Goal: Transaction & Acquisition: Purchase product/service

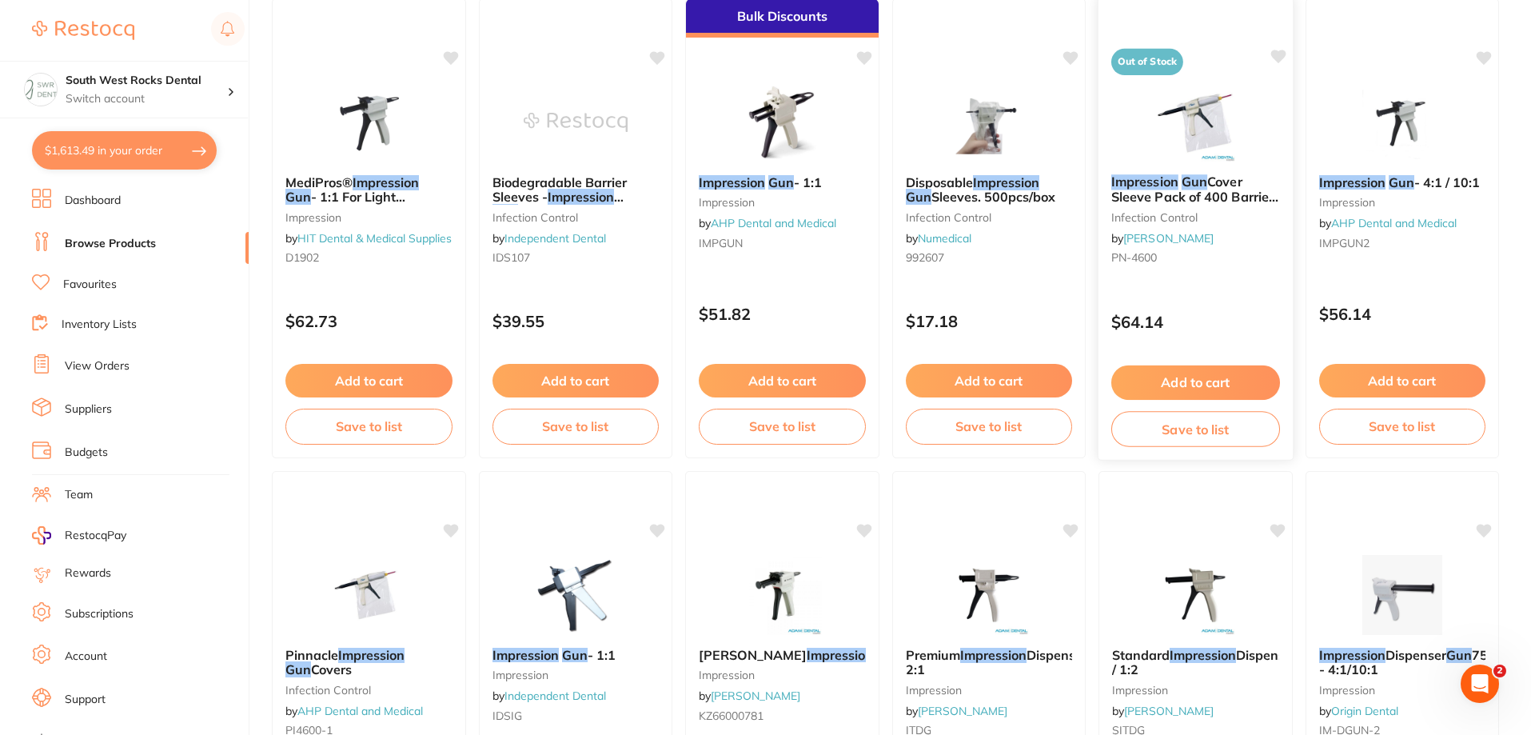
scroll to position [1199, 0]
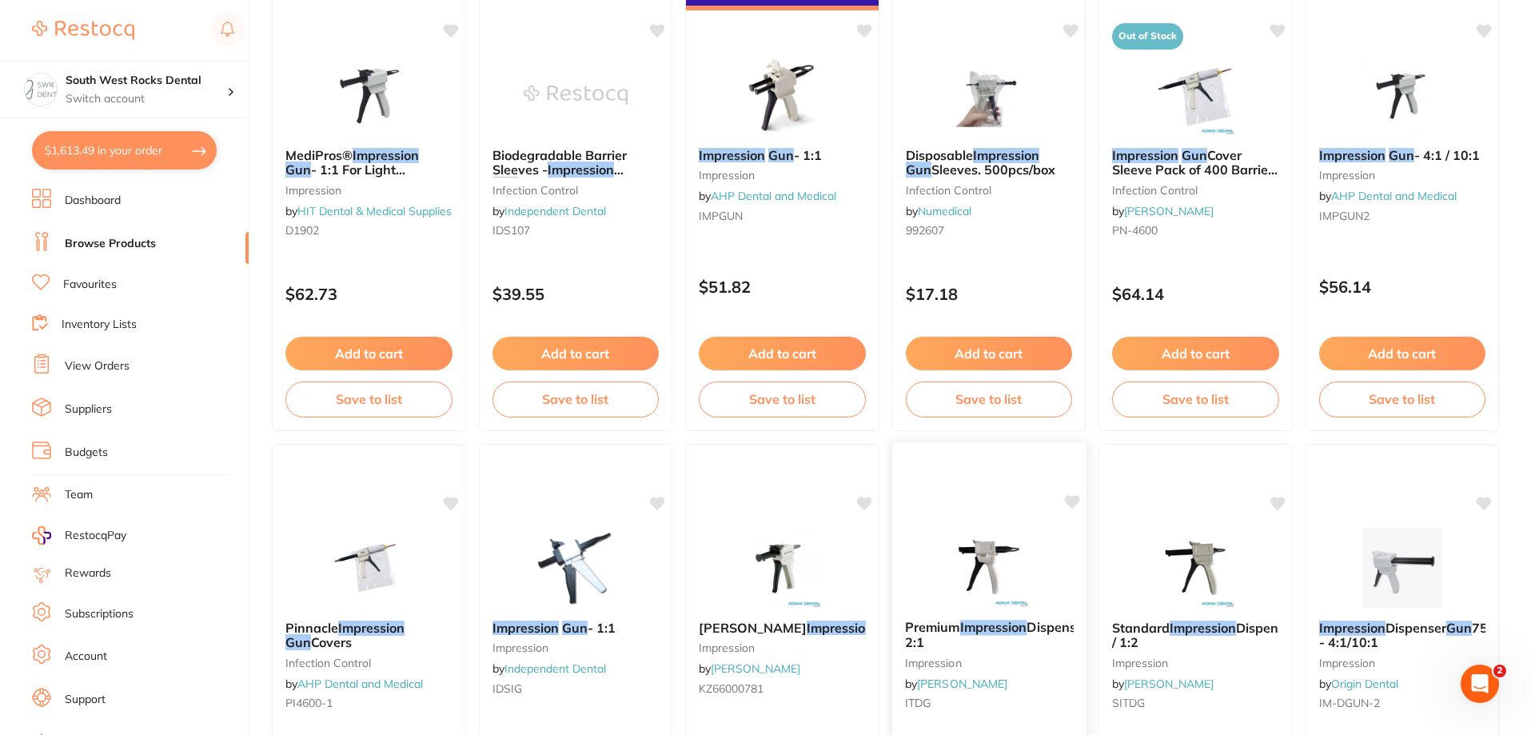
click at [1088, 635] on em "Gun" at bounding box center [1101, 627] width 26 height 16
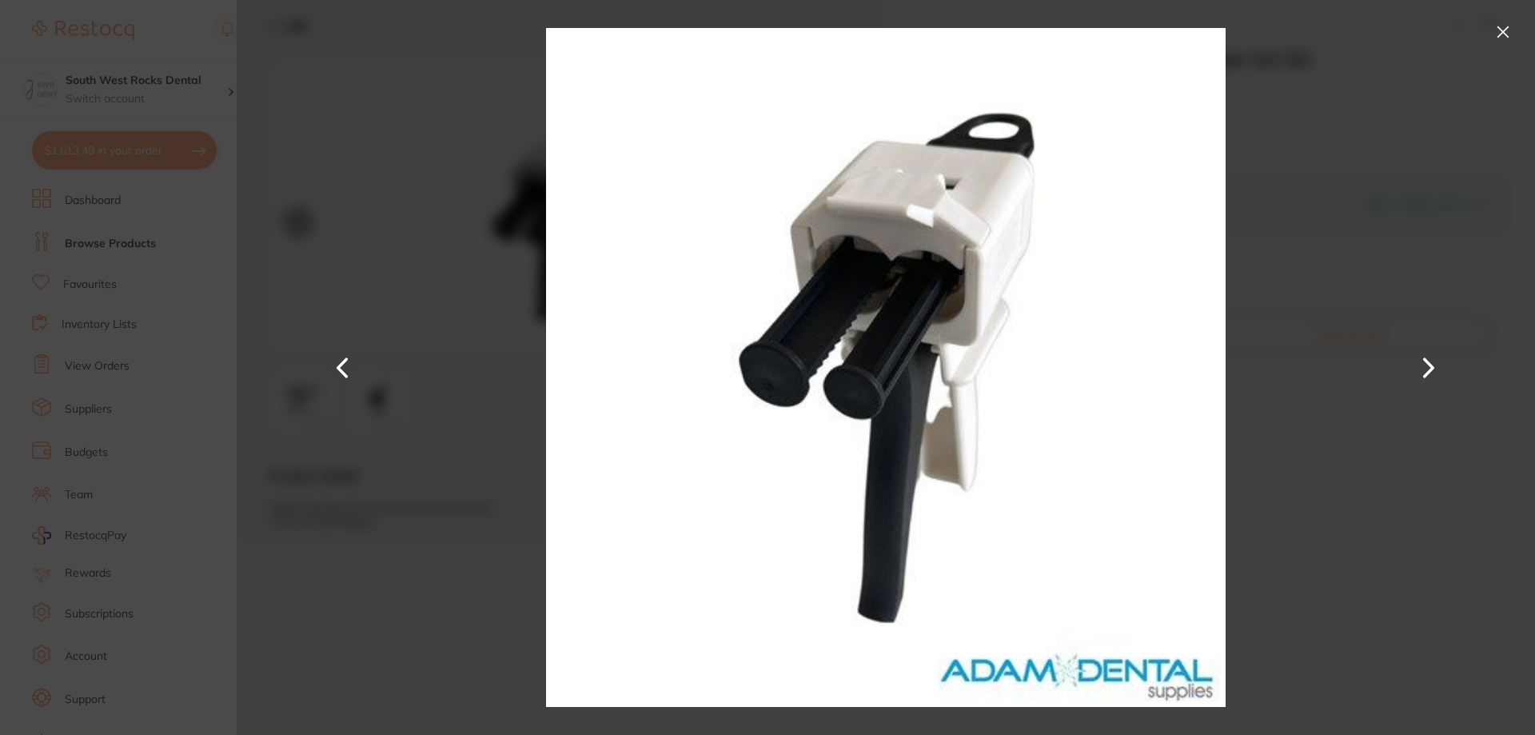
click at [1420, 359] on button at bounding box center [1429, 368] width 38 height 368
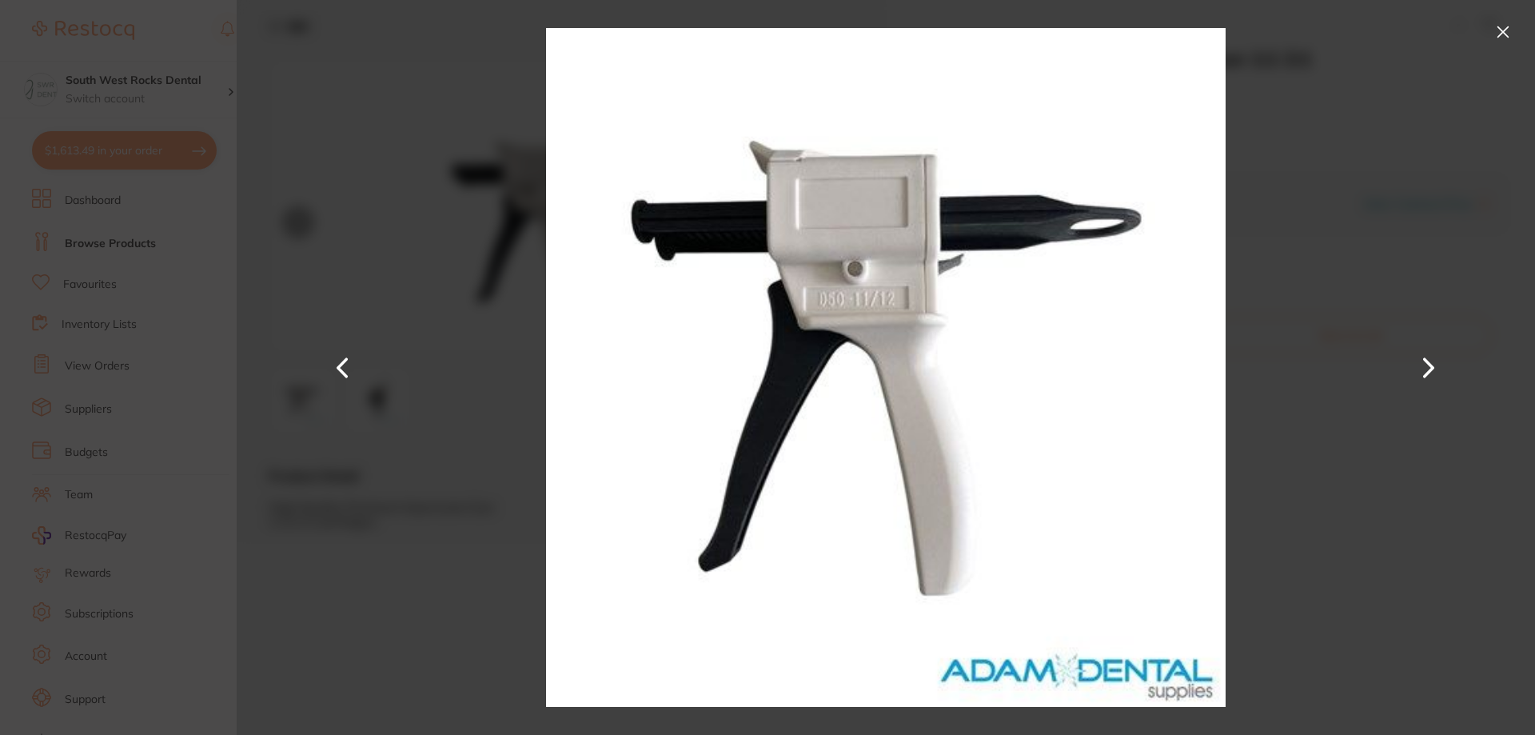
click at [1501, 34] on button at bounding box center [1503, 32] width 26 height 26
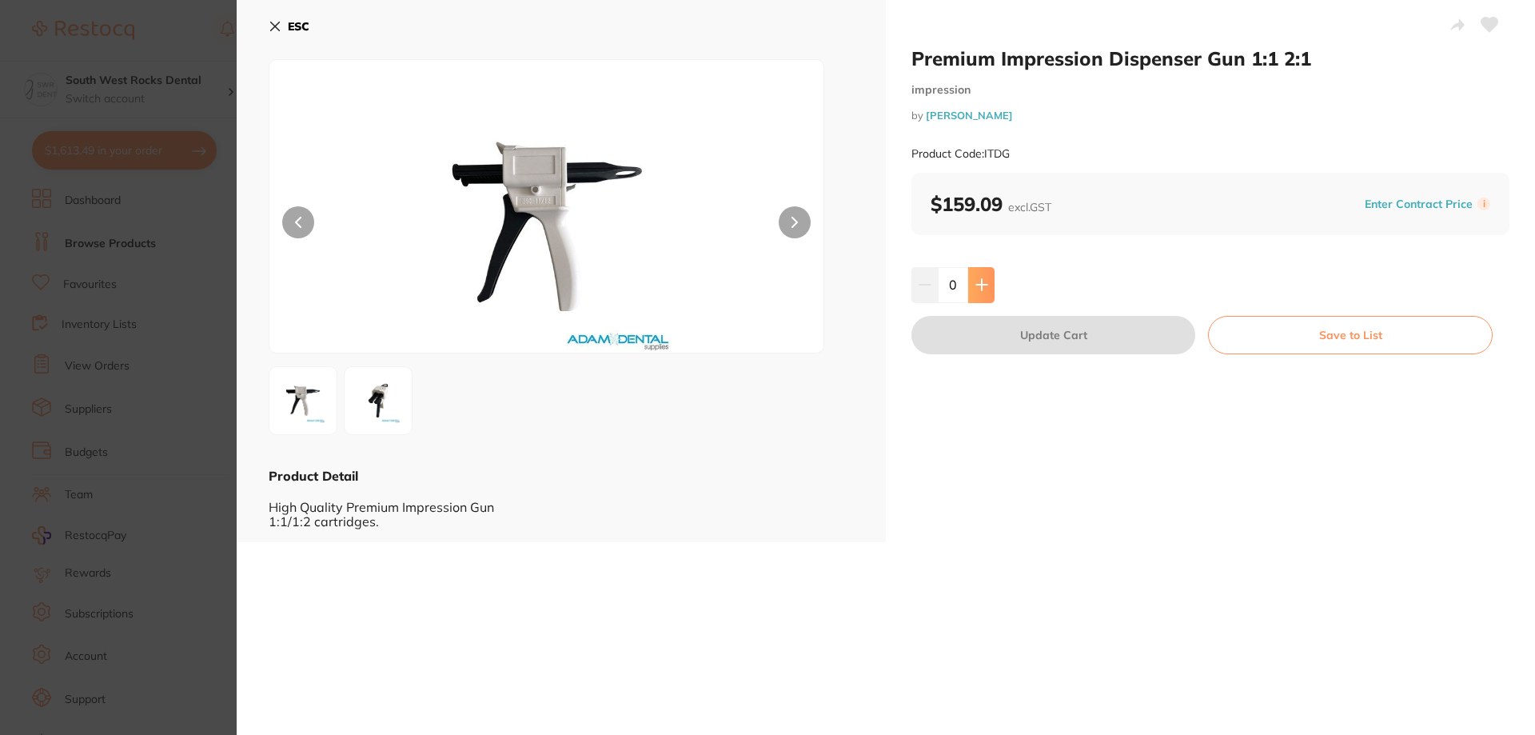
click at [988, 286] on button at bounding box center [981, 284] width 26 height 35
type input "1"
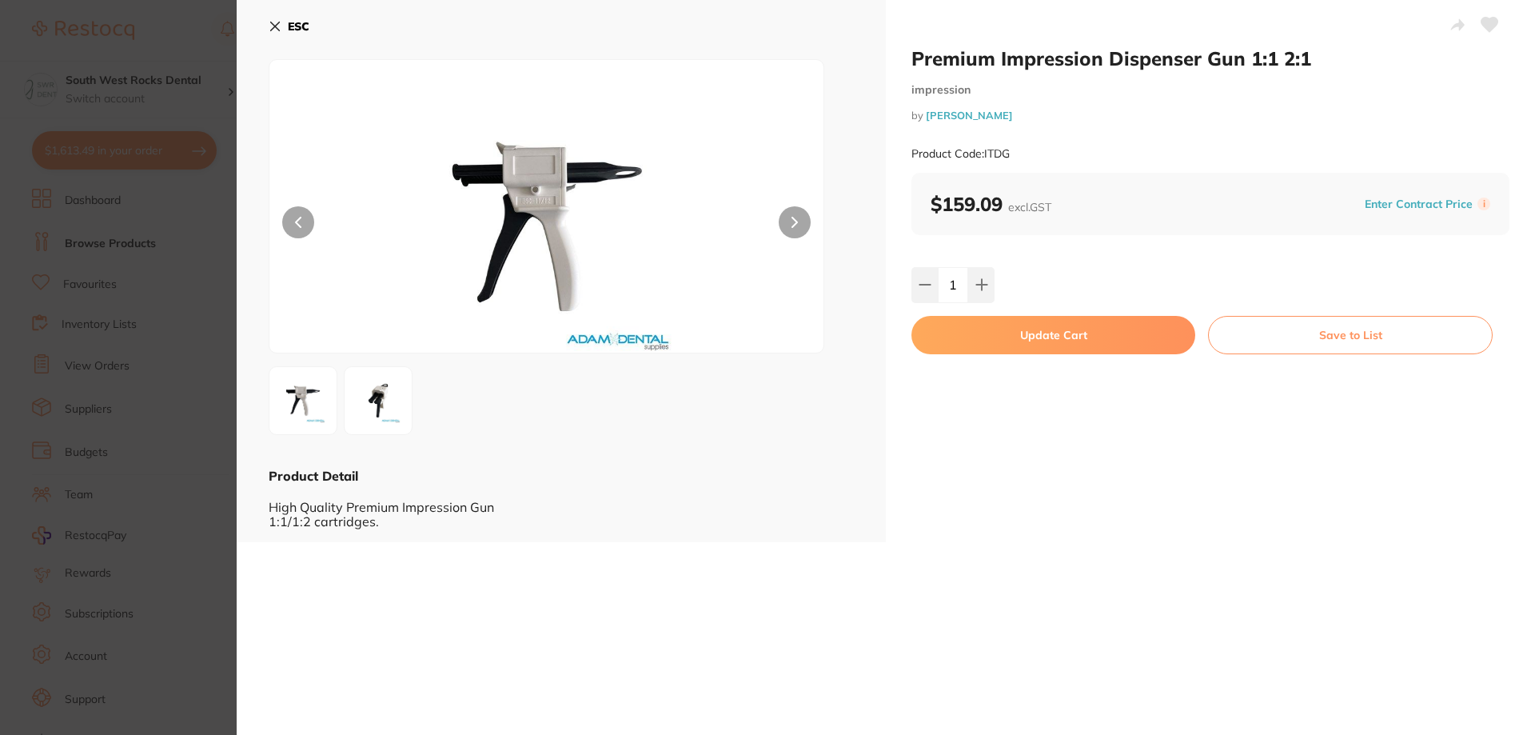
click at [1094, 333] on button "Update Cart" at bounding box center [1054, 335] width 284 height 38
checkbox input "false"
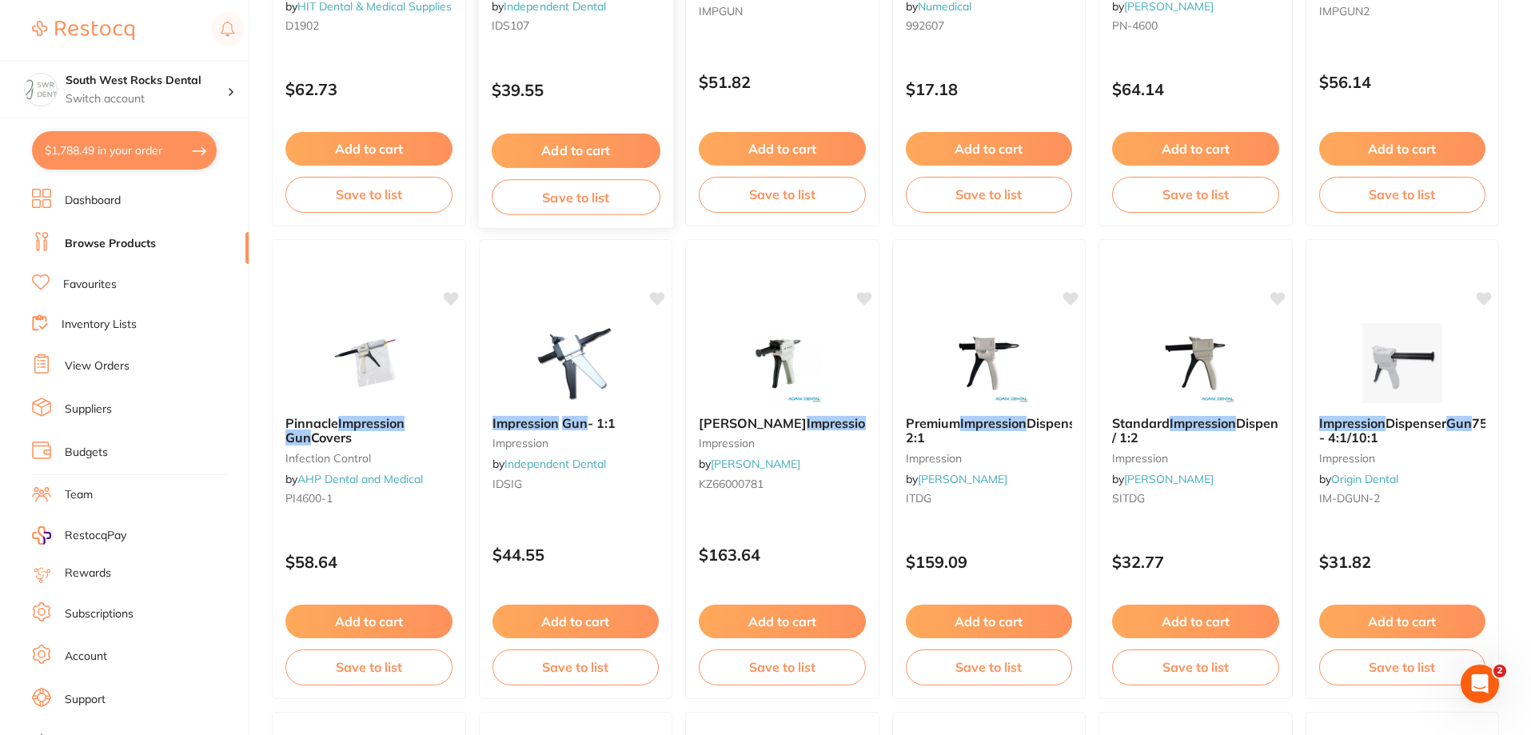
scroll to position [1439, 0]
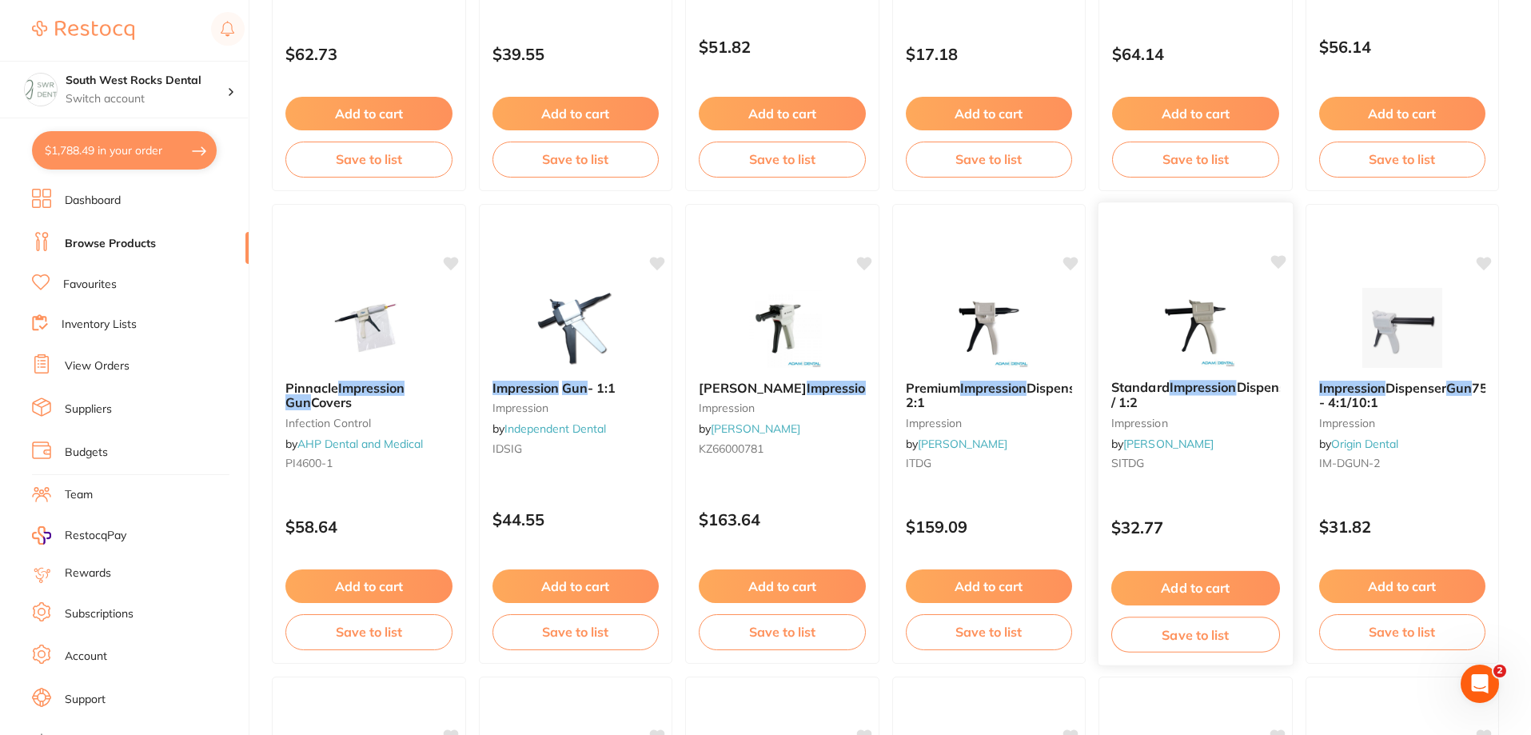
click at [1298, 394] on em "Gun" at bounding box center [1311, 387] width 26 height 16
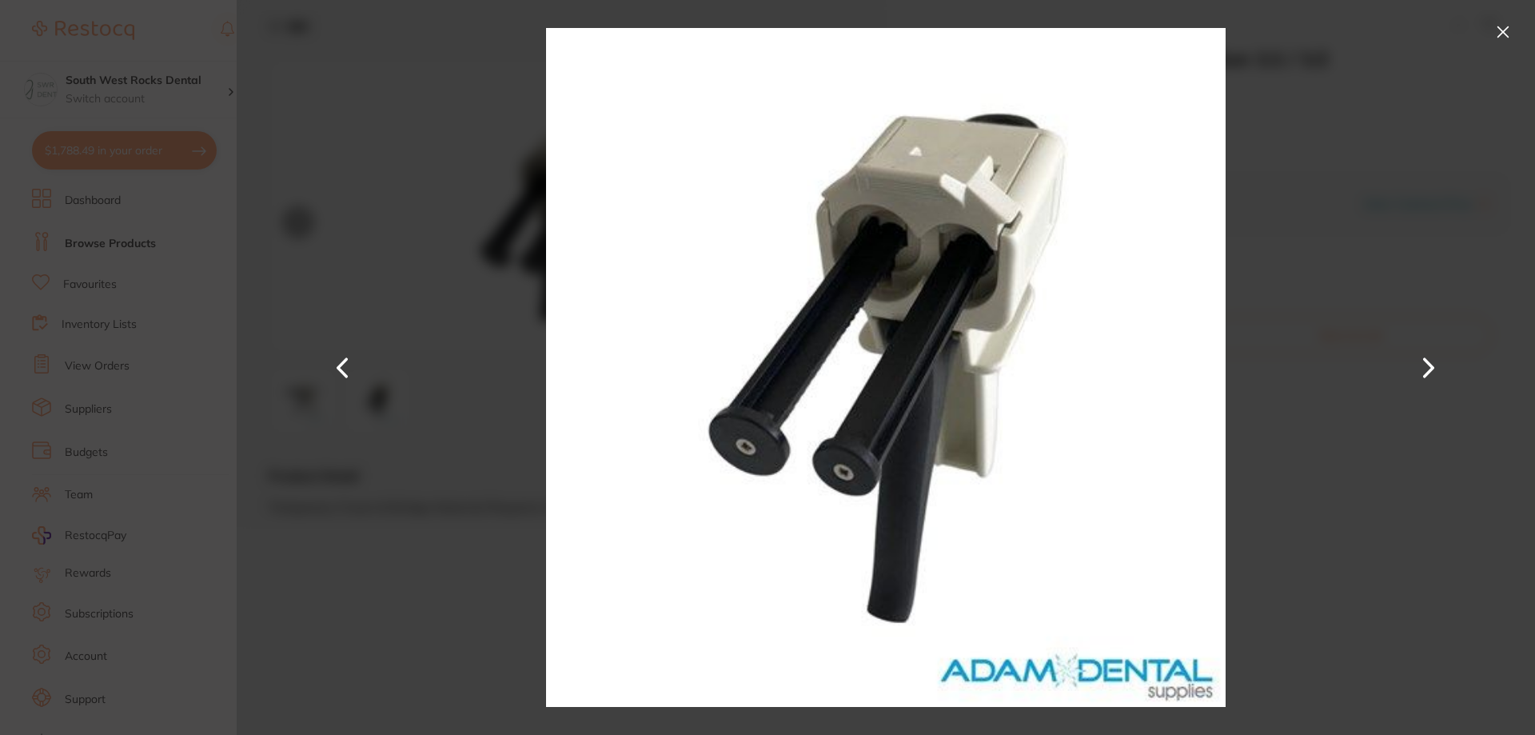
click at [1433, 365] on button at bounding box center [1429, 368] width 38 height 368
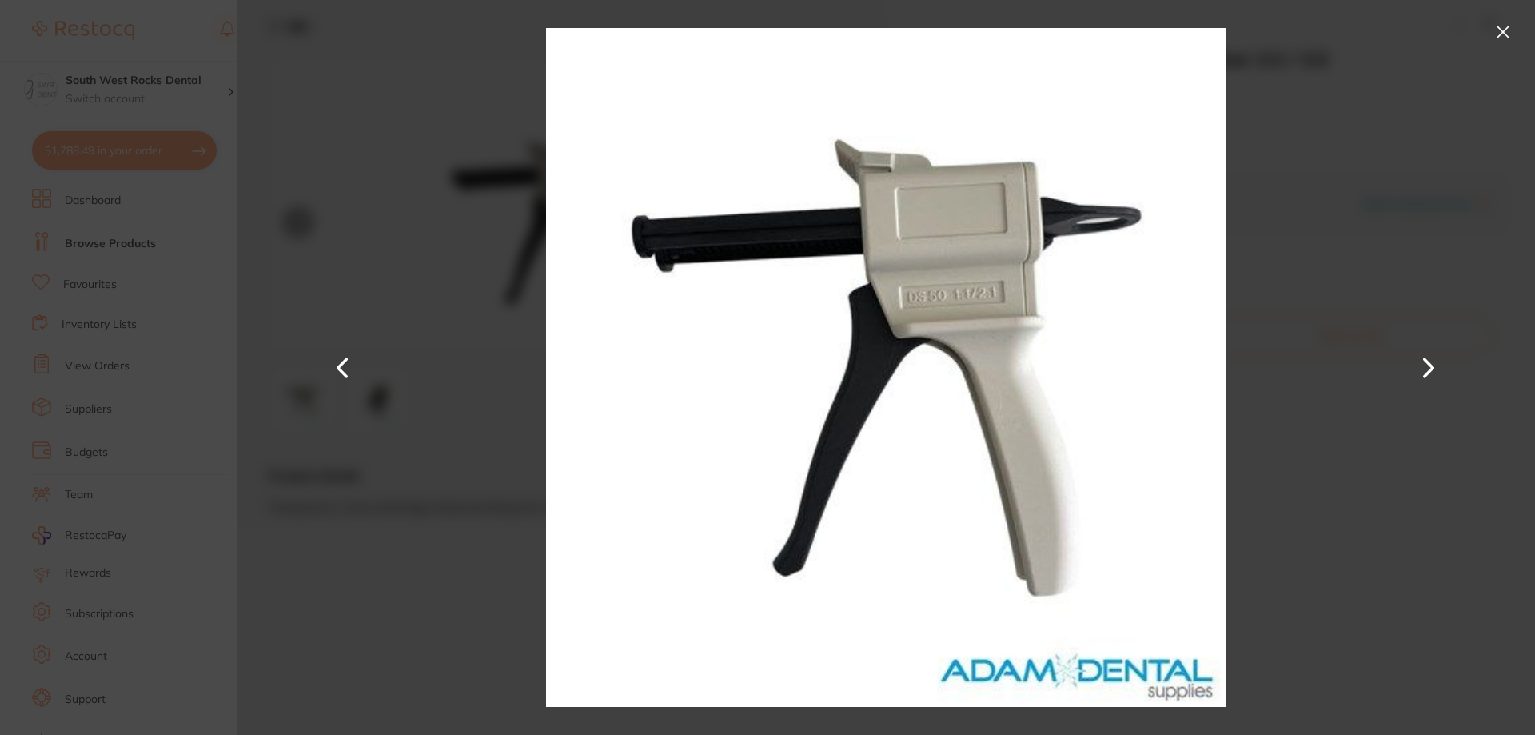
click at [1506, 29] on button at bounding box center [1503, 32] width 26 height 26
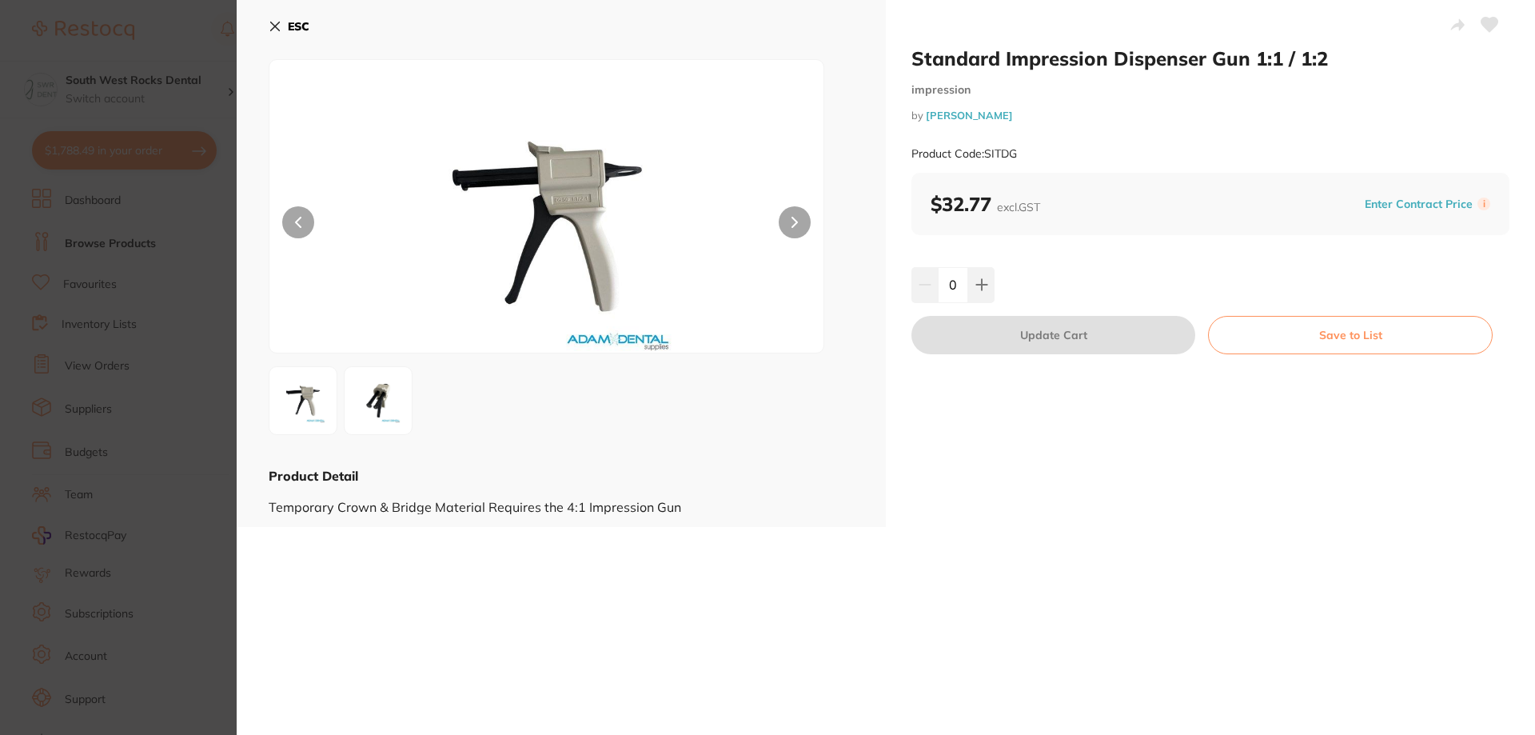
click at [279, 24] on icon at bounding box center [275, 26] width 13 height 13
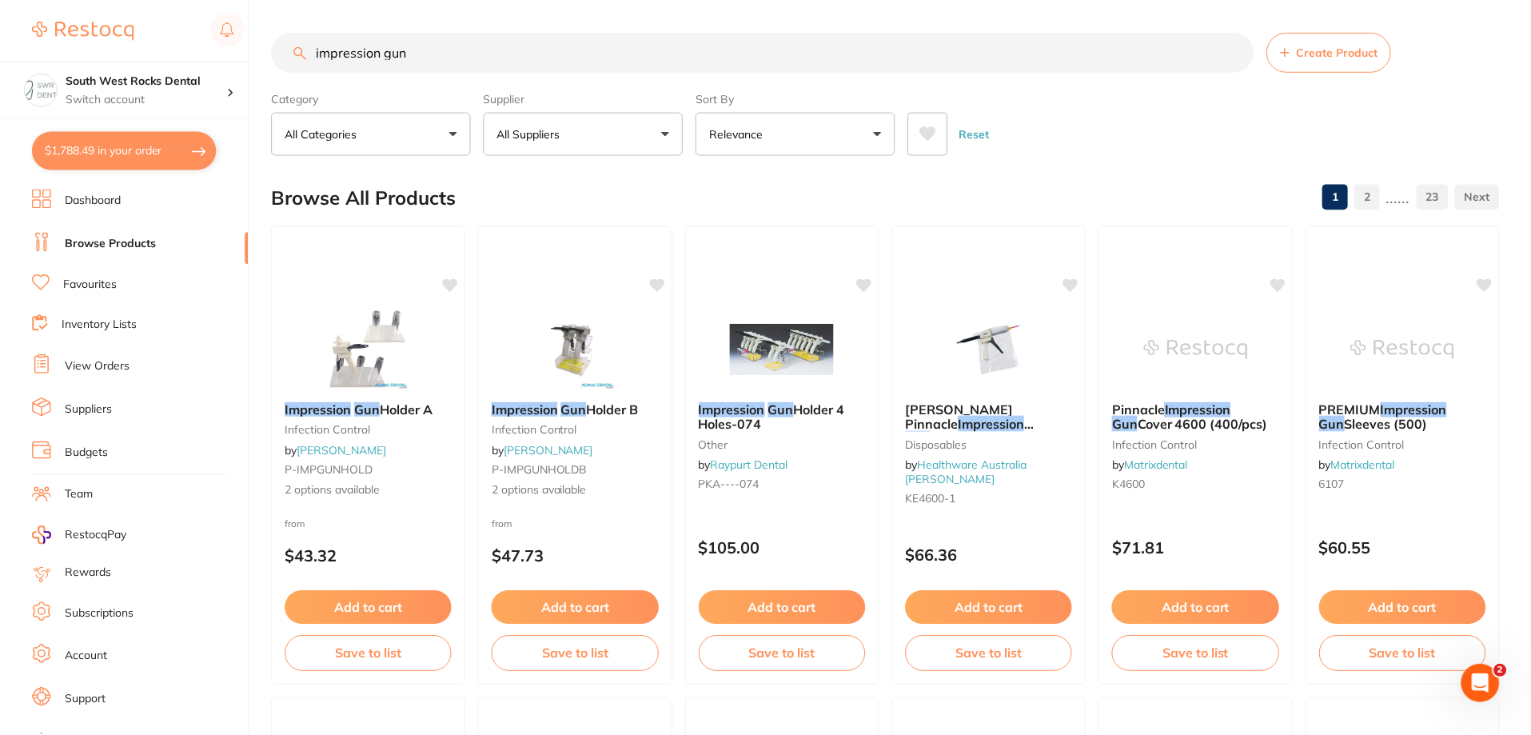
scroll to position [1439, 0]
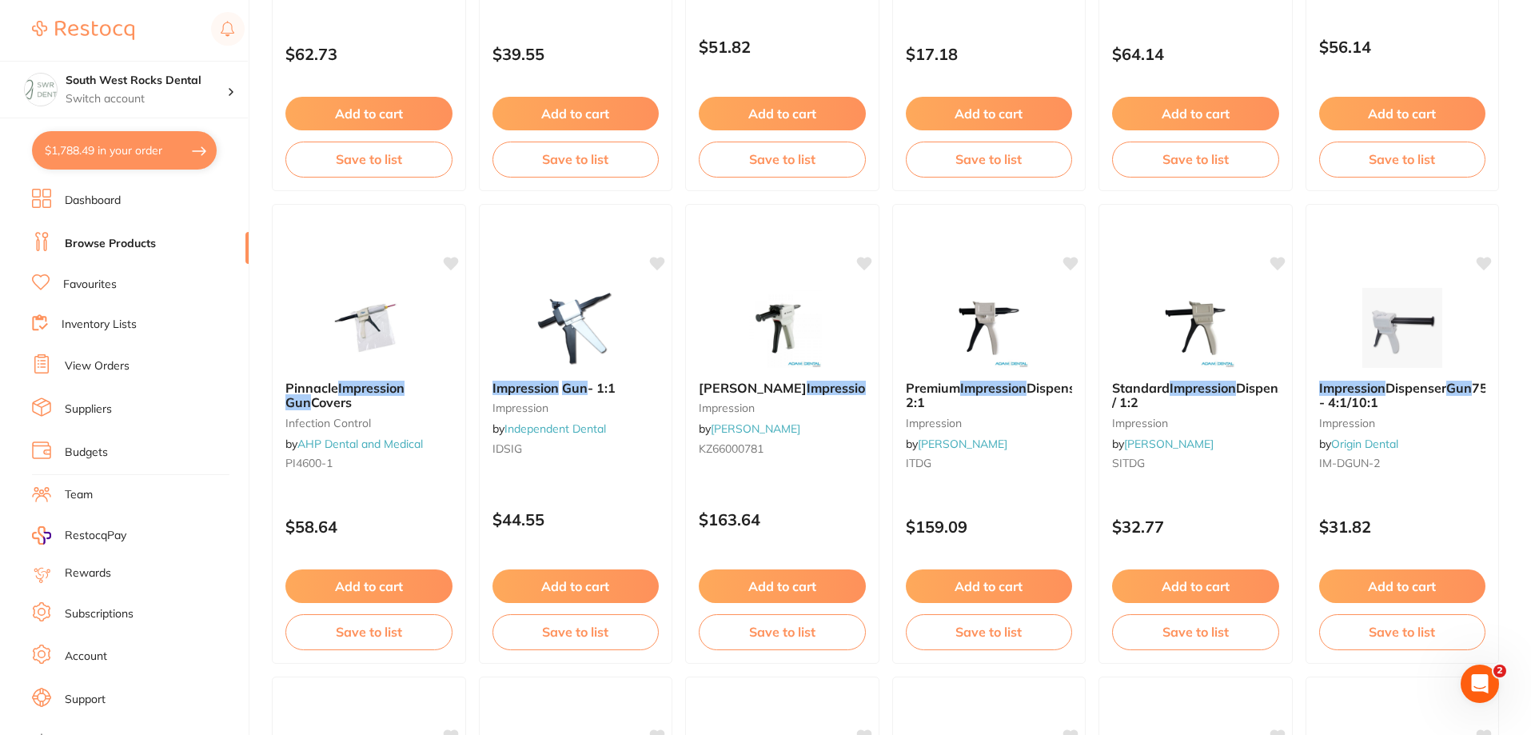
click at [1087, 396] on em "Gun" at bounding box center [1100, 388] width 26 height 16
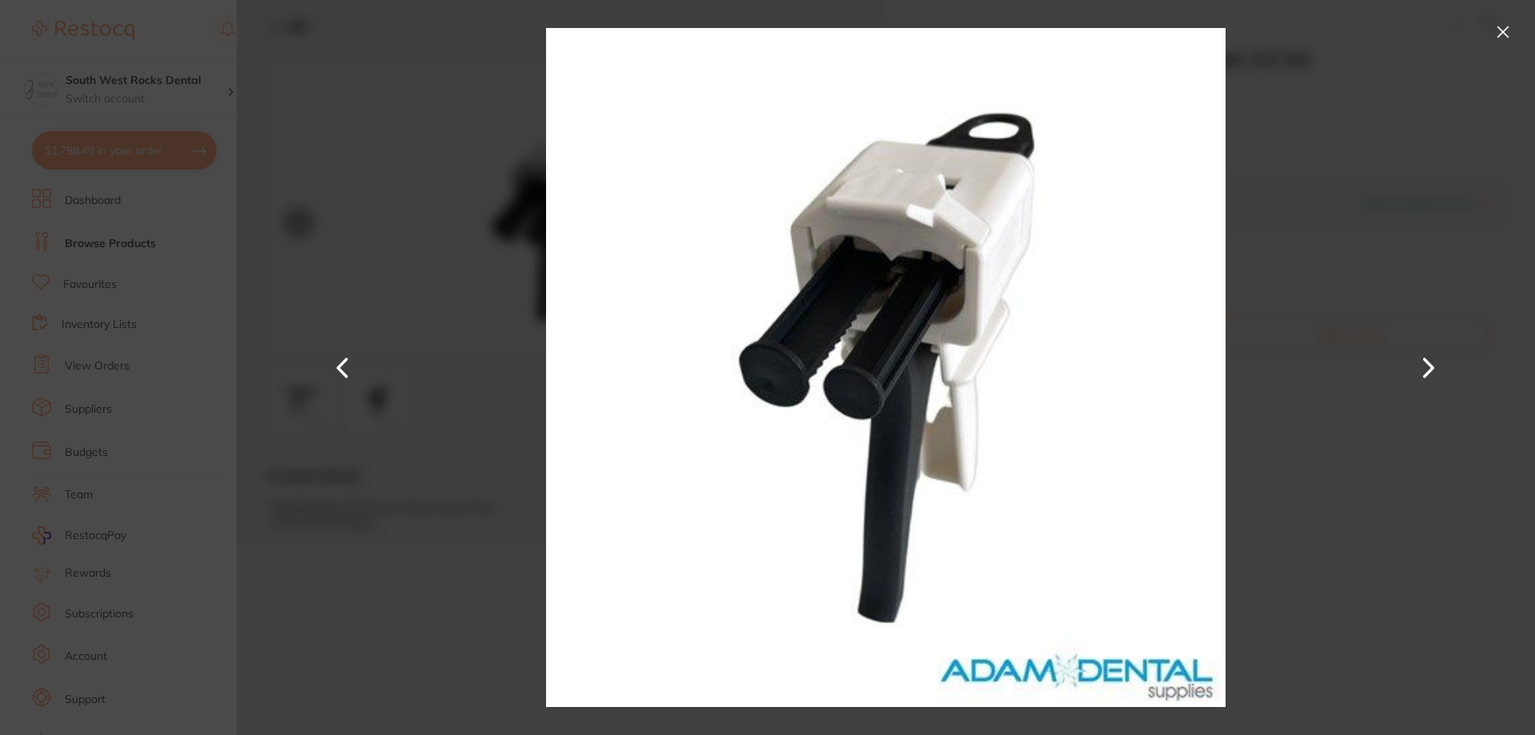
click at [338, 369] on button at bounding box center [343, 368] width 38 height 368
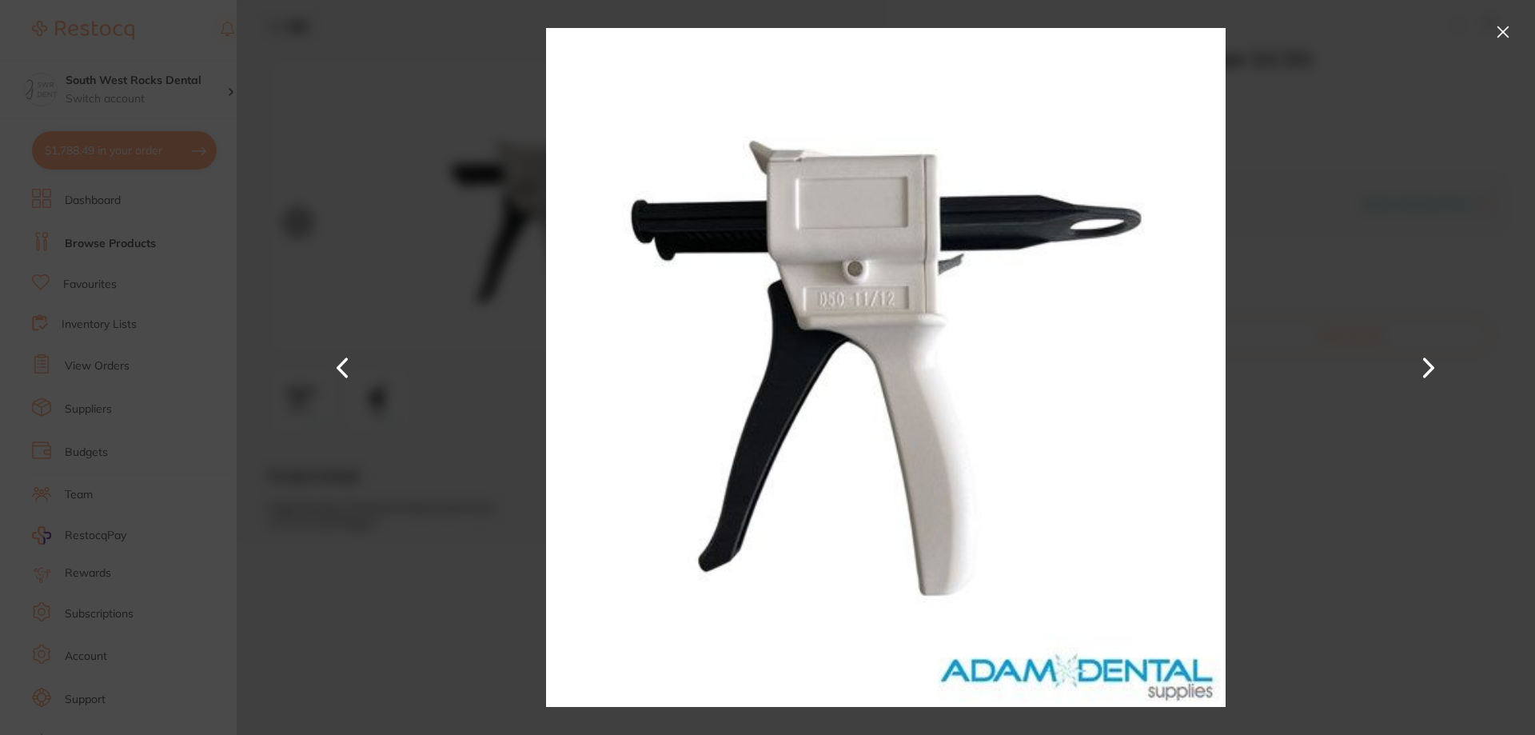
click at [1507, 30] on button at bounding box center [1503, 32] width 26 height 26
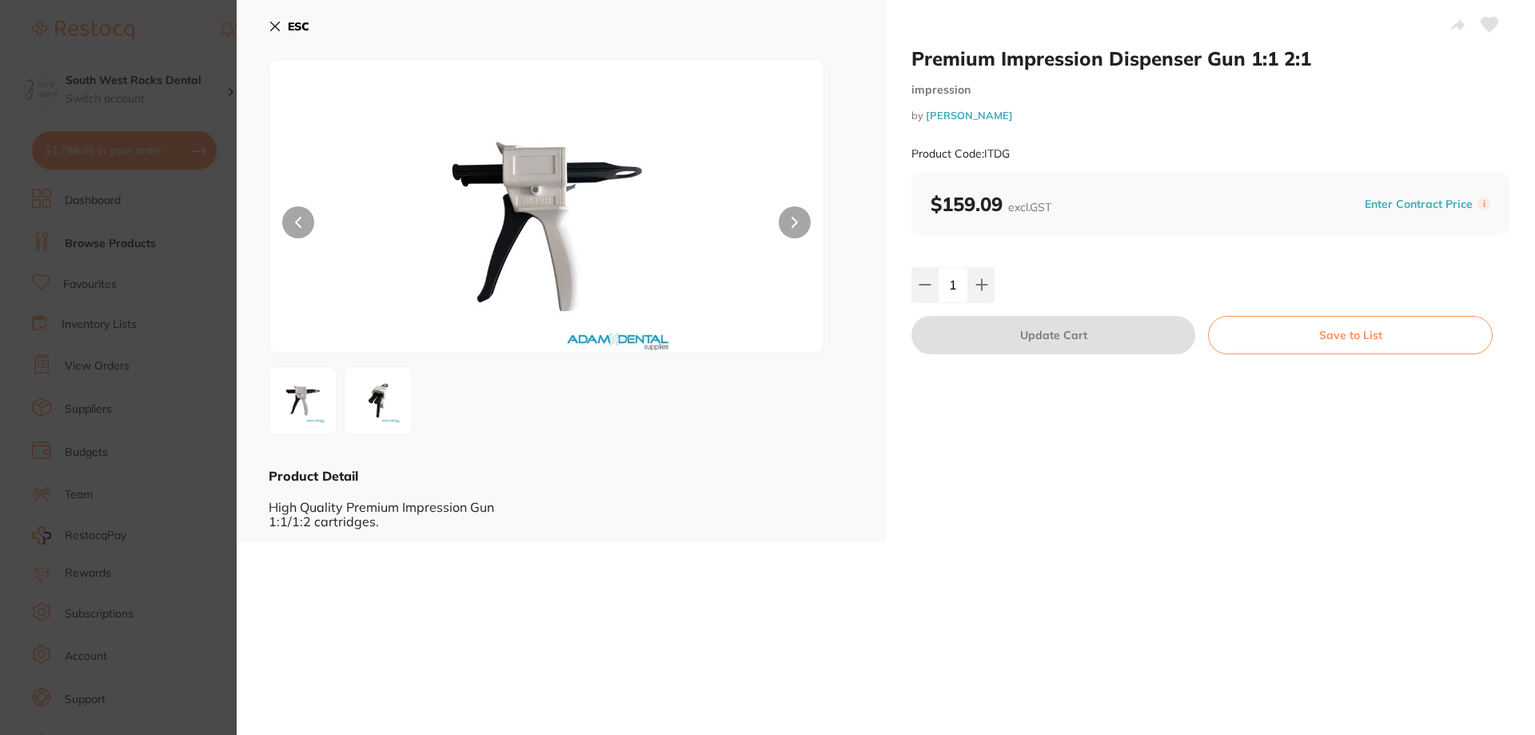
click at [272, 17] on button "ESC" at bounding box center [289, 26] width 41 height 27
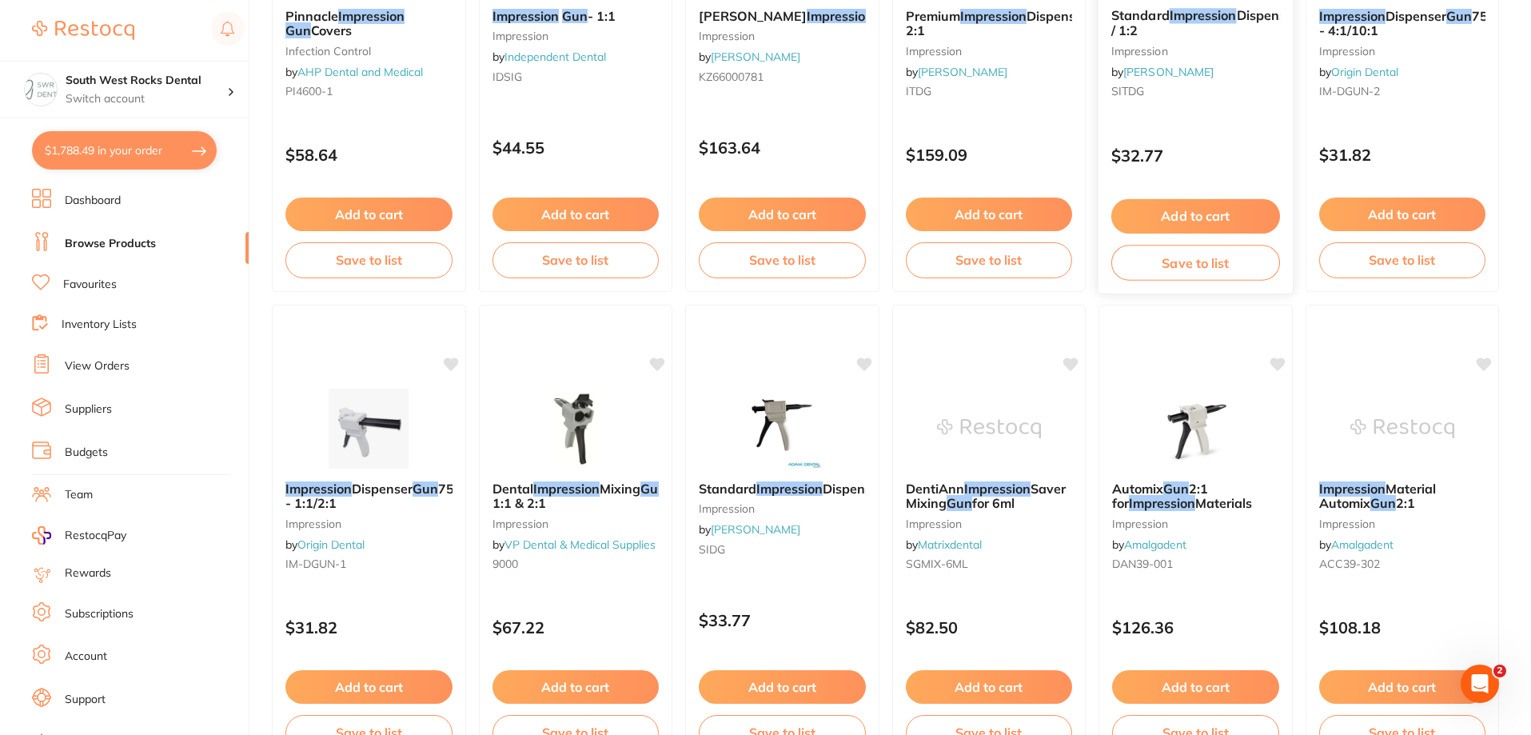
scroll to position [1839, 0]
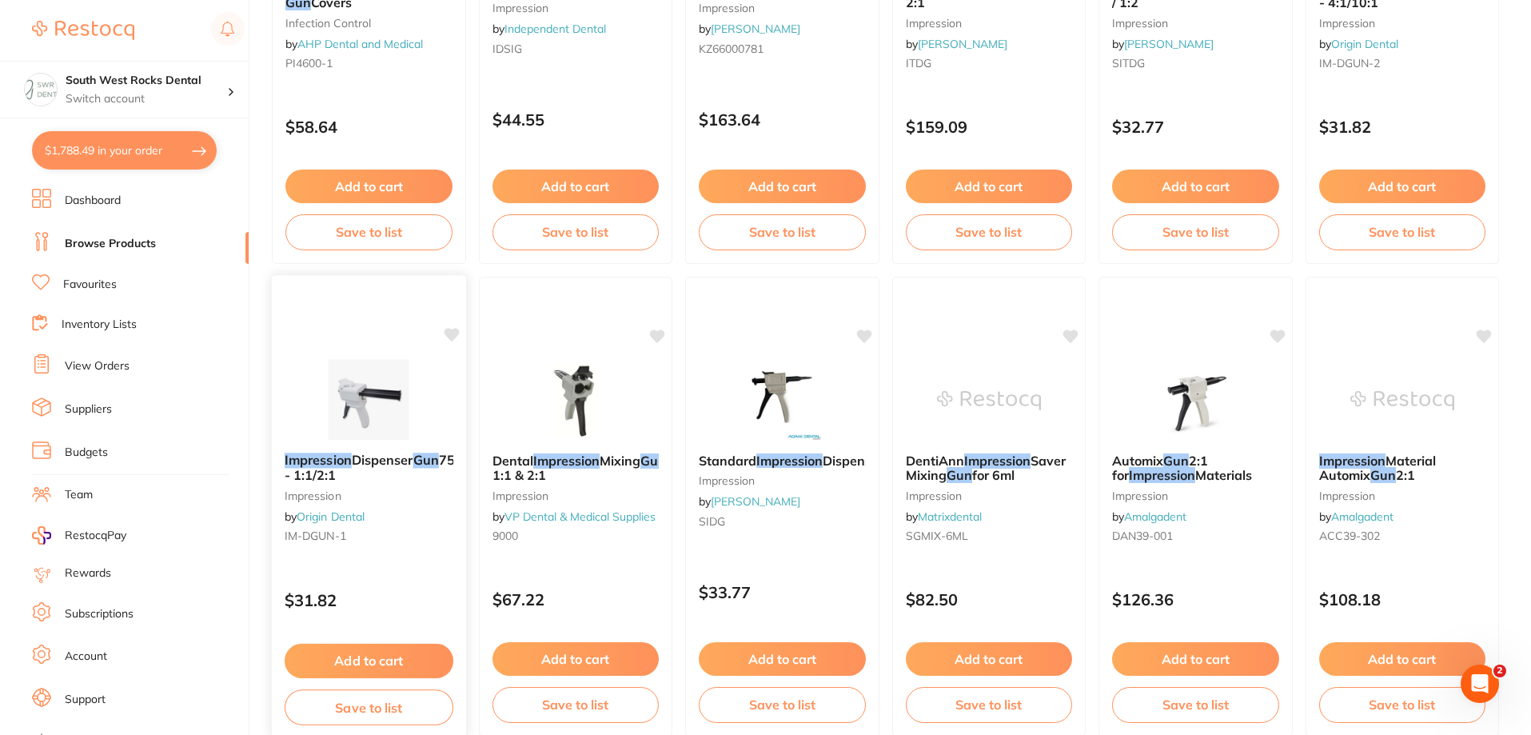
click at [326, 479] on span "75ml - 1:1/2:1" at bounding box center [377, 467] width 185 height 31
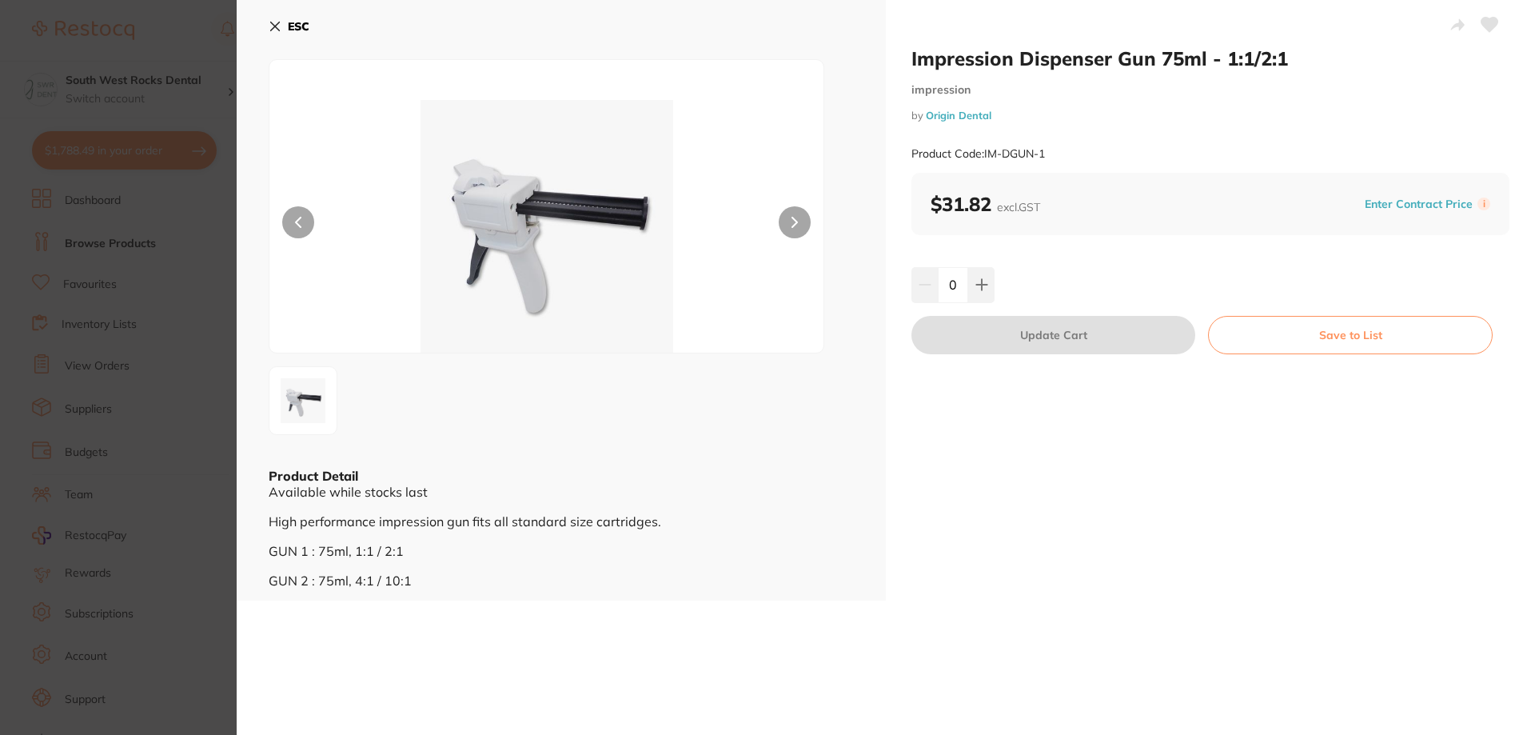
click at [500, 239] on img at bounding box center [547, 226] width 333 height 253
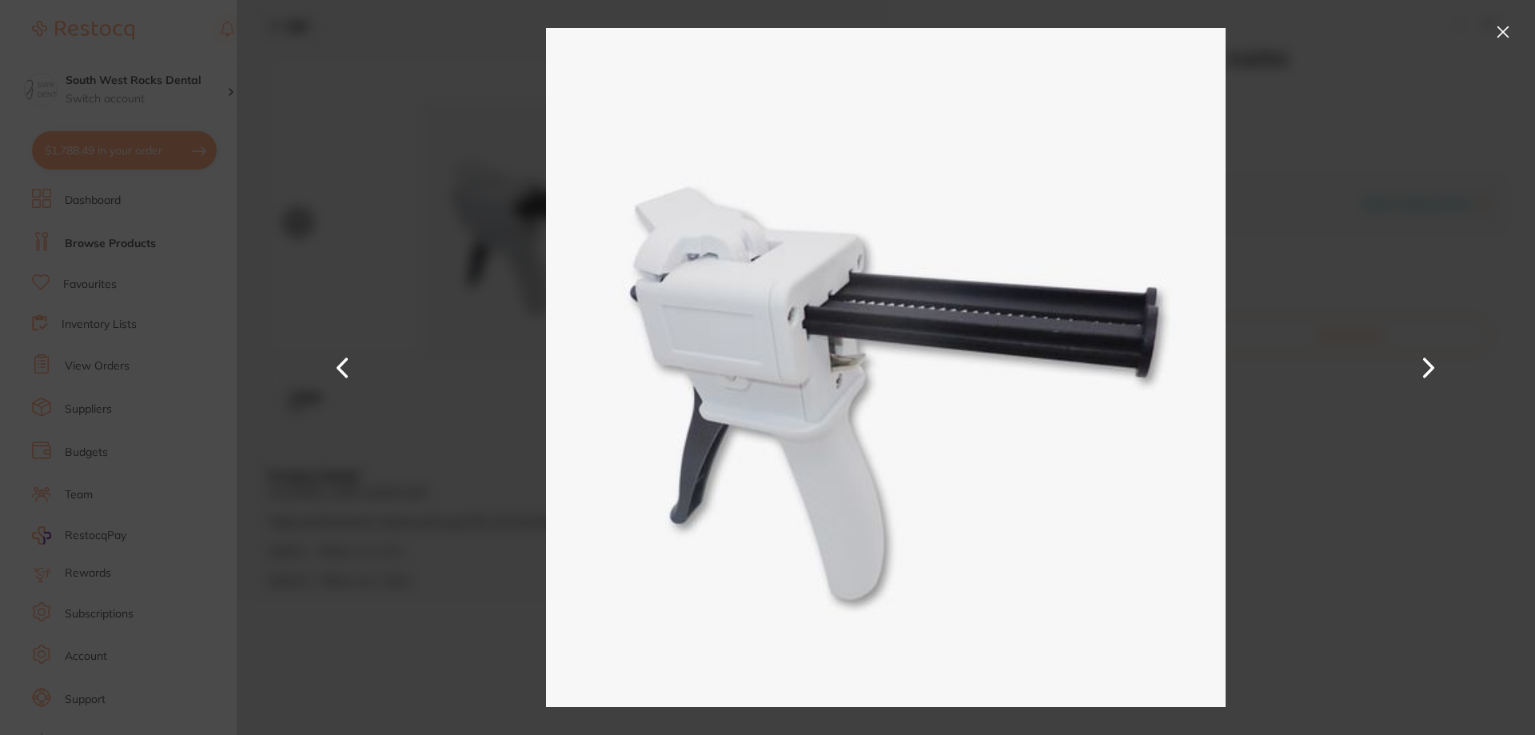
click at [1506, 34] on button at bounding box center [1503, 32] width 26 height 26
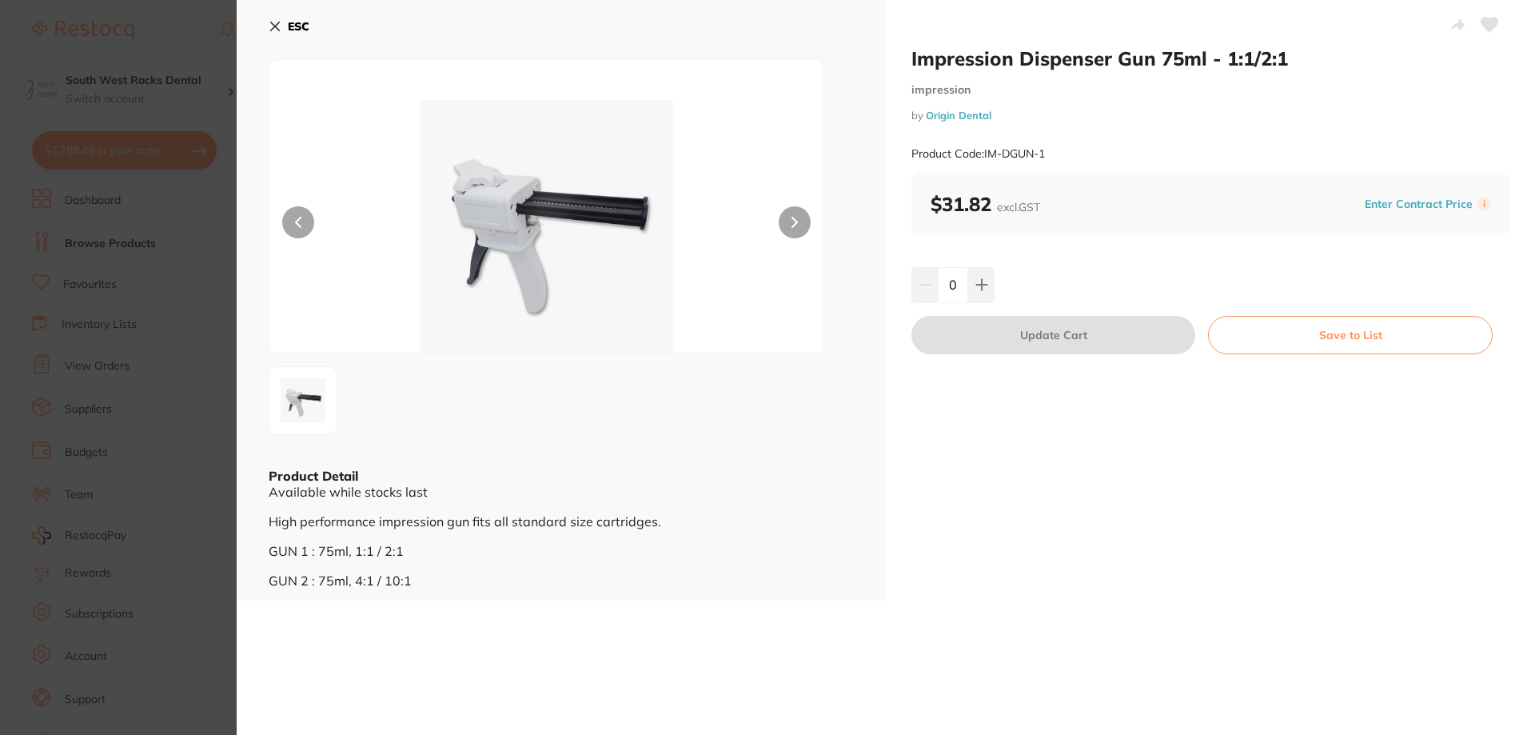
click at [273, 30] on icon at bounding box center [275, 26] width 9 height 9
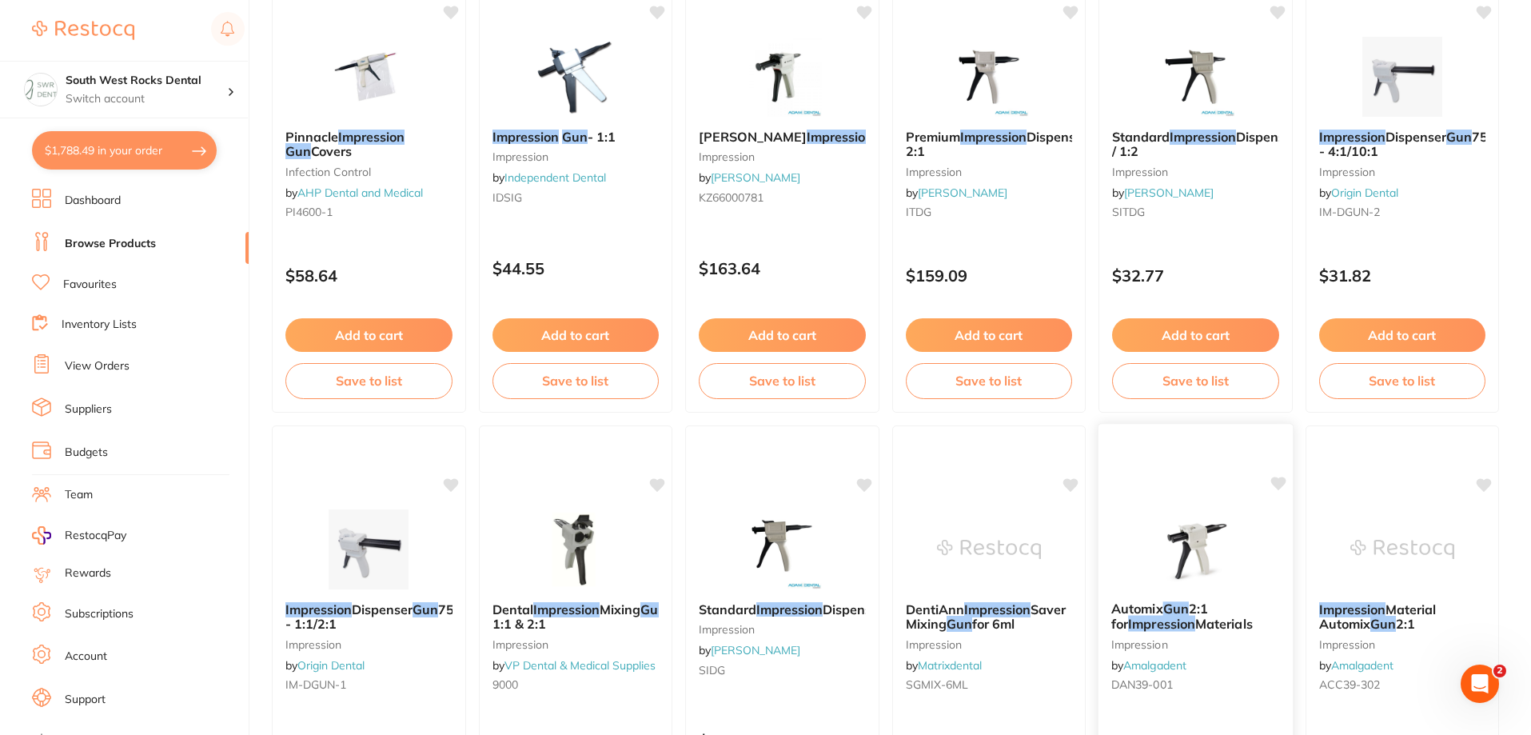
scroll to position [1679, 0]
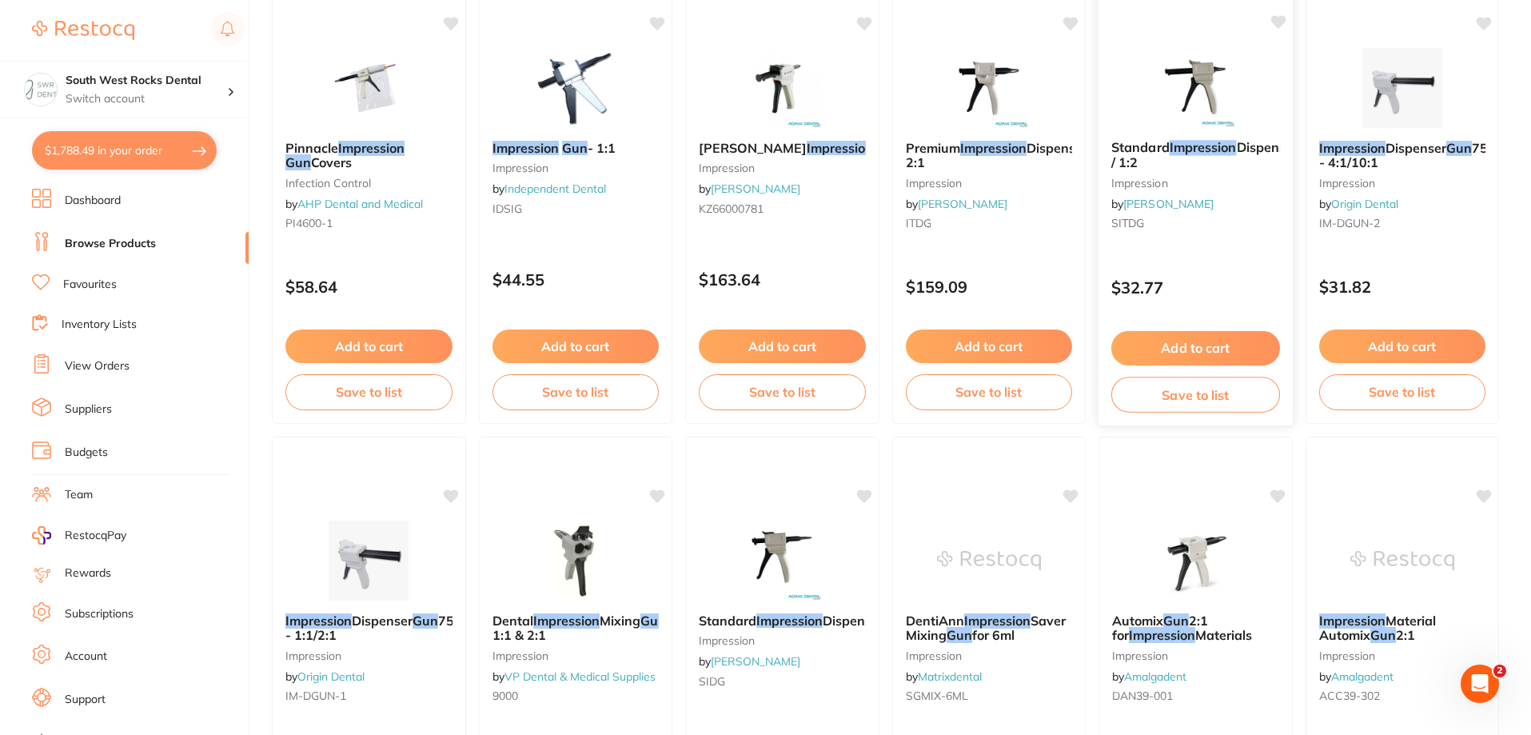
click at [1237, 154] on span "Dispenser" at bounding box center [1268, 147] width 62 height 16
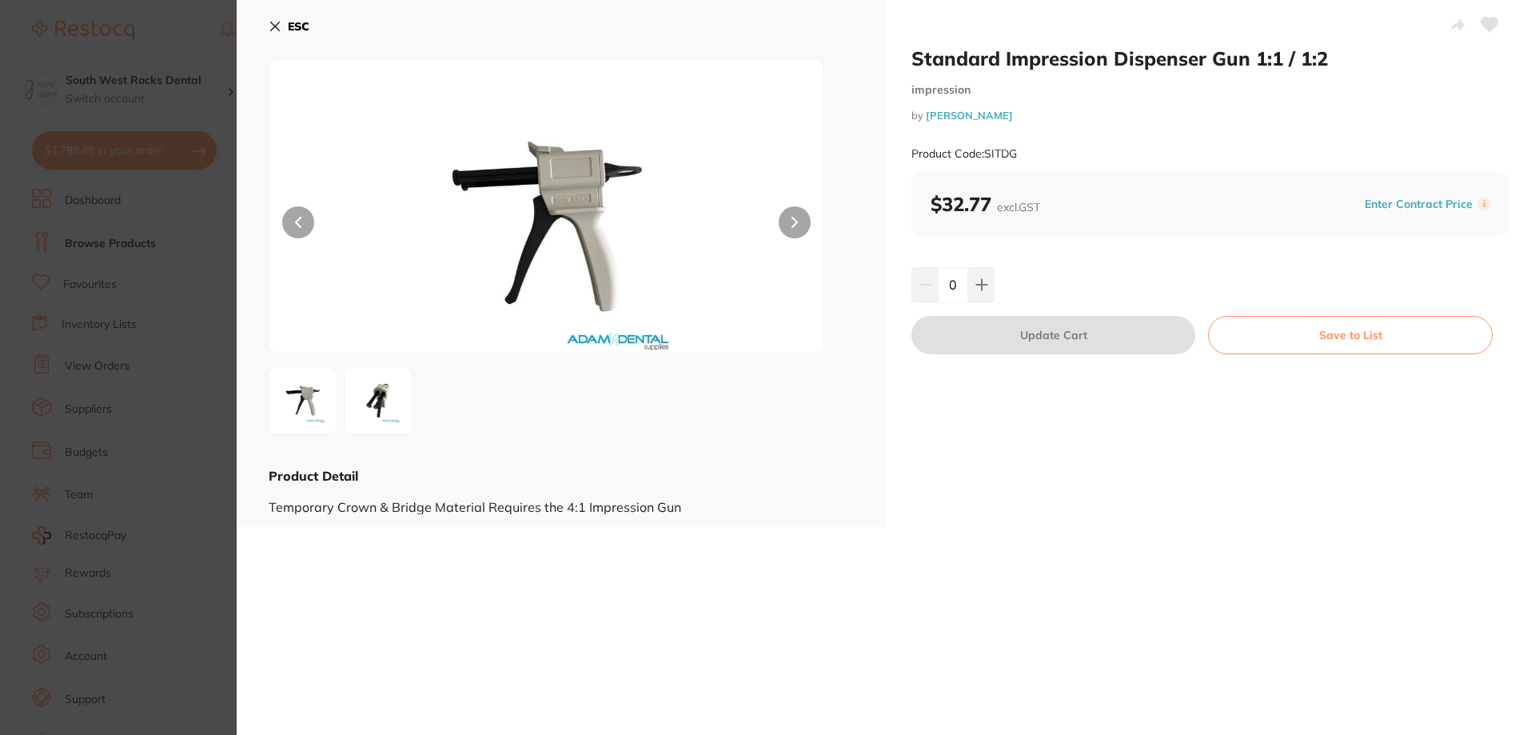
click at [373, 405] on img at bounding box center [378, 401] width 58 height 58
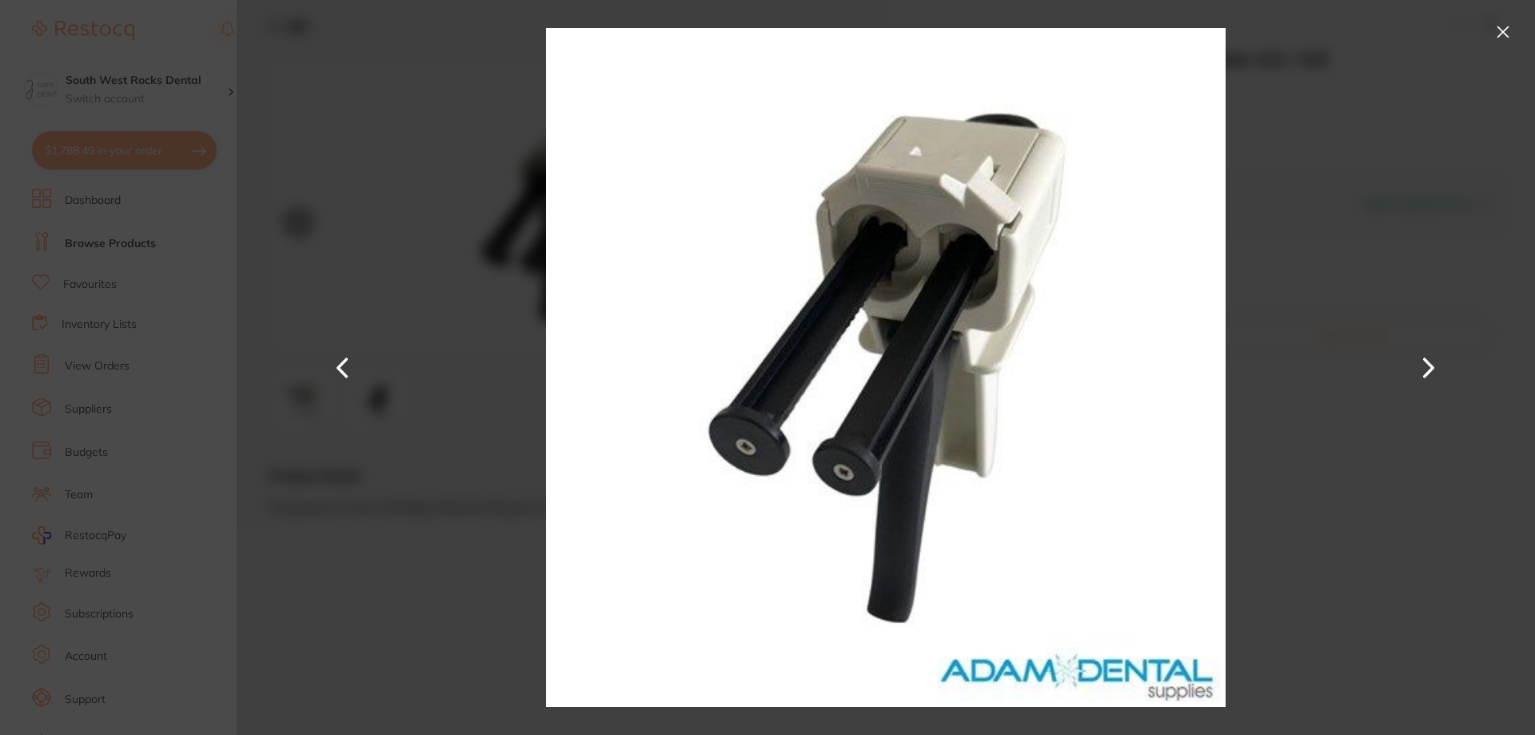
click at [332, 358] on button at bounding box center [343, 368] width 38 height 368
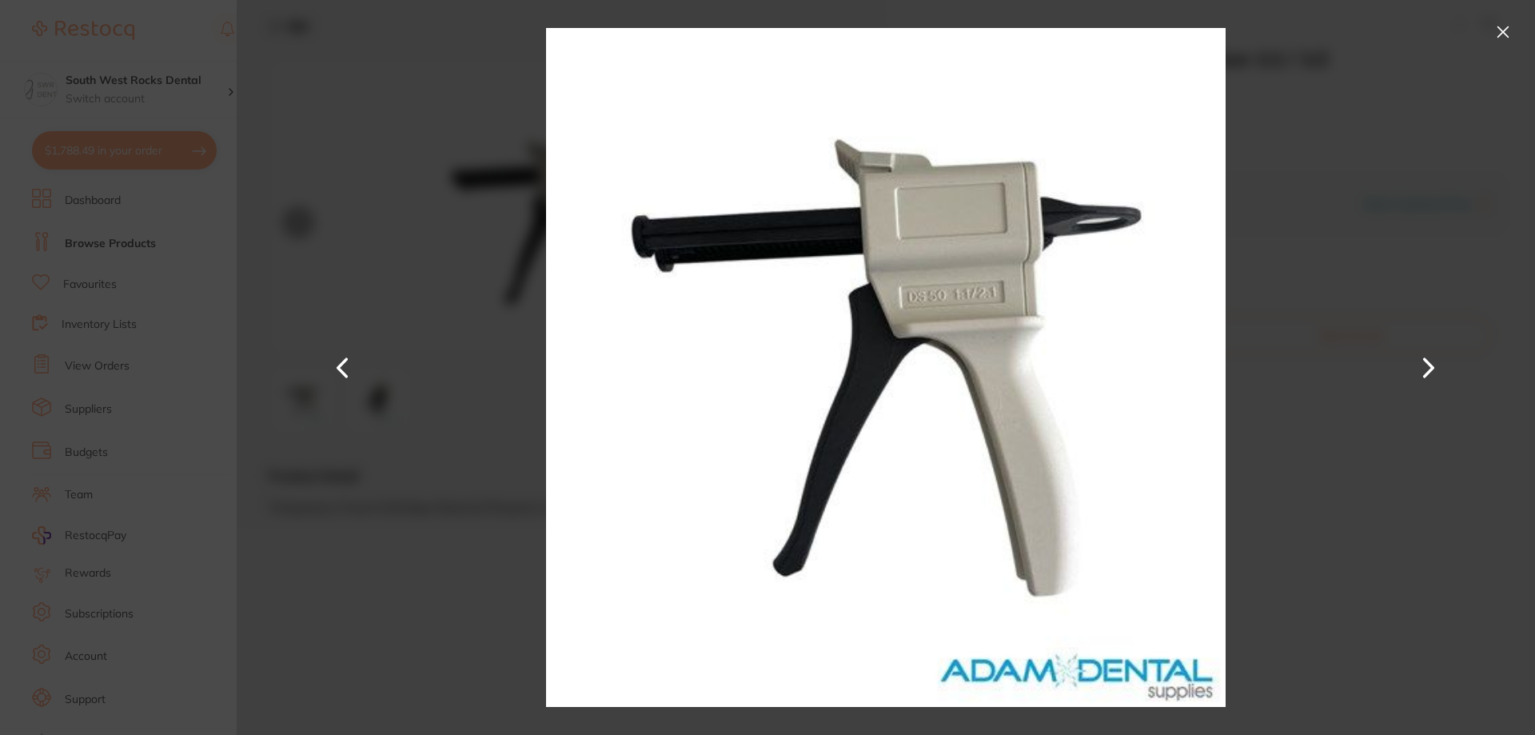
click at [1498, 38] on button at bounding box center [1503, 32] width 26 height 26
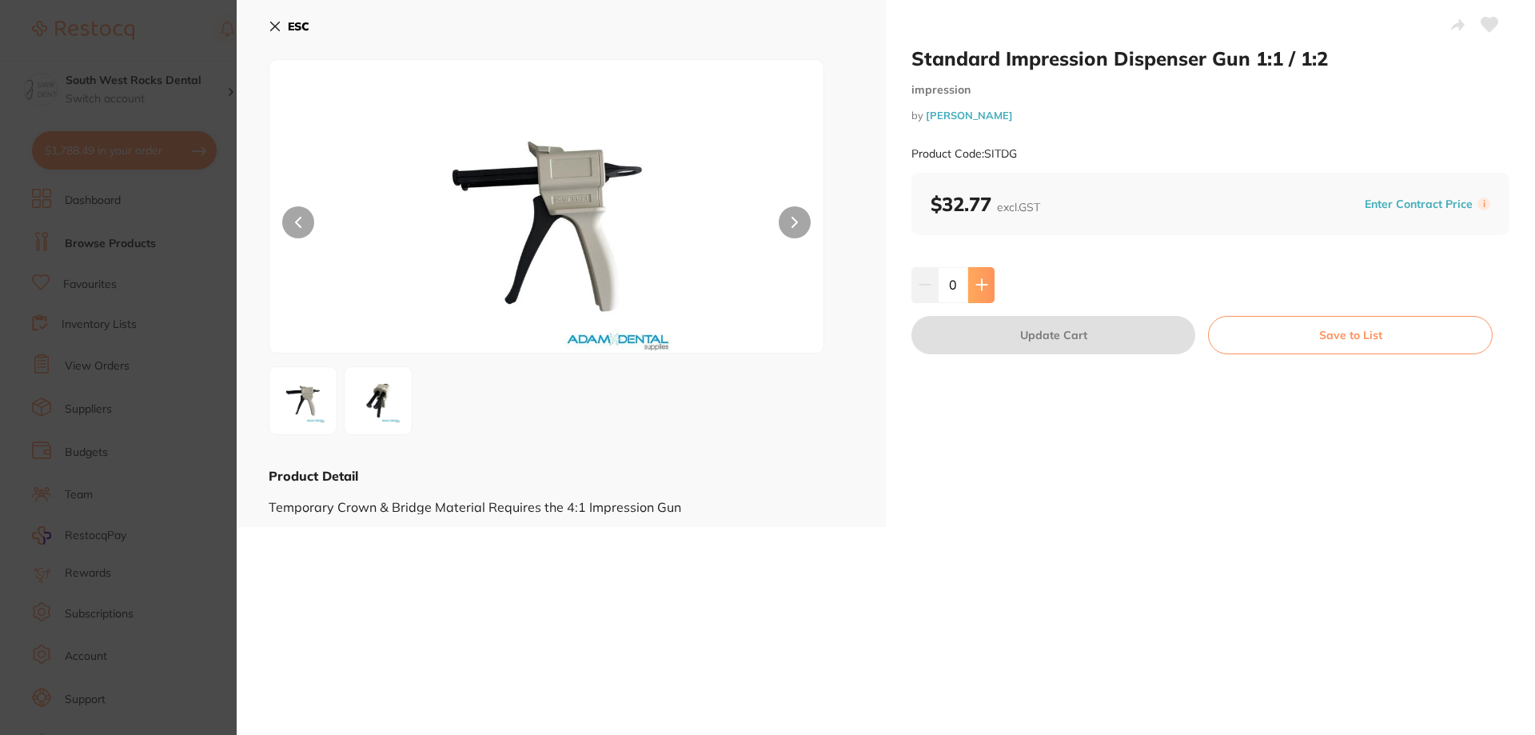
click at [982, 282] on icon at bounding box center [982, 284] width 13 height 13
type input "1"
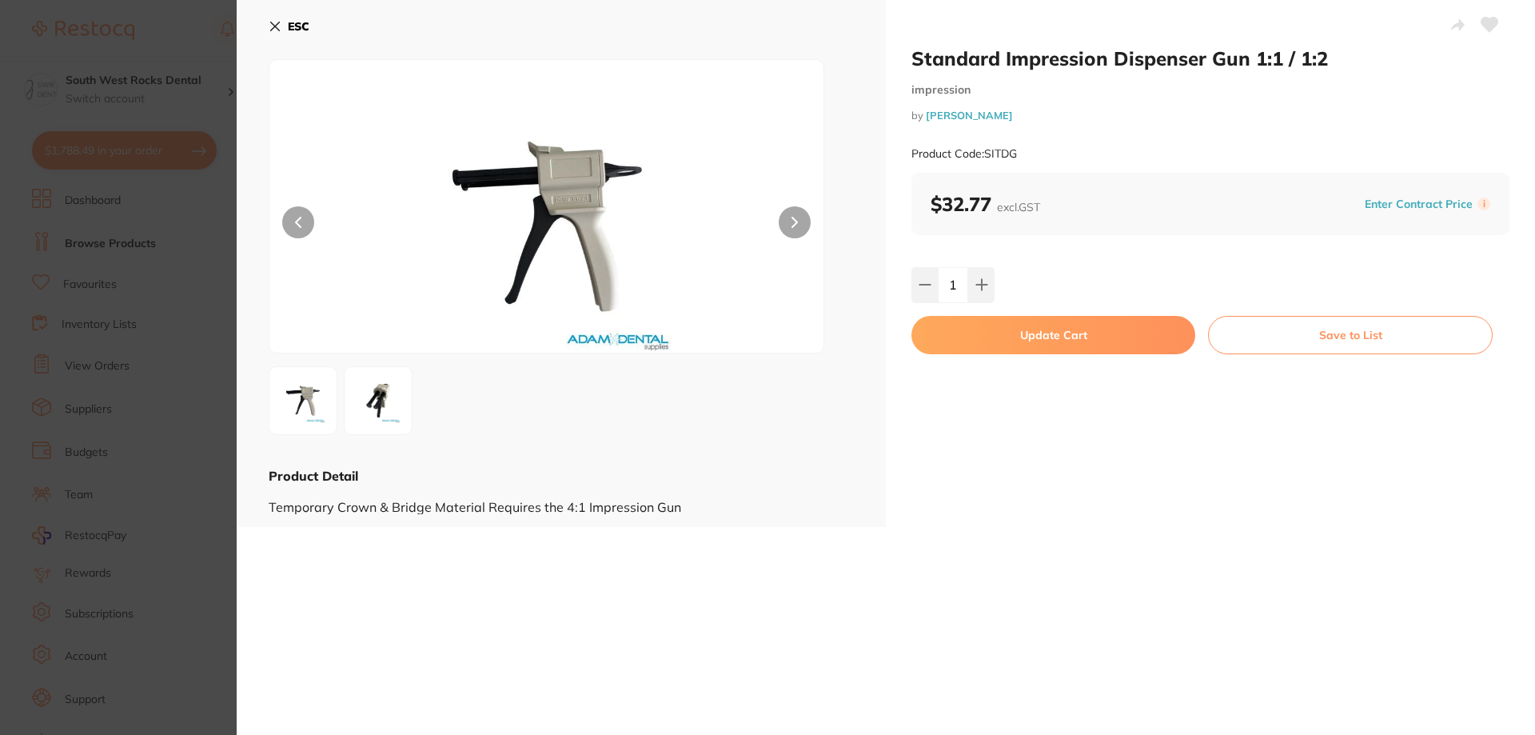
click at [1071, 331] on button "Update Cart" at bounding box center [1054, 335] width 284 height 38
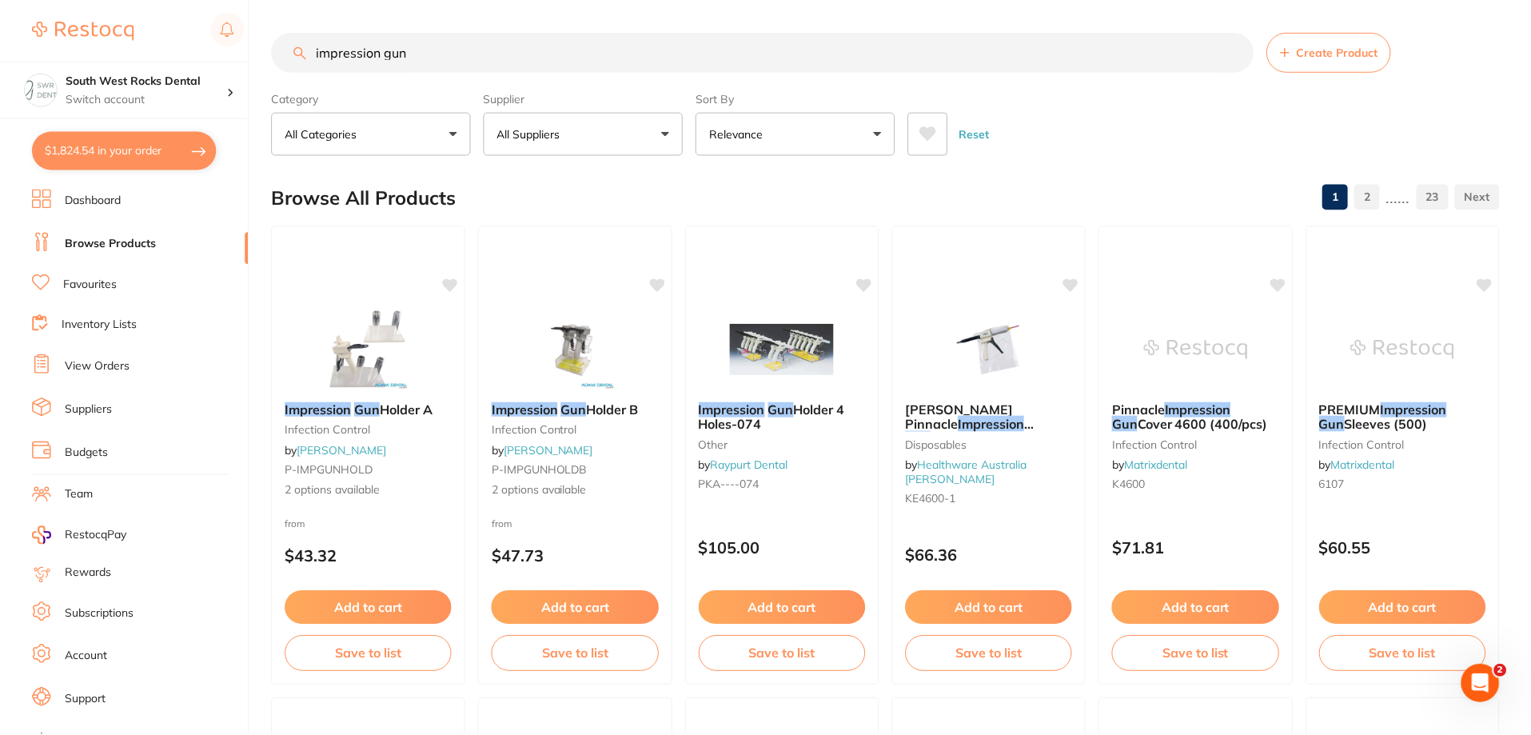
scroll to position [1679, 0]
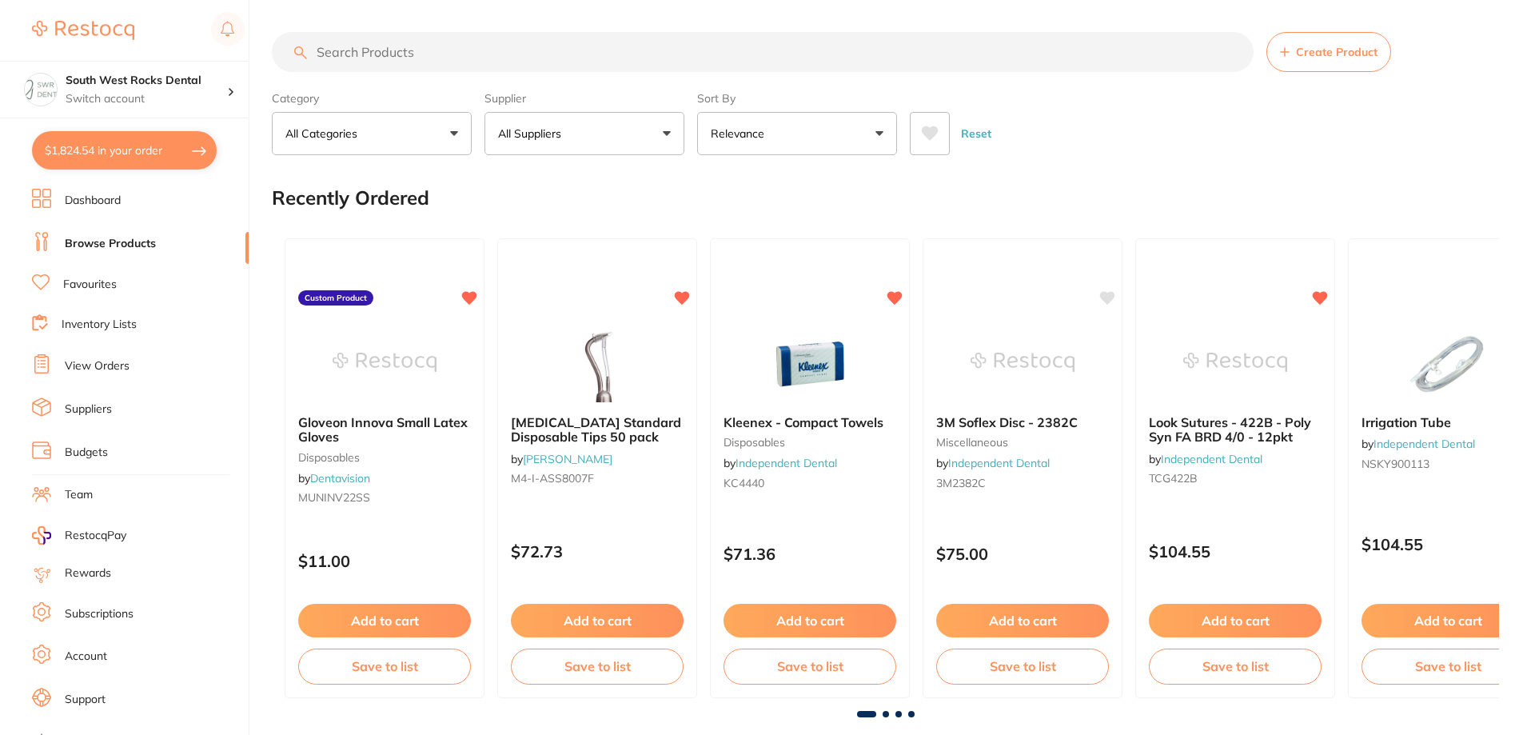
click at [138, 148] on button "$1,824.54 in your order" at bounding box center [124, 150] width 185 height 38
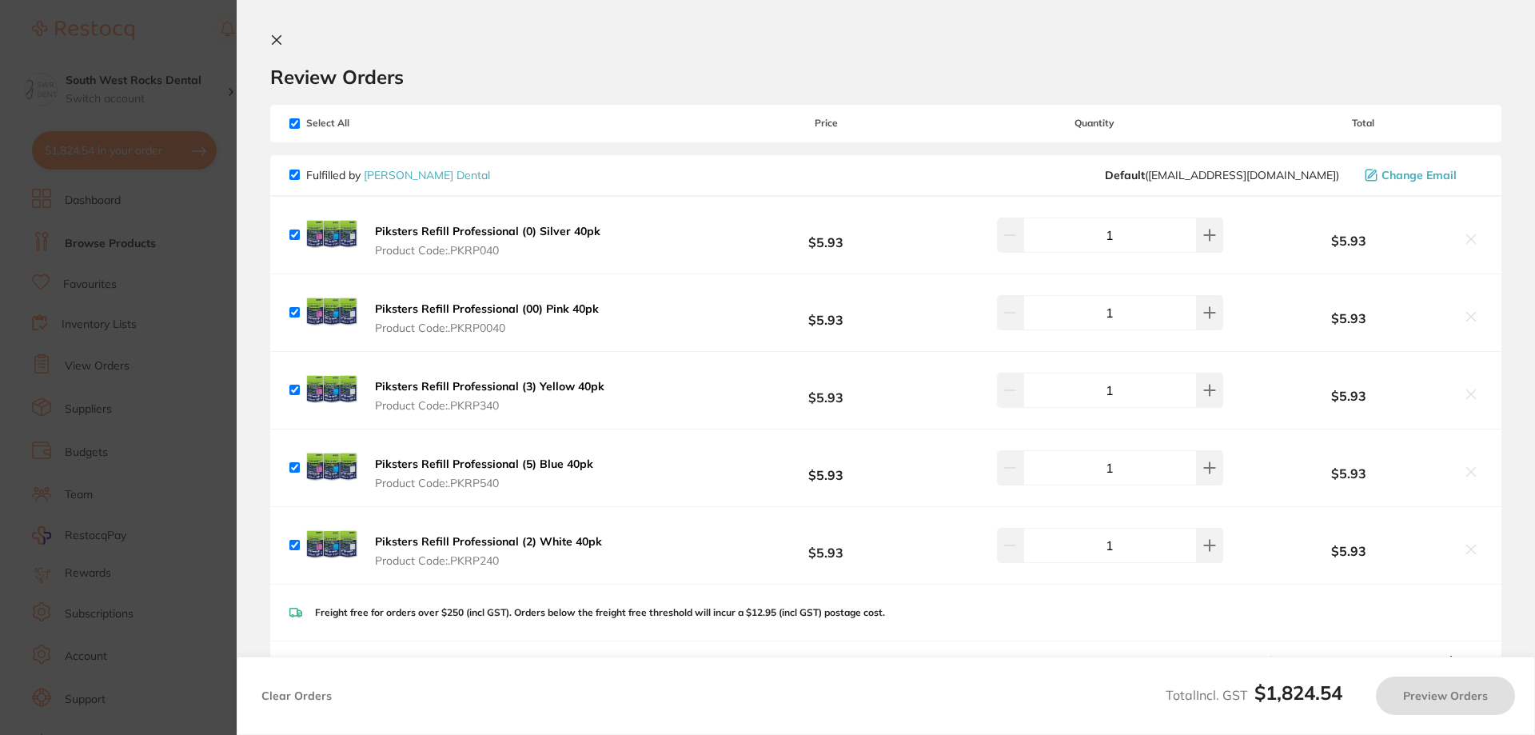
checkbox input "true"
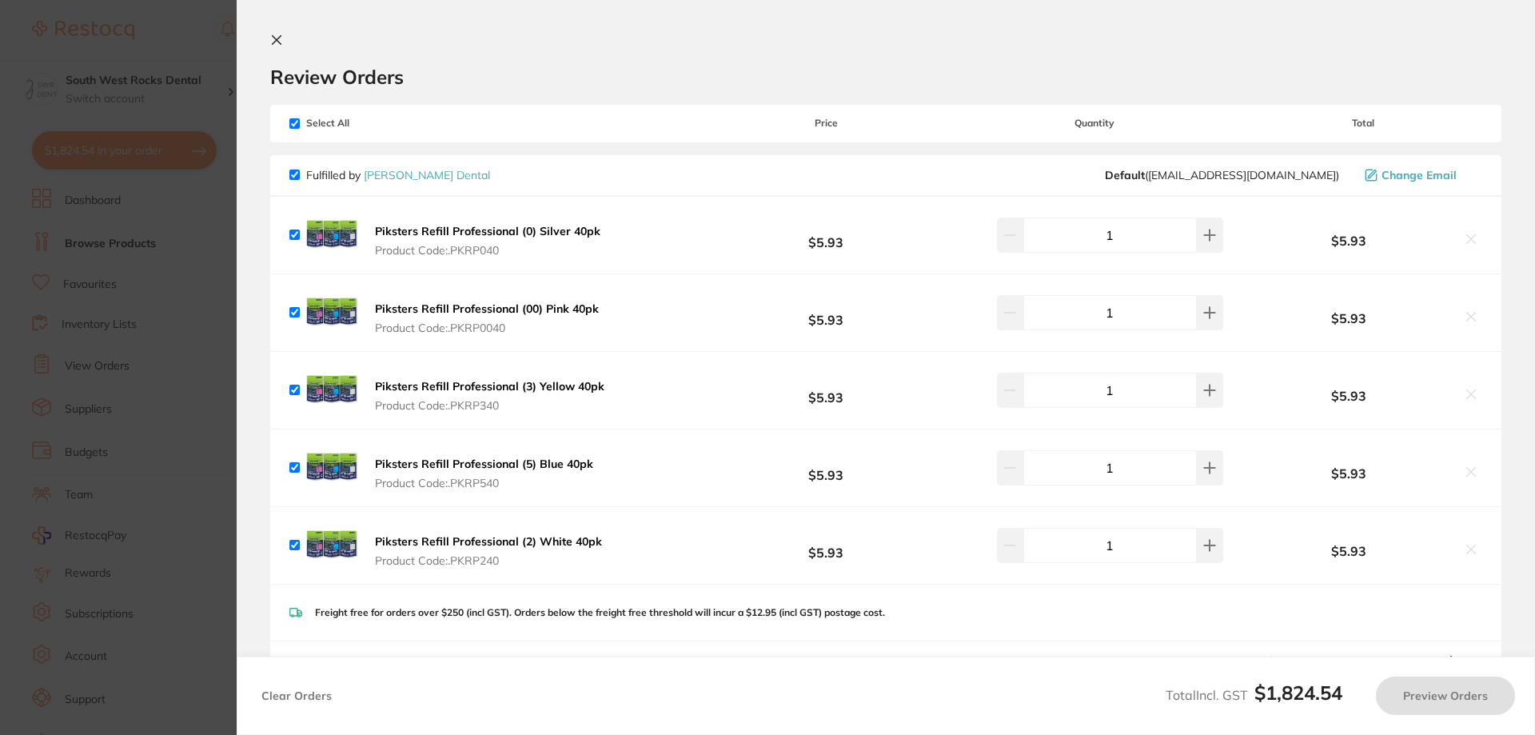
checkbox input "true"
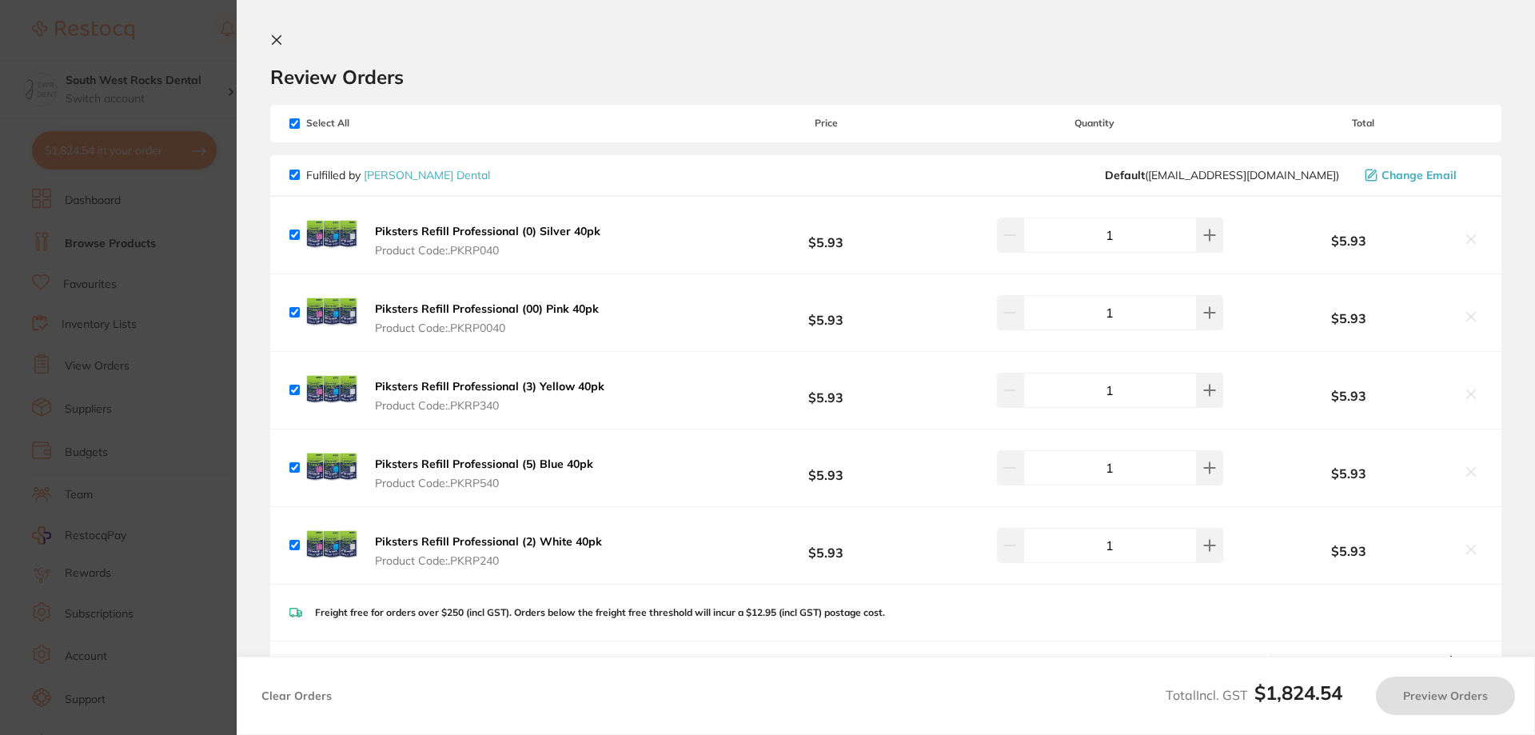
checkbox input "true"
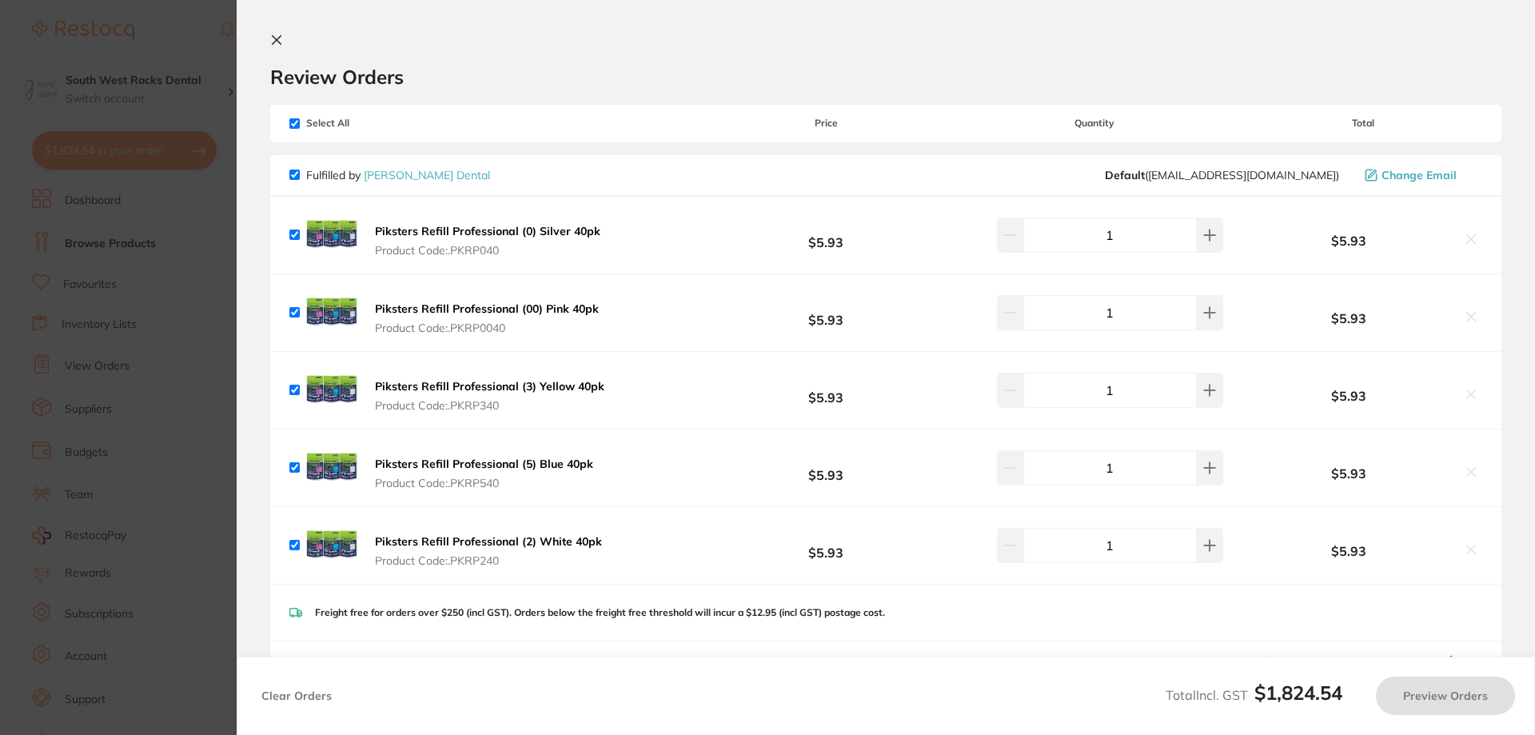
checkbox input "true"
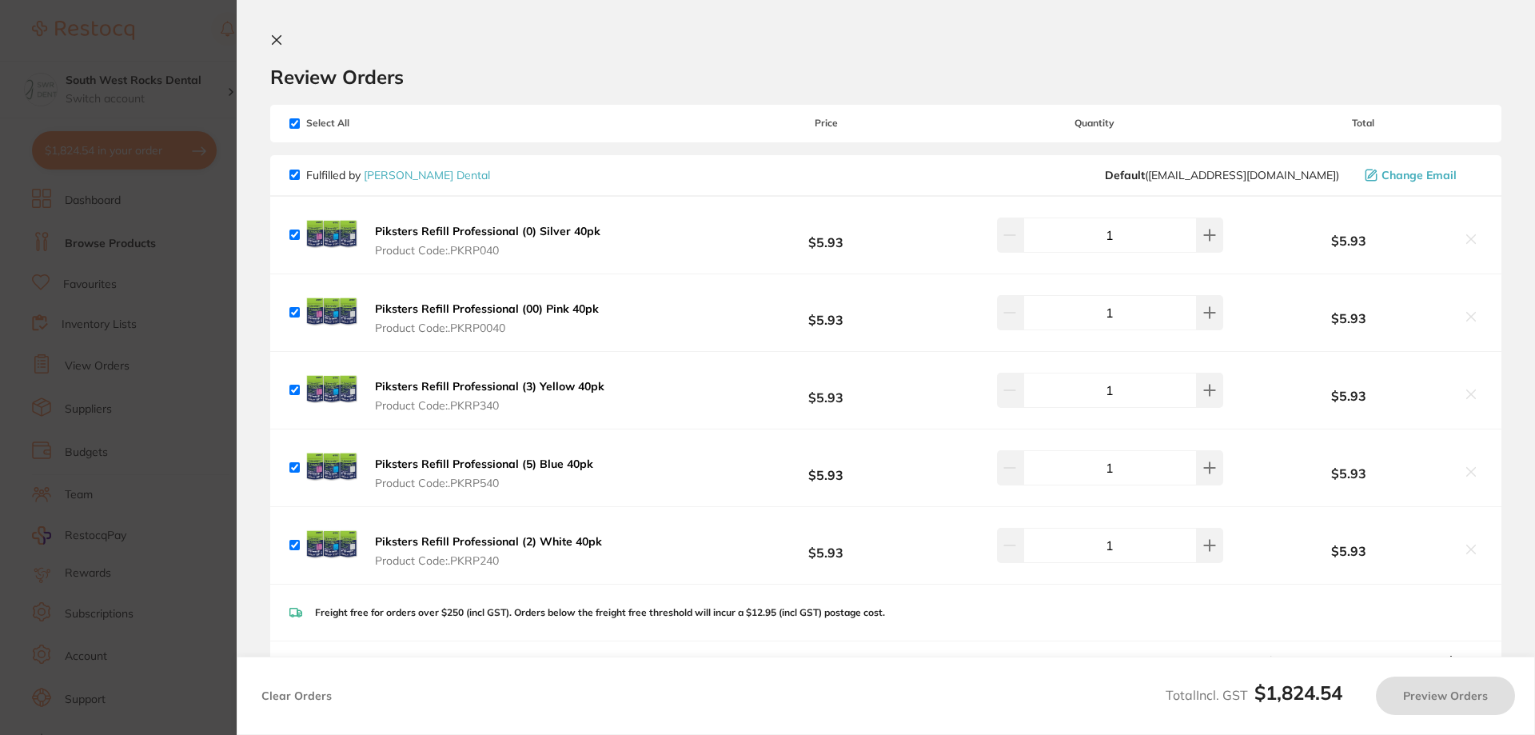
checkbox input "true"
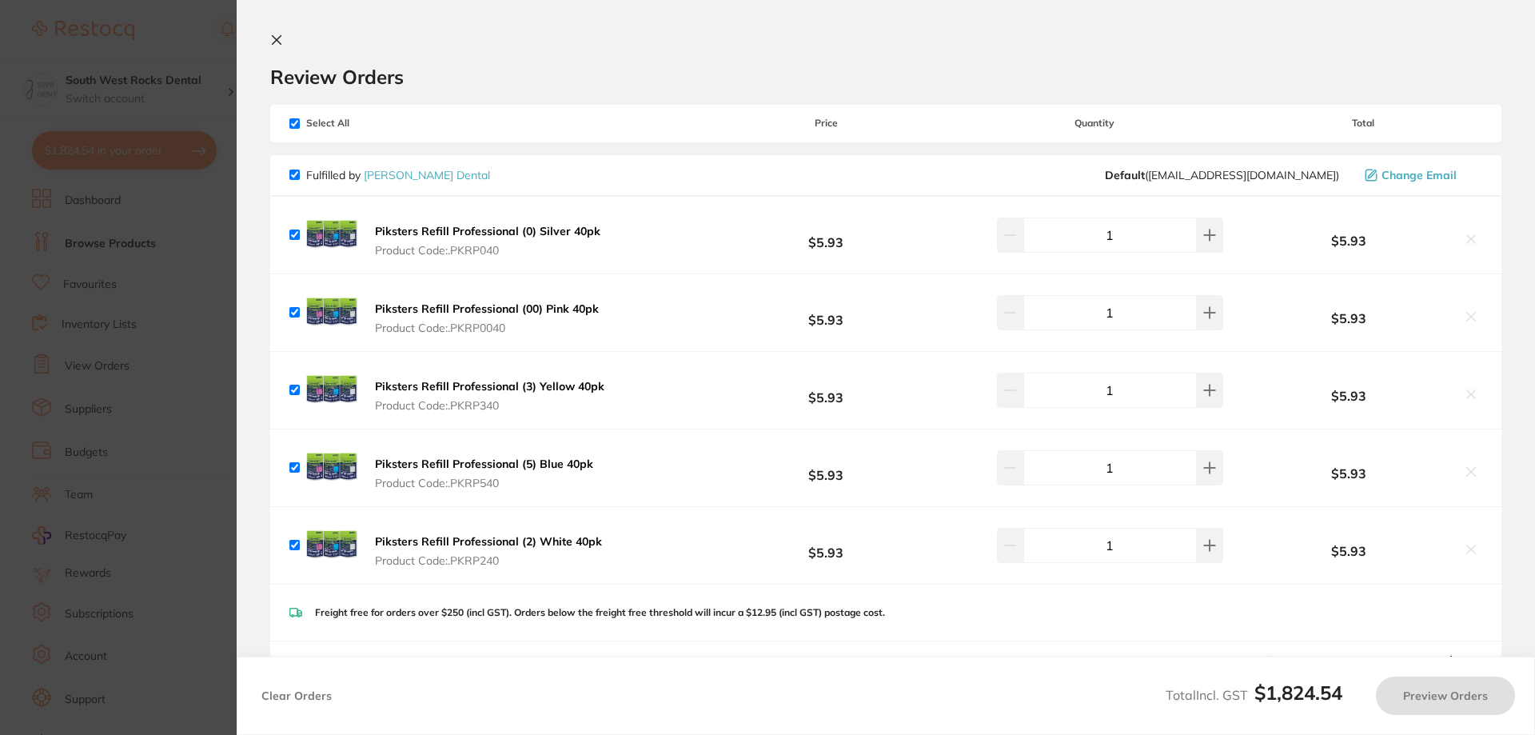
checkbox input "true"
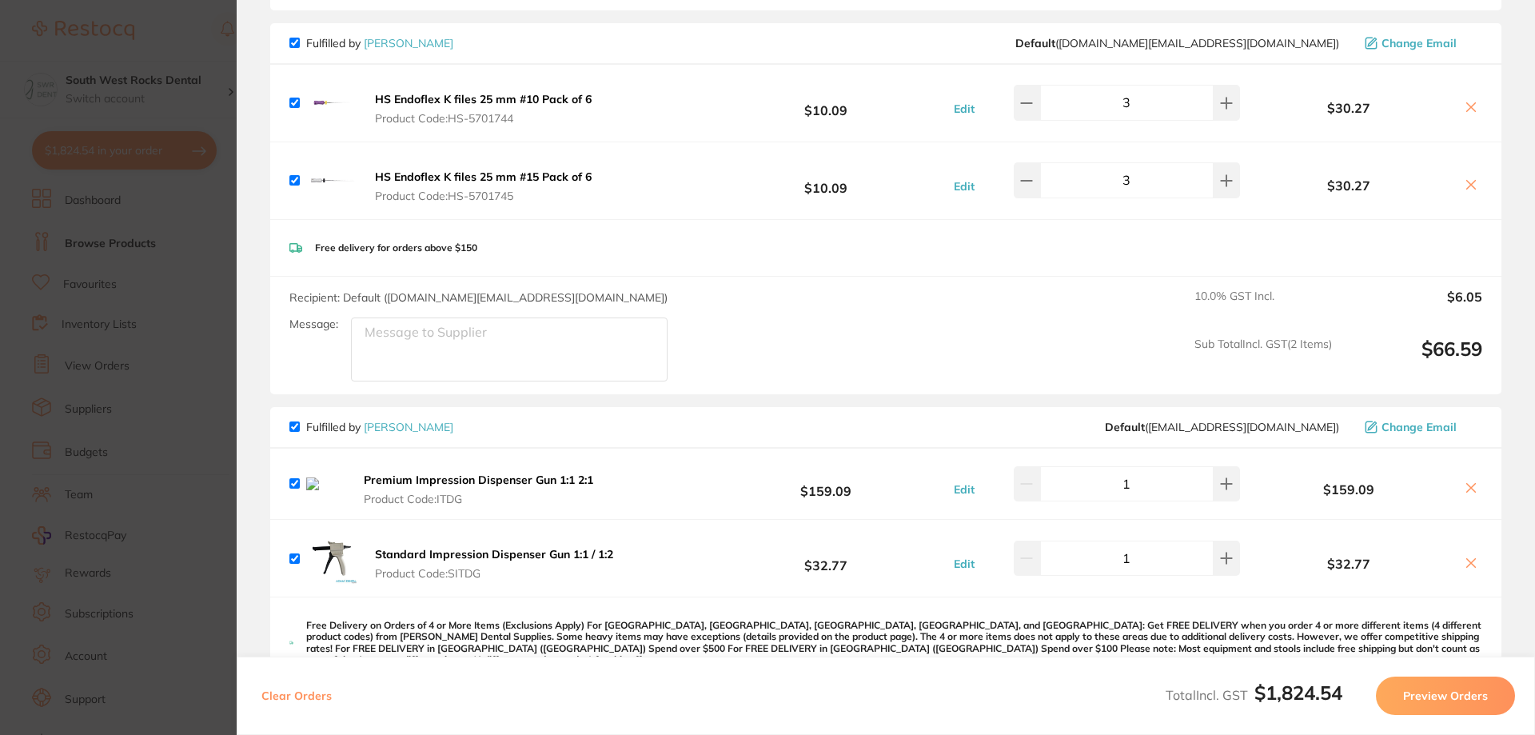
scroll to position [1519, 0]
click at [1466, 486] on icon at bounding box center [1471, 485] width 13 height 13
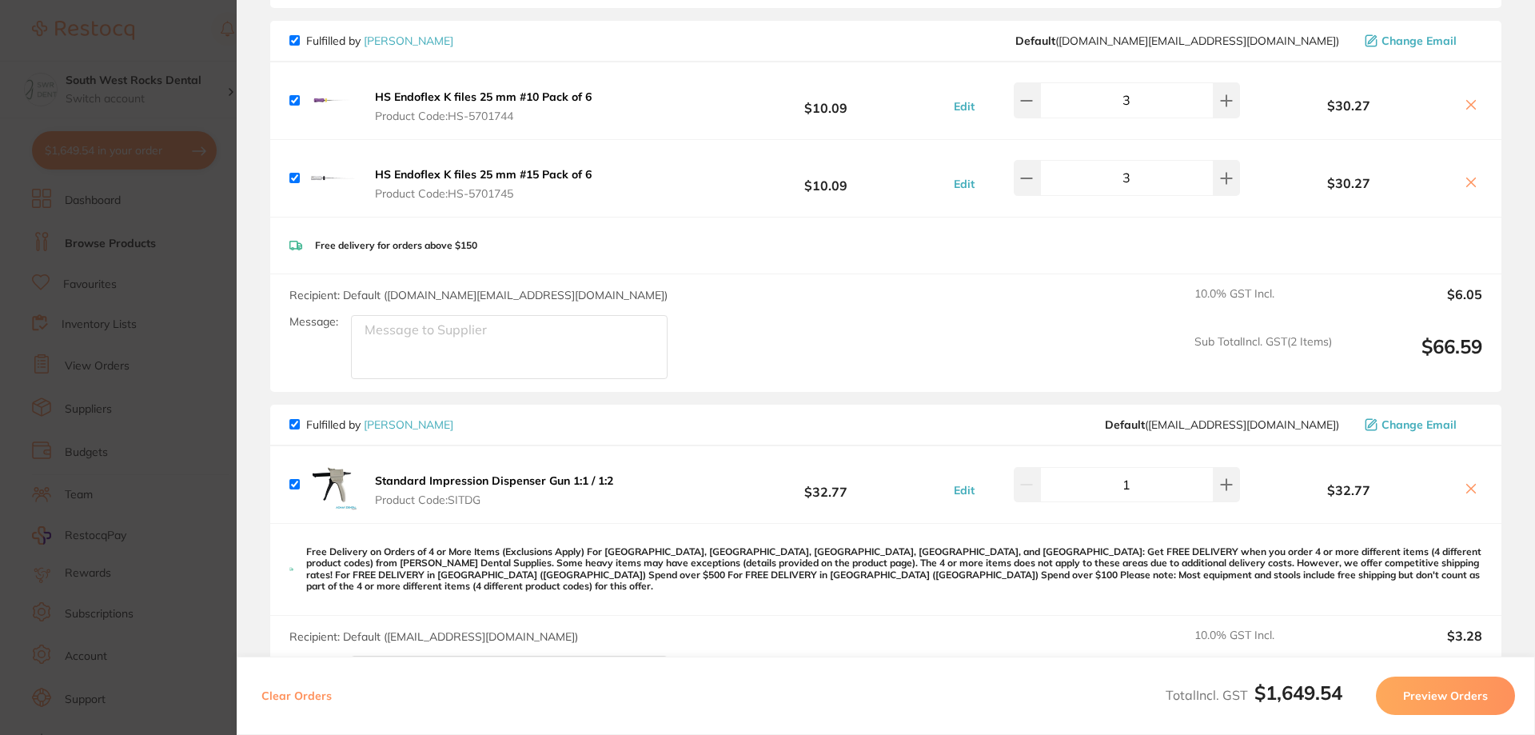
checkbox input "true"
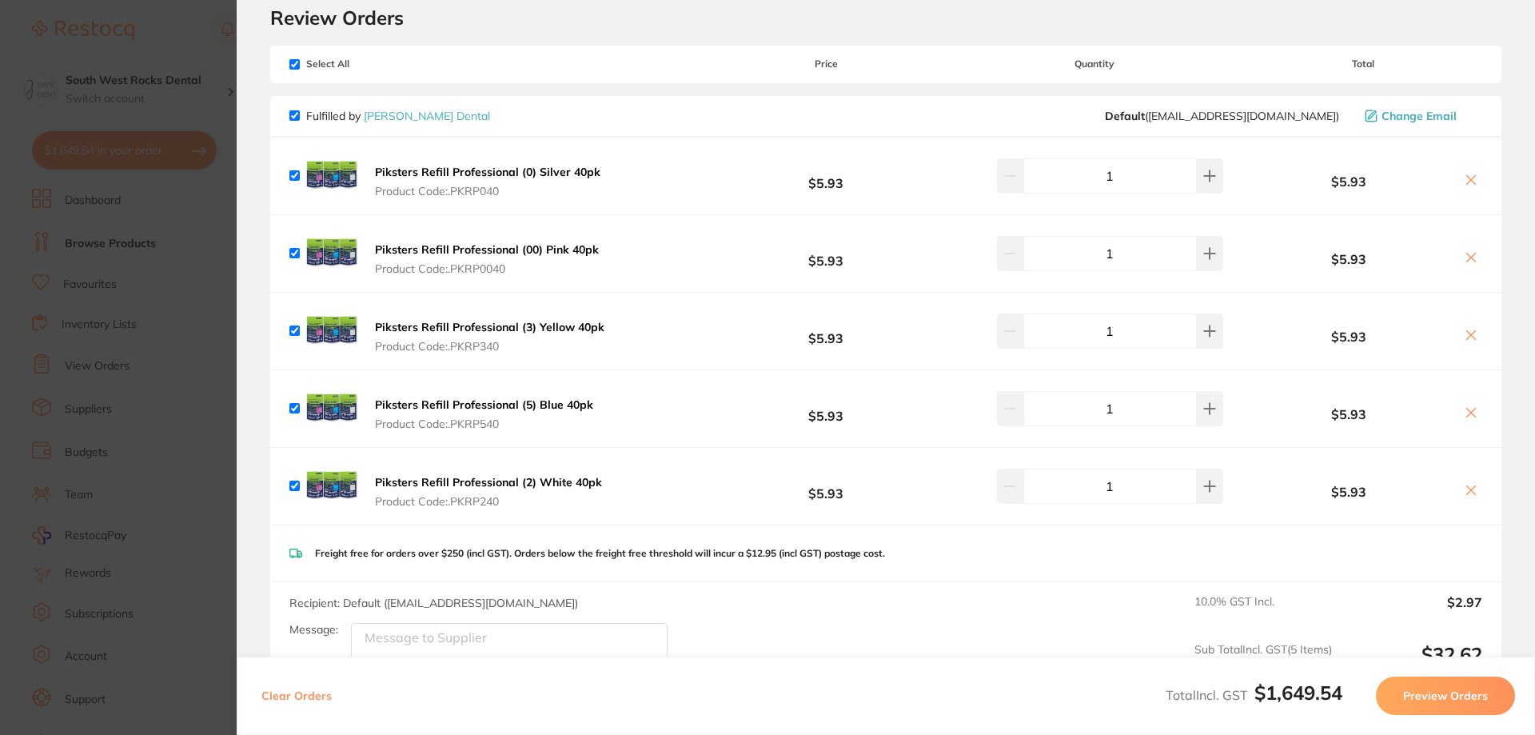
scroll to position [0, 0]
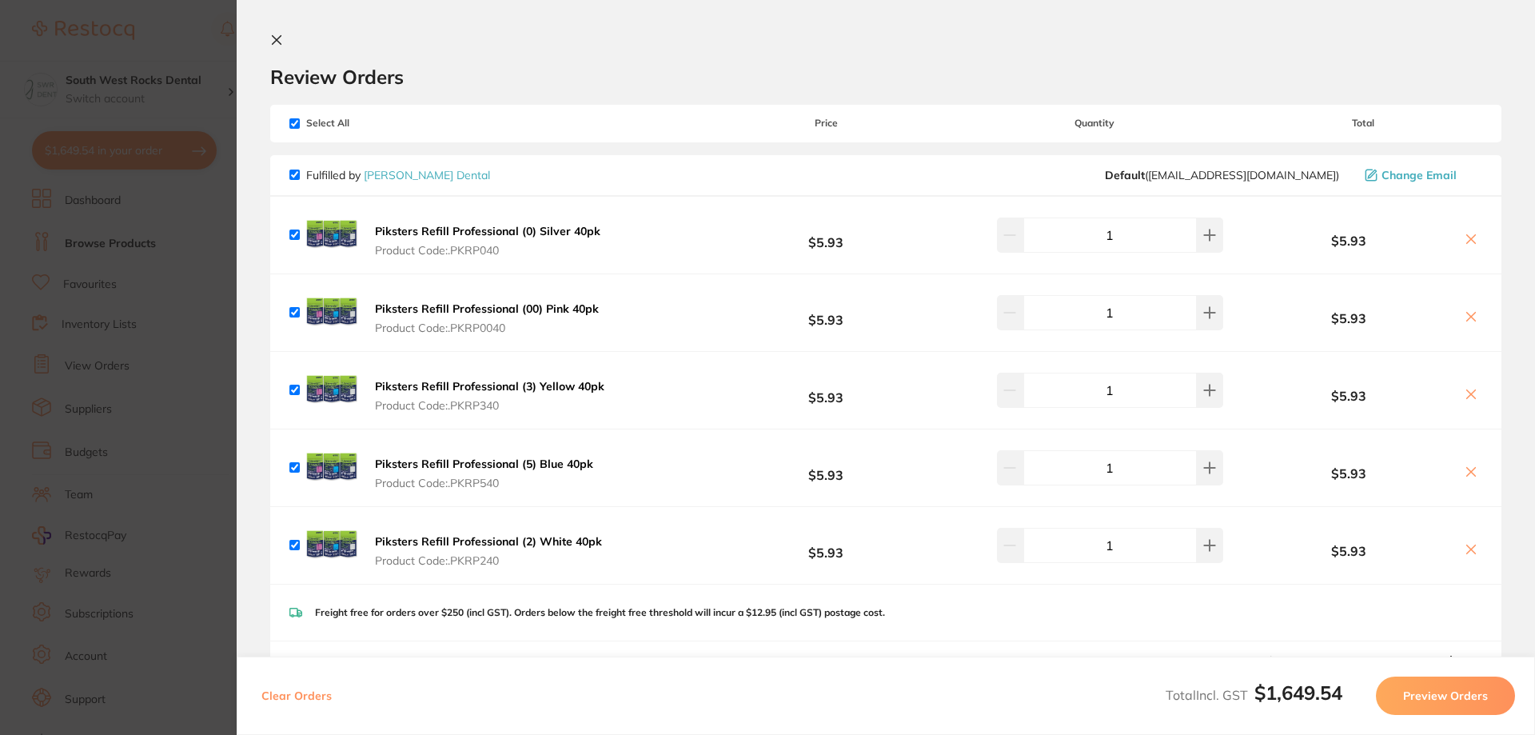
click at [286, 36] on button at bounding box center [279, 41] width 19 height 15
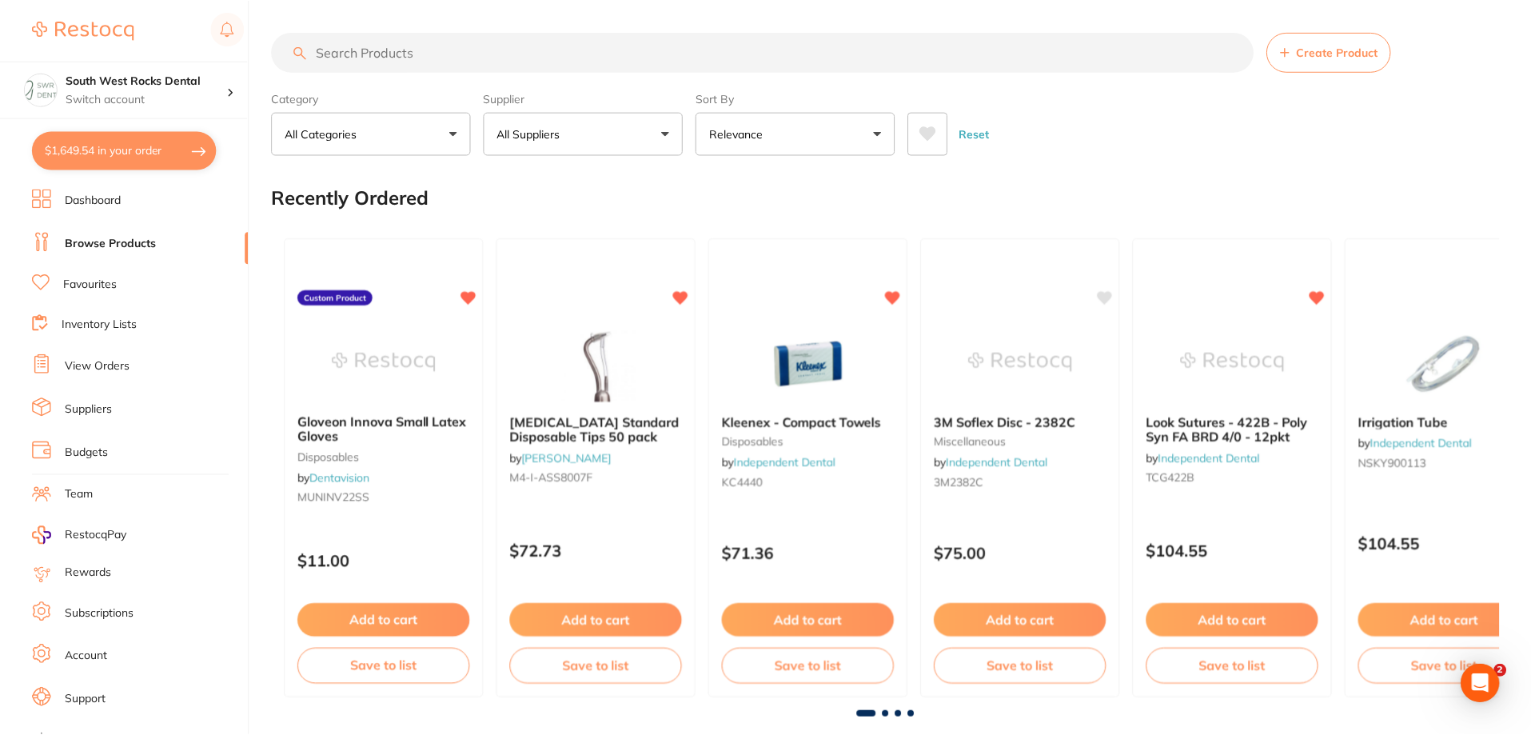
scroll to position [1679, 0]
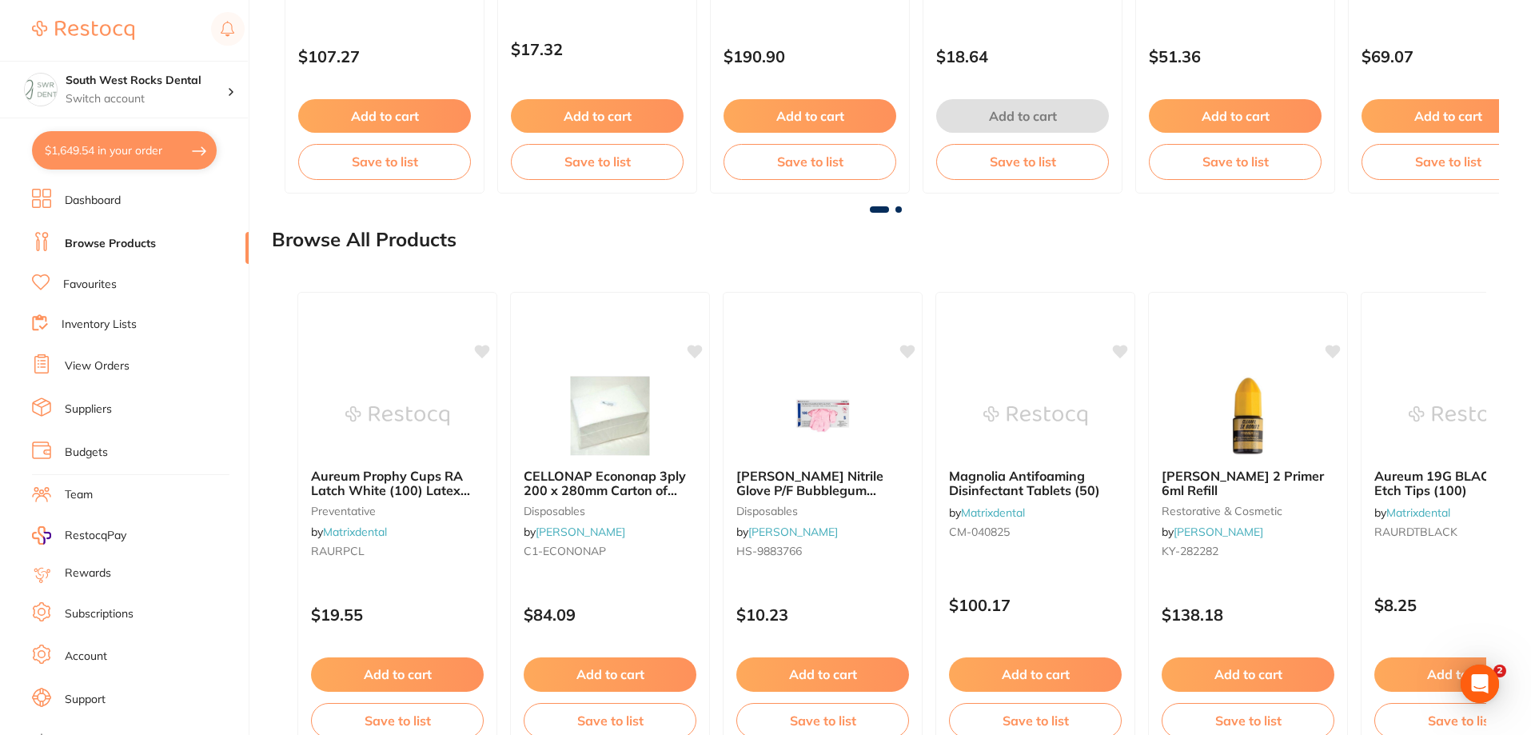
click at [105, 246] on link "Browse Products" at bounding box center [110, 244] width 91 height 16
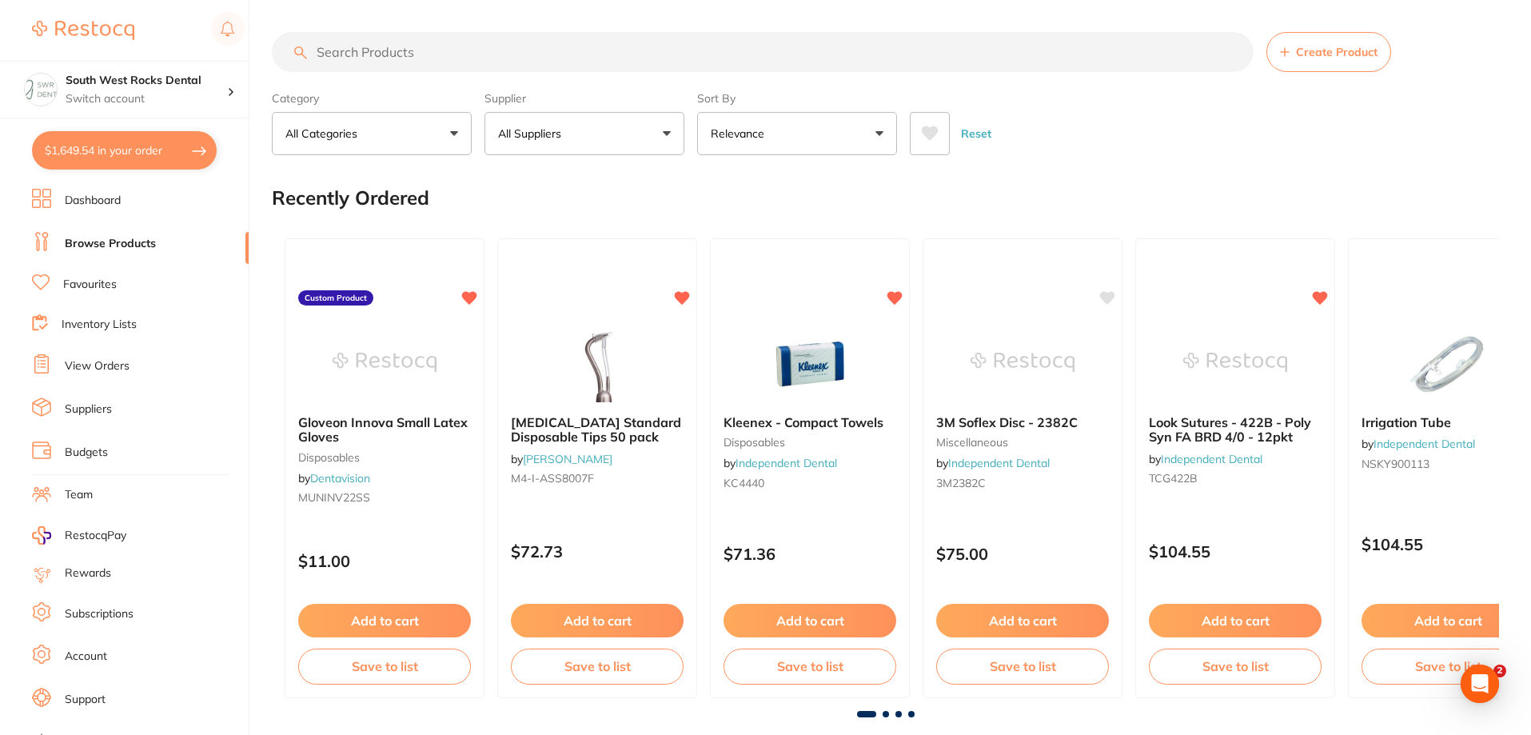
click at [396, 58] on input "search" at bounding box center [763, 52] width 982 height 40
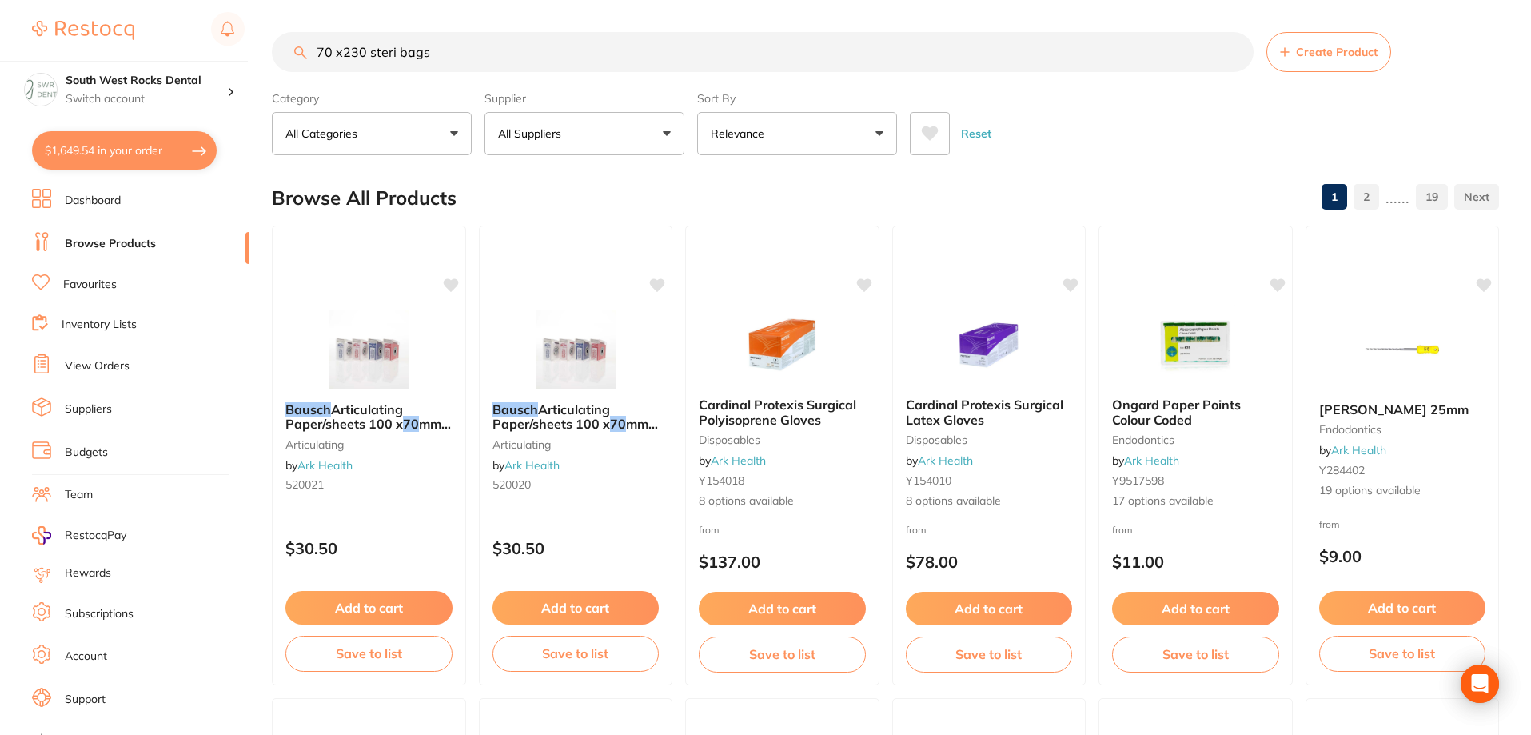
type input "70 x230 steri bags"
click at [106, 282] on link "Favourites" at bounding box center [90, 285] width 54 height 16
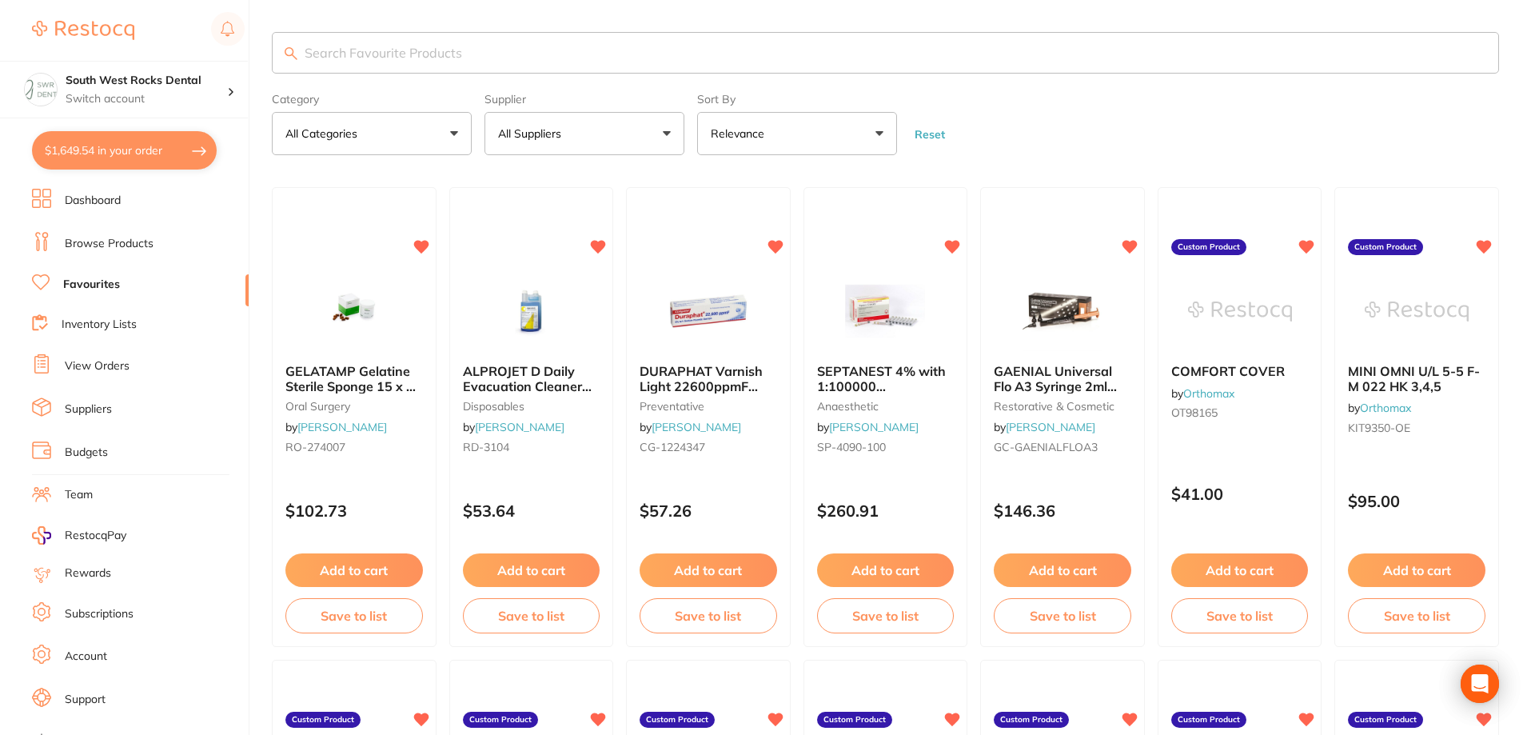
click at [387, 47] on input "search" at bounding box center [885, 53] width 1227 height 42
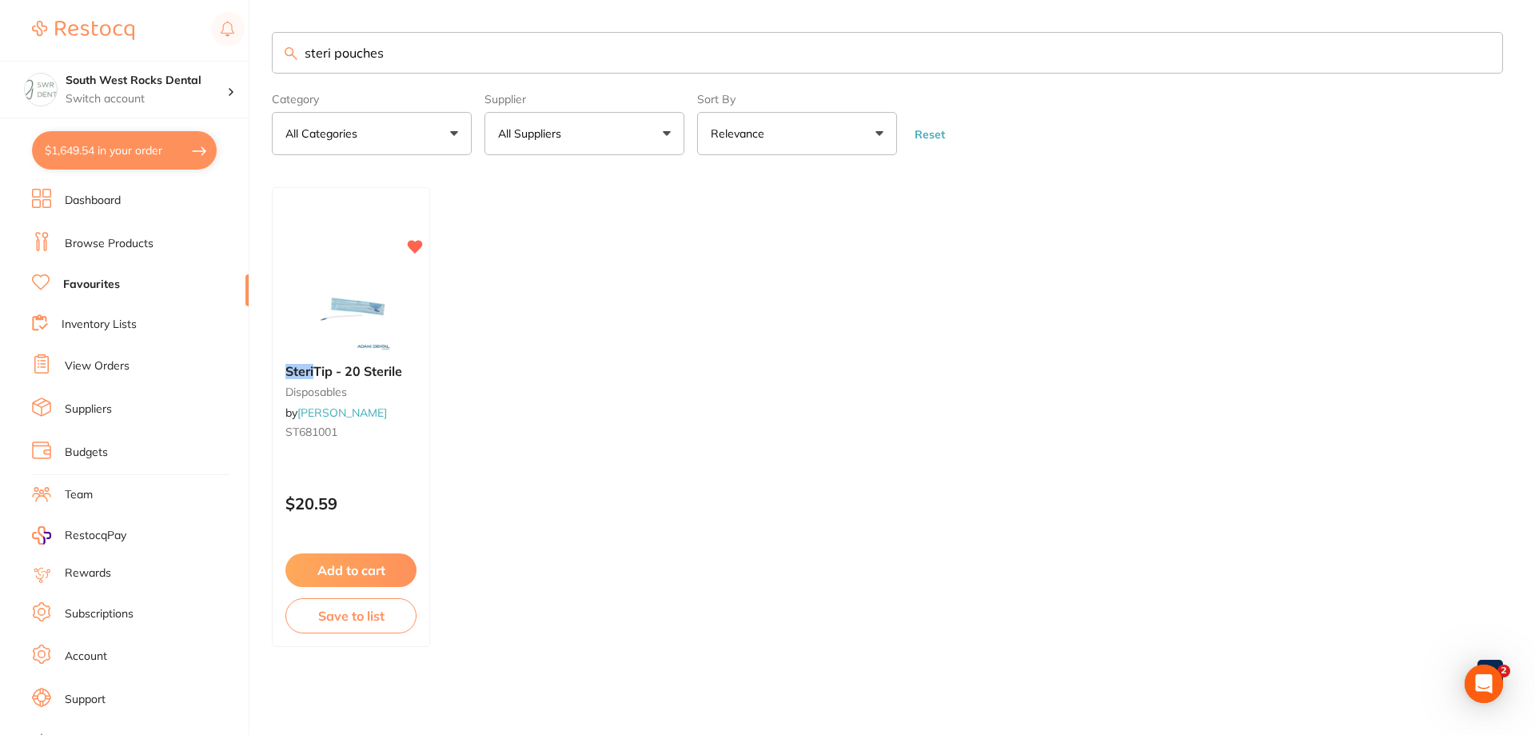
click at [1253, 46] on input "steri pouches" at bounding box center [887, 53] width 1231 height 42
type input "steri pouches"
click at [98, 315] on li "Inventory Lists" at bounding box center [140, 325] width 217 height 22
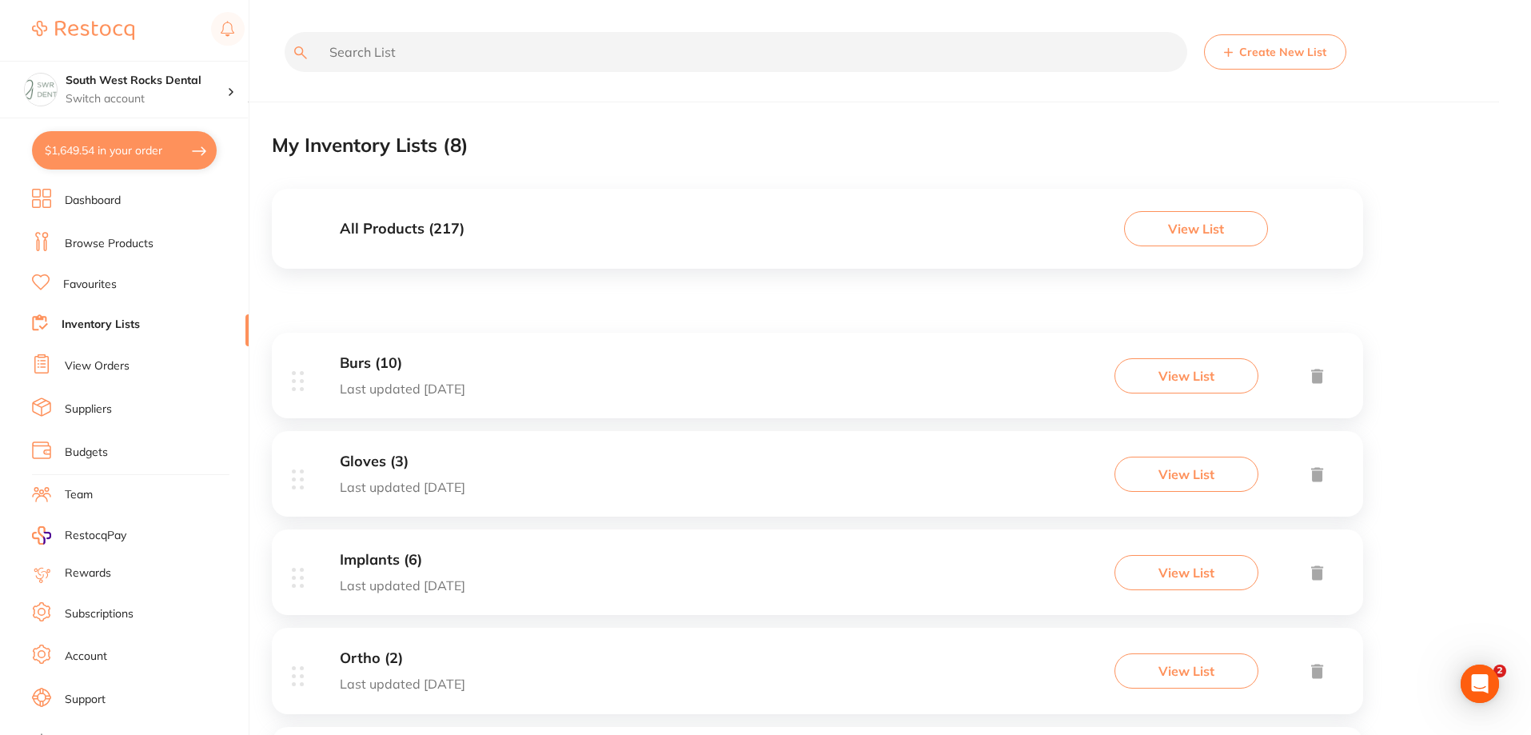
click at [401, 49] on input "text" at bounding box center [736, 52] width 903 height 40
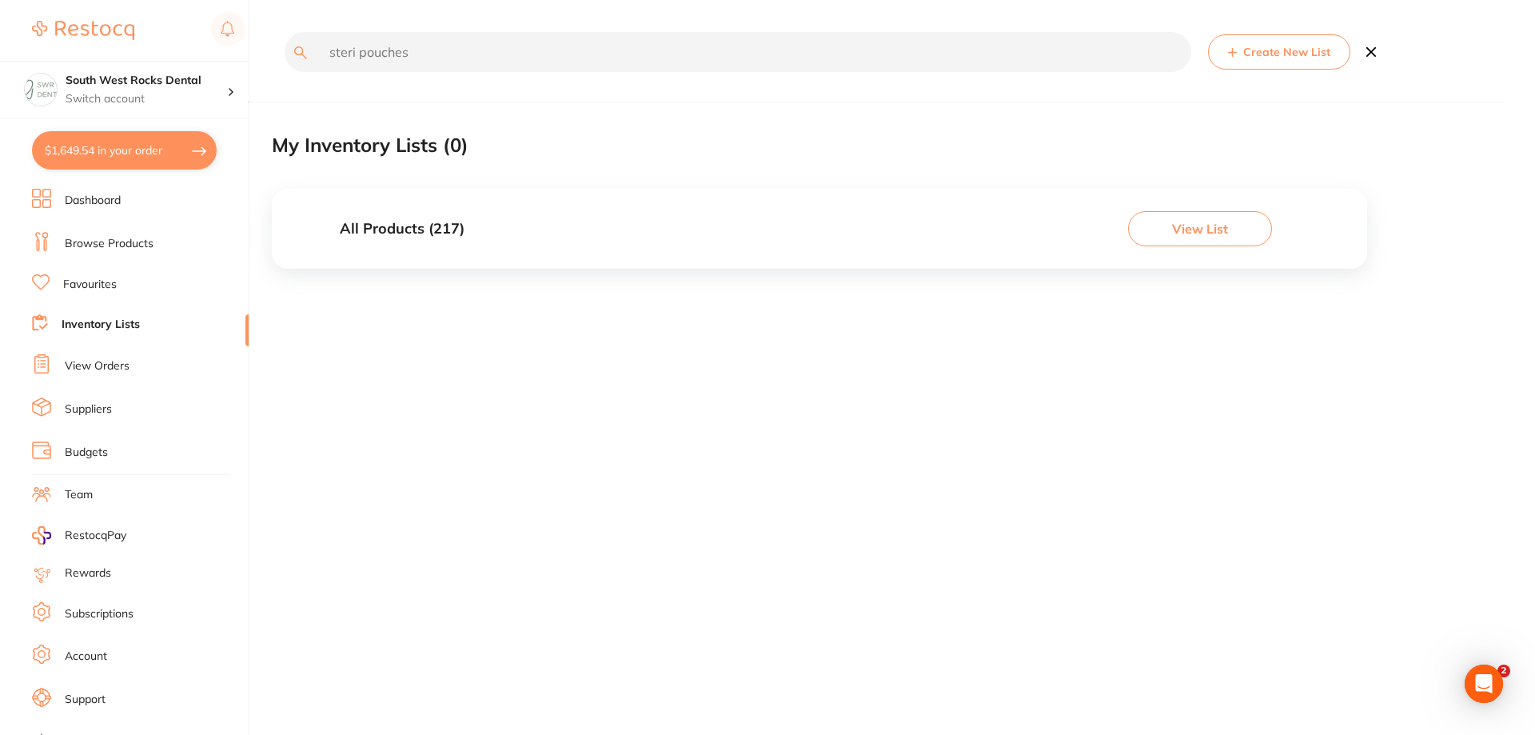
type input "steri pouches"
click at [1225, 229] on button "View List" at bounding box center [1200, 228] width 144 height 35
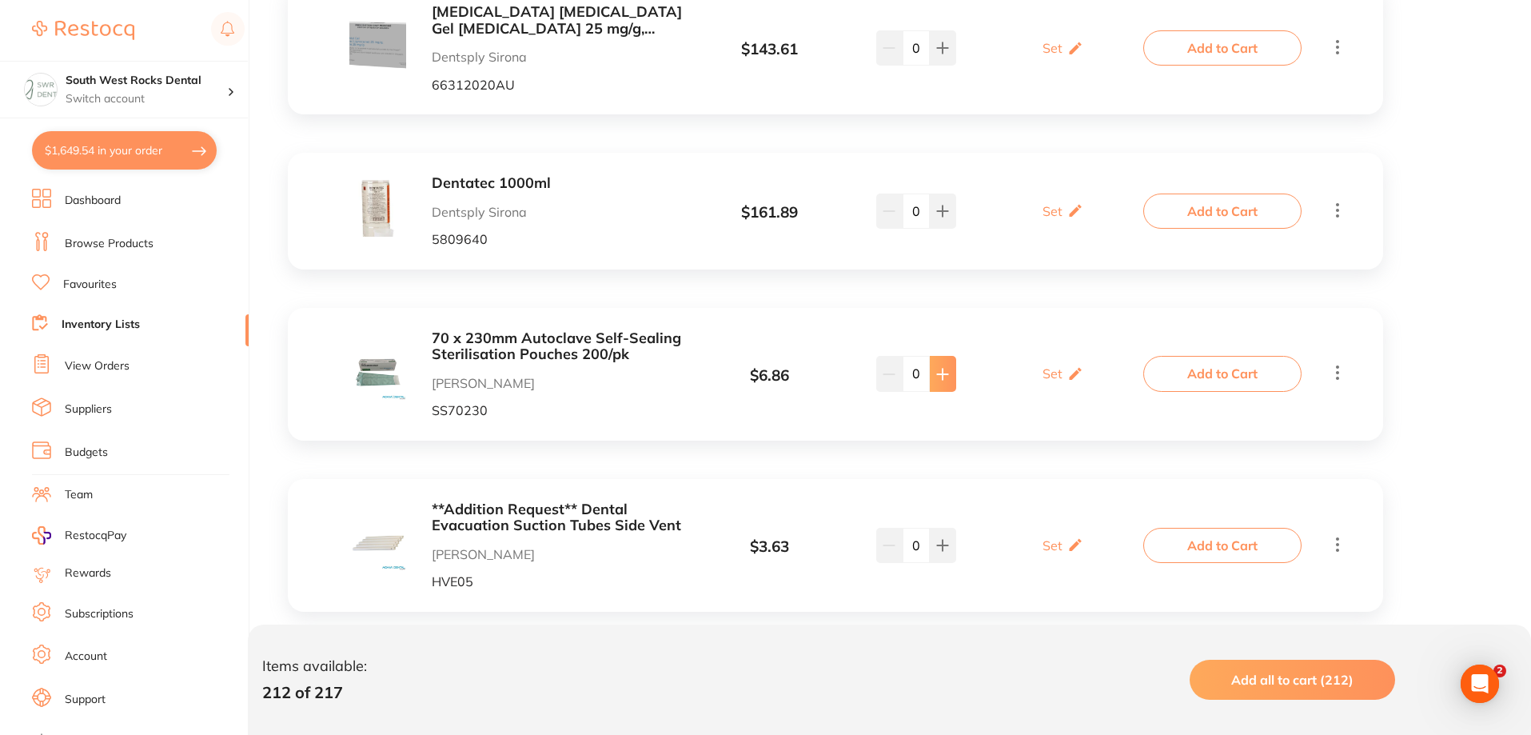
click at [940, 368] on icon at bounding box center [942, 374] width 13 height 13
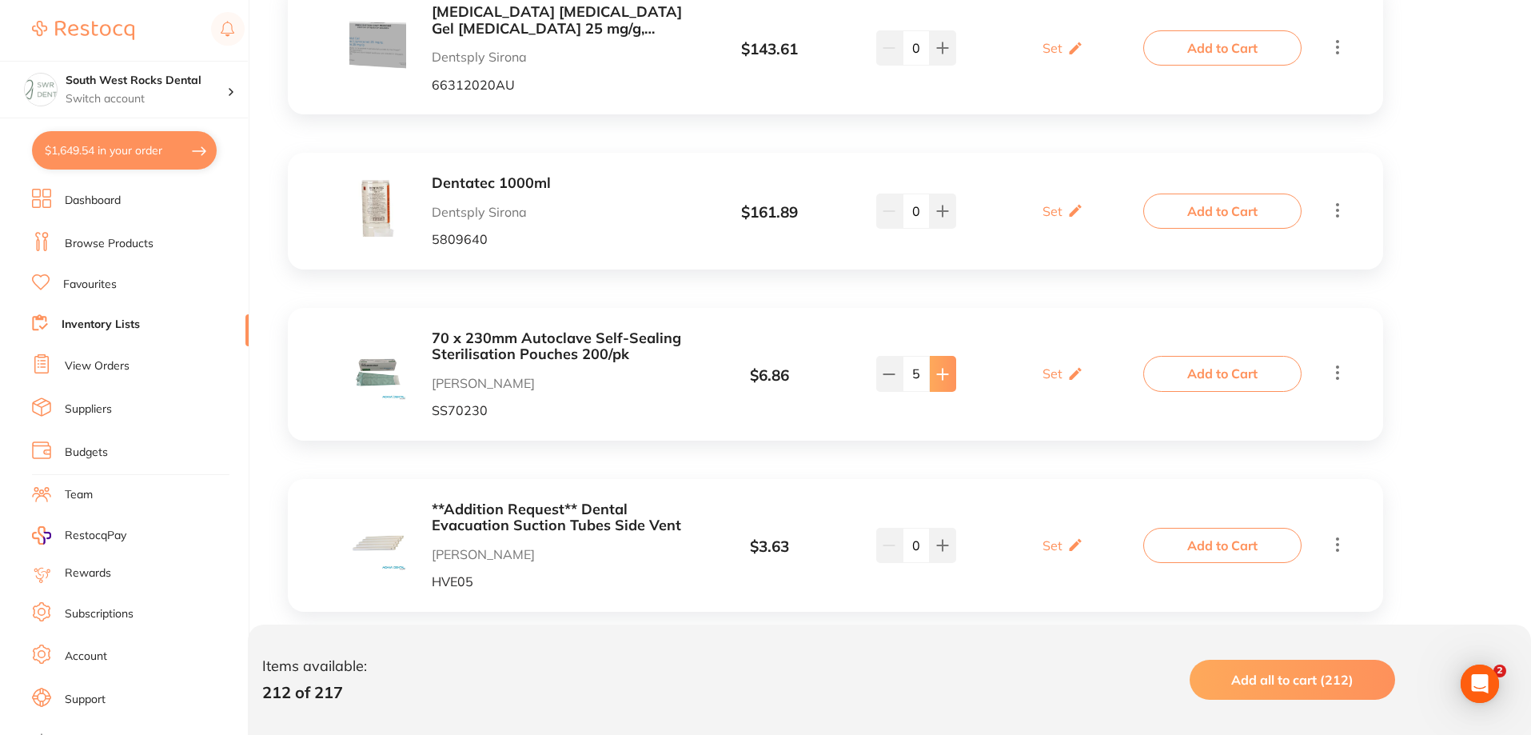
click at [940, 368] on icon at bounding box center [942, 374] width 13 height 13
type input "6"
click at [1224, 356] on button "Add to Cart" at bounding box center [1222, 373] width 158 height 35
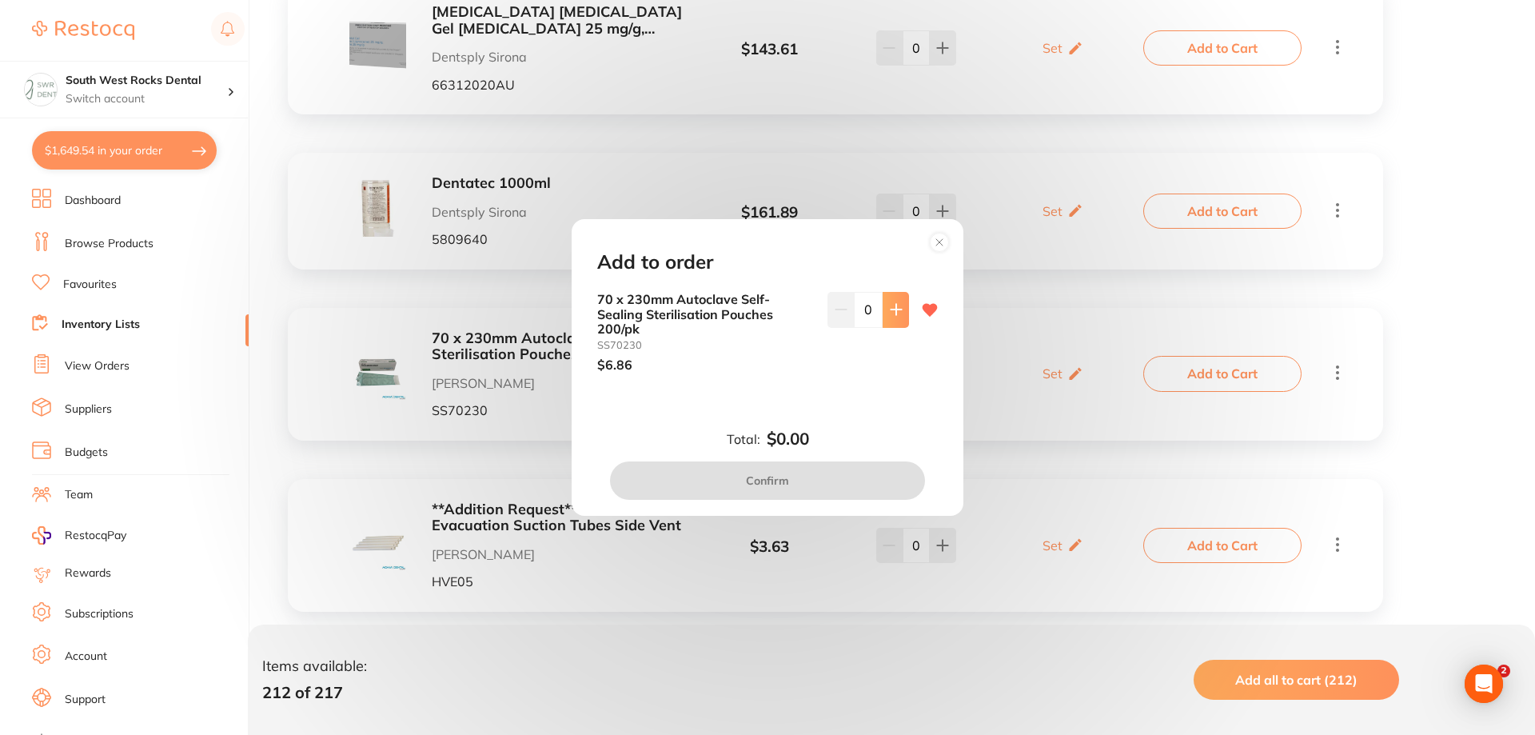
click at [890, 316] on icon at bounding box center [896, 309] width 13 height 13
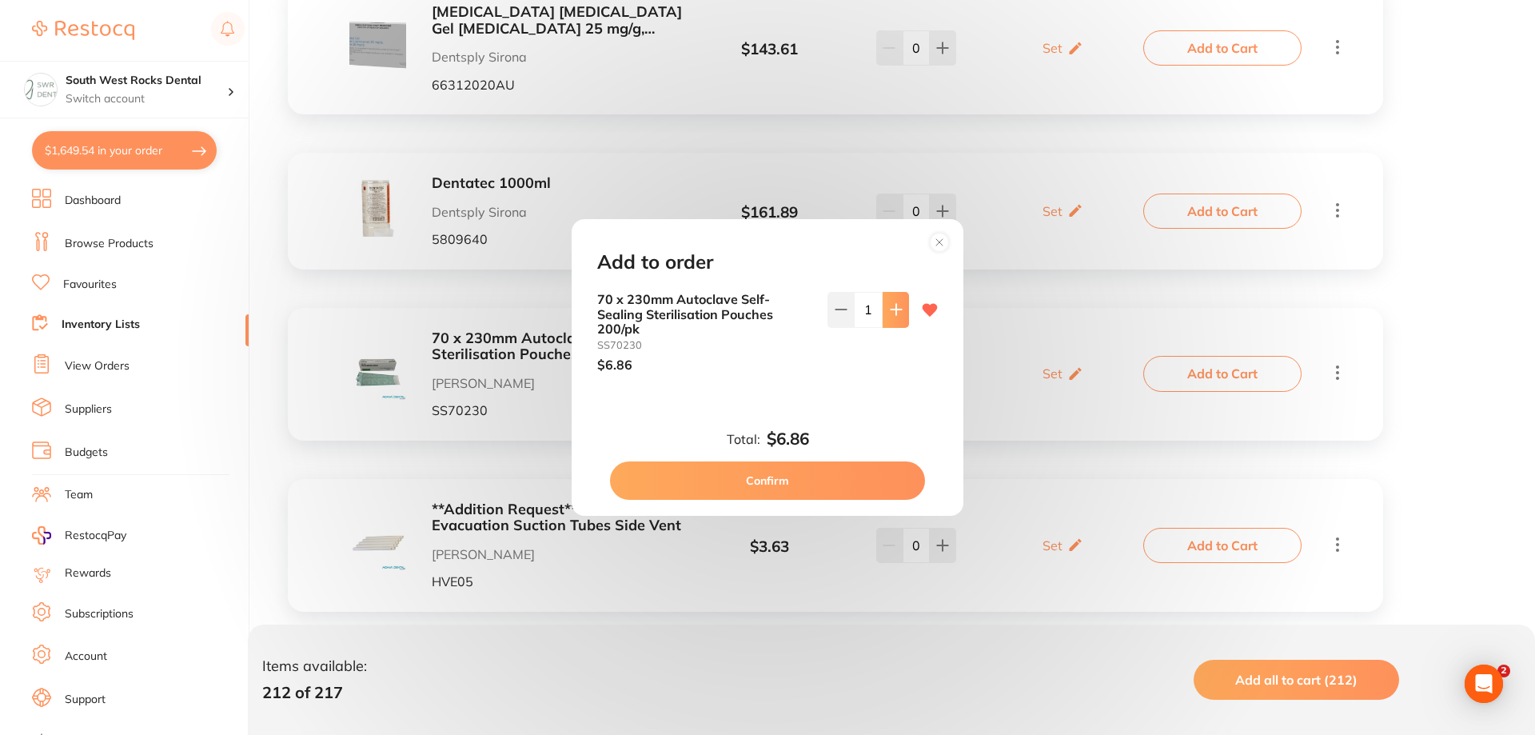
click at [890, 316] on icon at bounding box center [896, 309] width 13 height 13
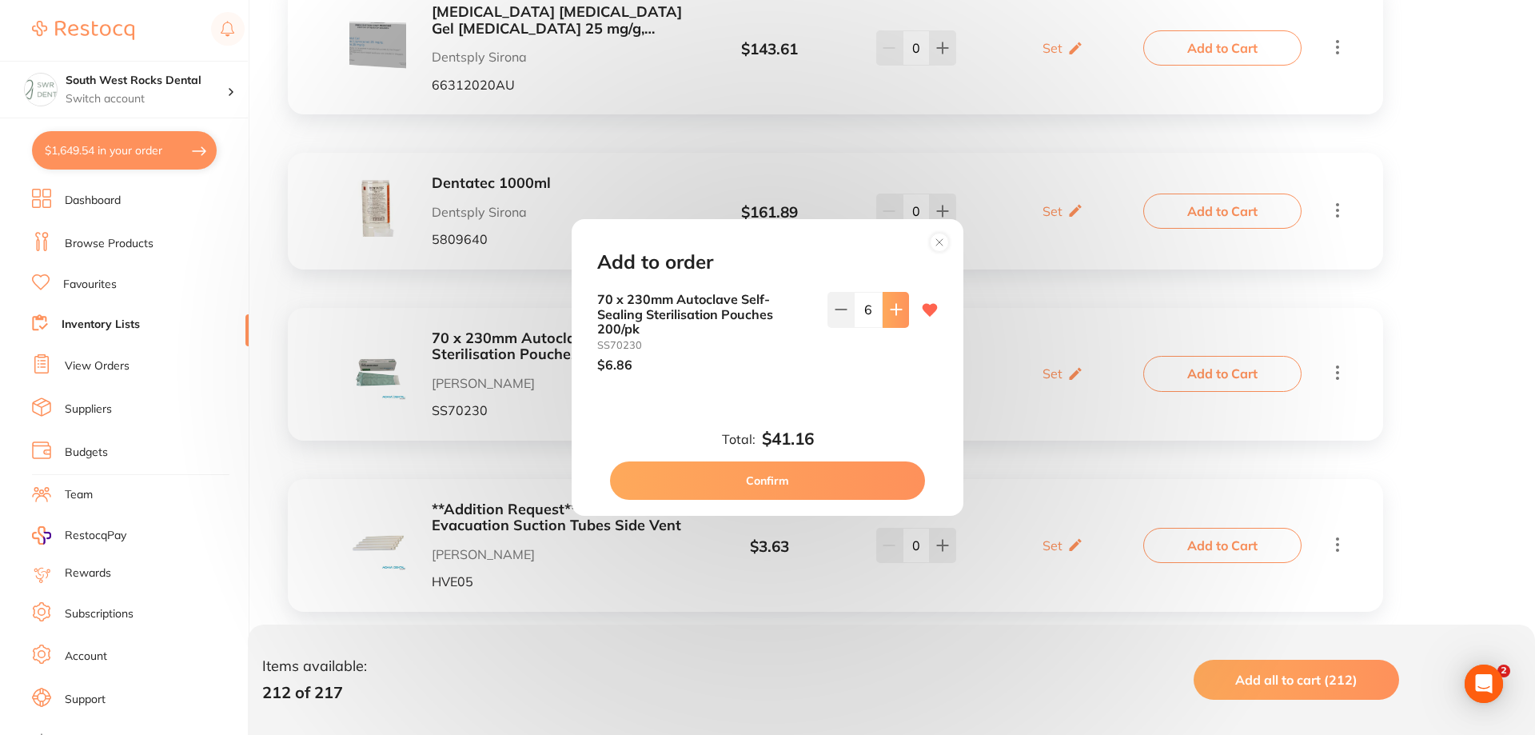
click at [890, 316] on icon at bounding box center [896, 309] width 13 height 13
type input "8"
click at [834, 482] on button "Confirm" at bounding box center [767, 480] width 315 height 38
checkbox input "false"
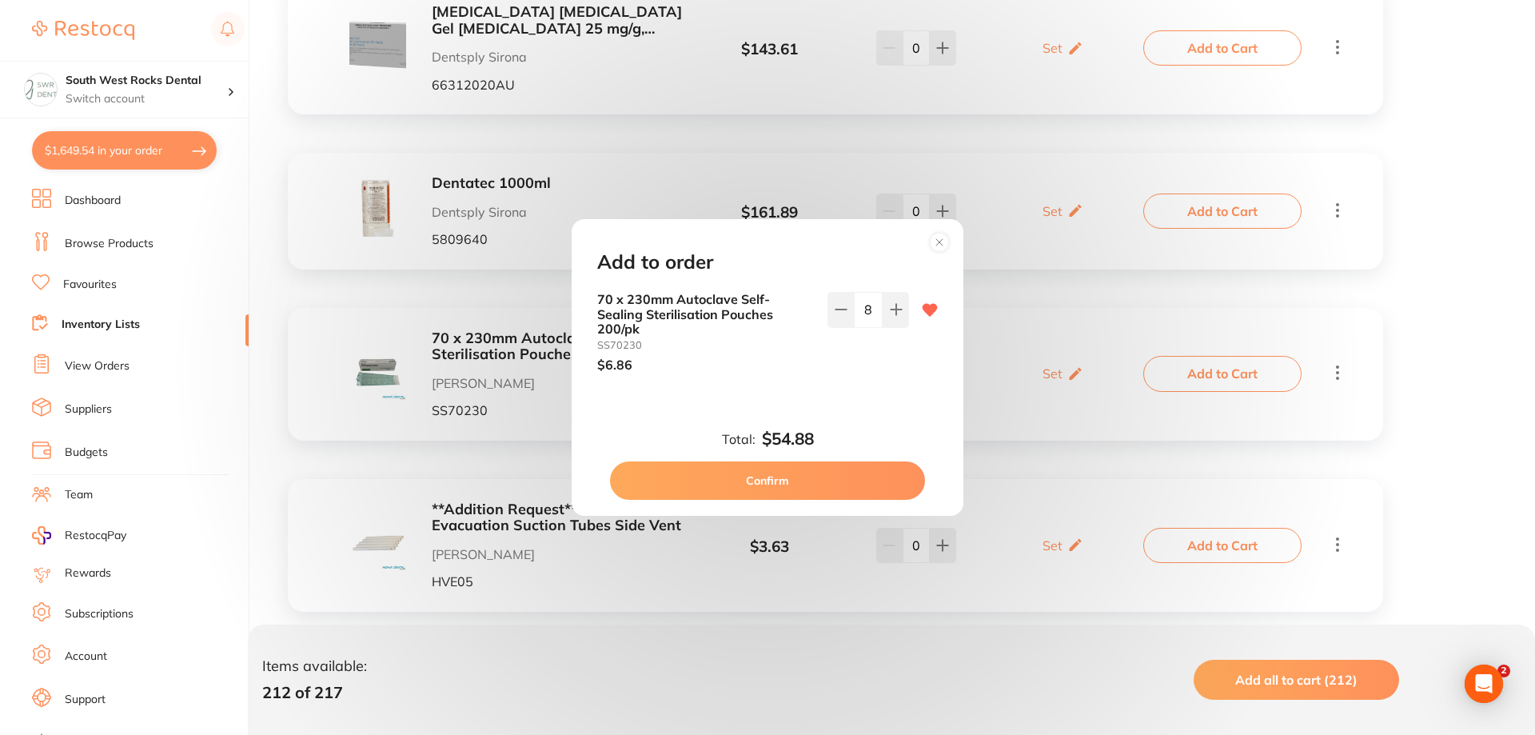
checkbox input "false"
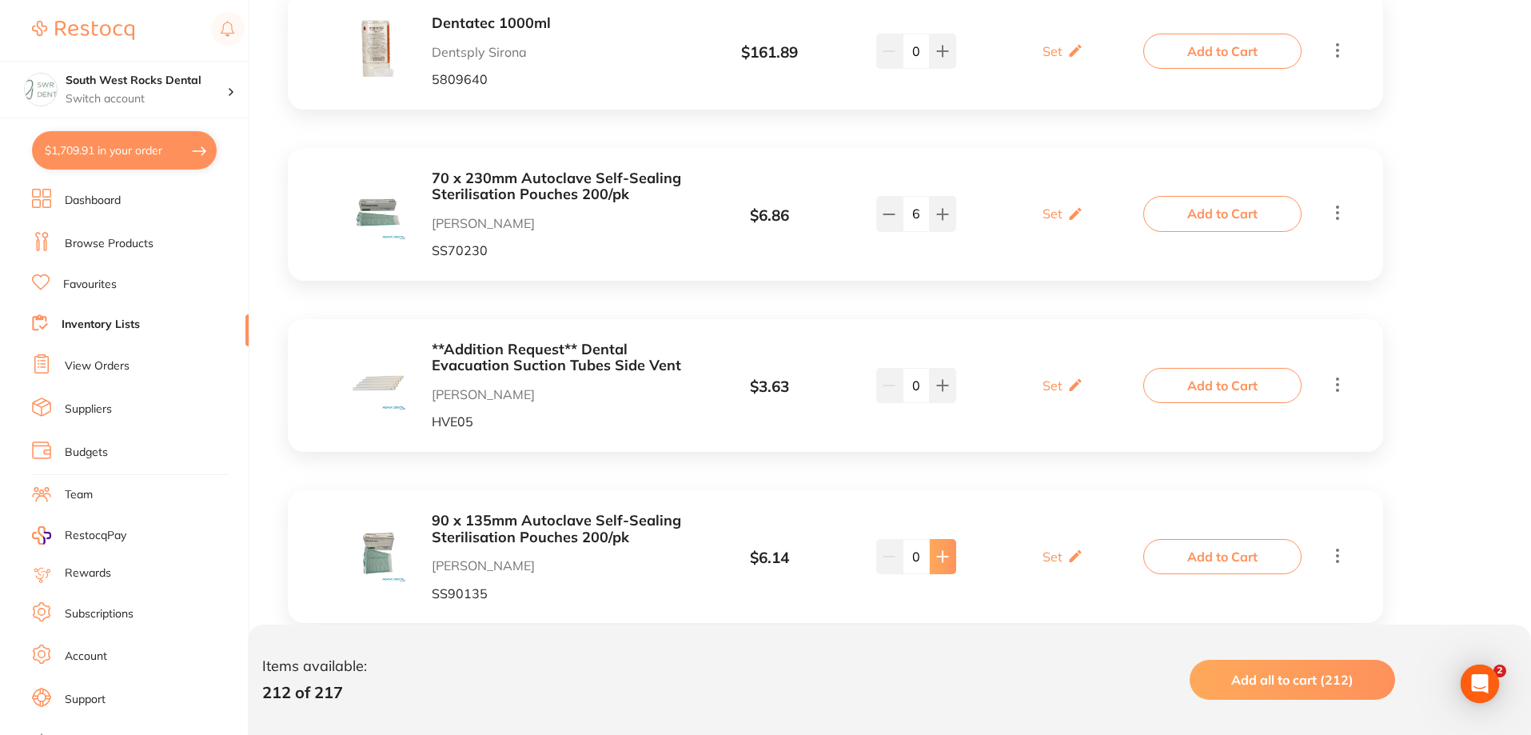
click at [946, 550] on icon at bounding box center [942, 556] width 13 height 13
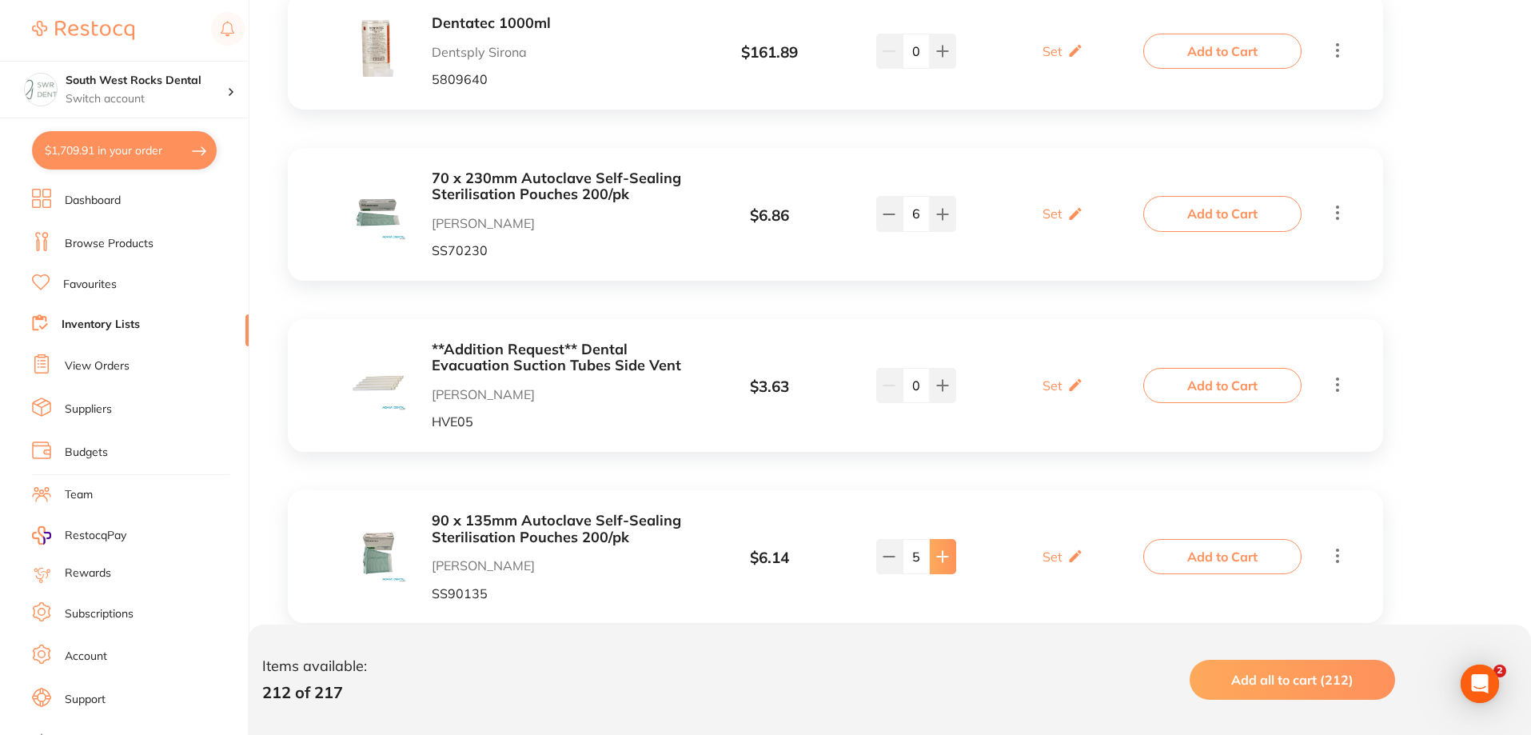
click at [946, 550] on icon at bounding box center [942, 556] width 13 height 13
type input "6"
click at [1247, 539] on button "Add to Cart" at bounding box center [1222, 556] width 158 height 35
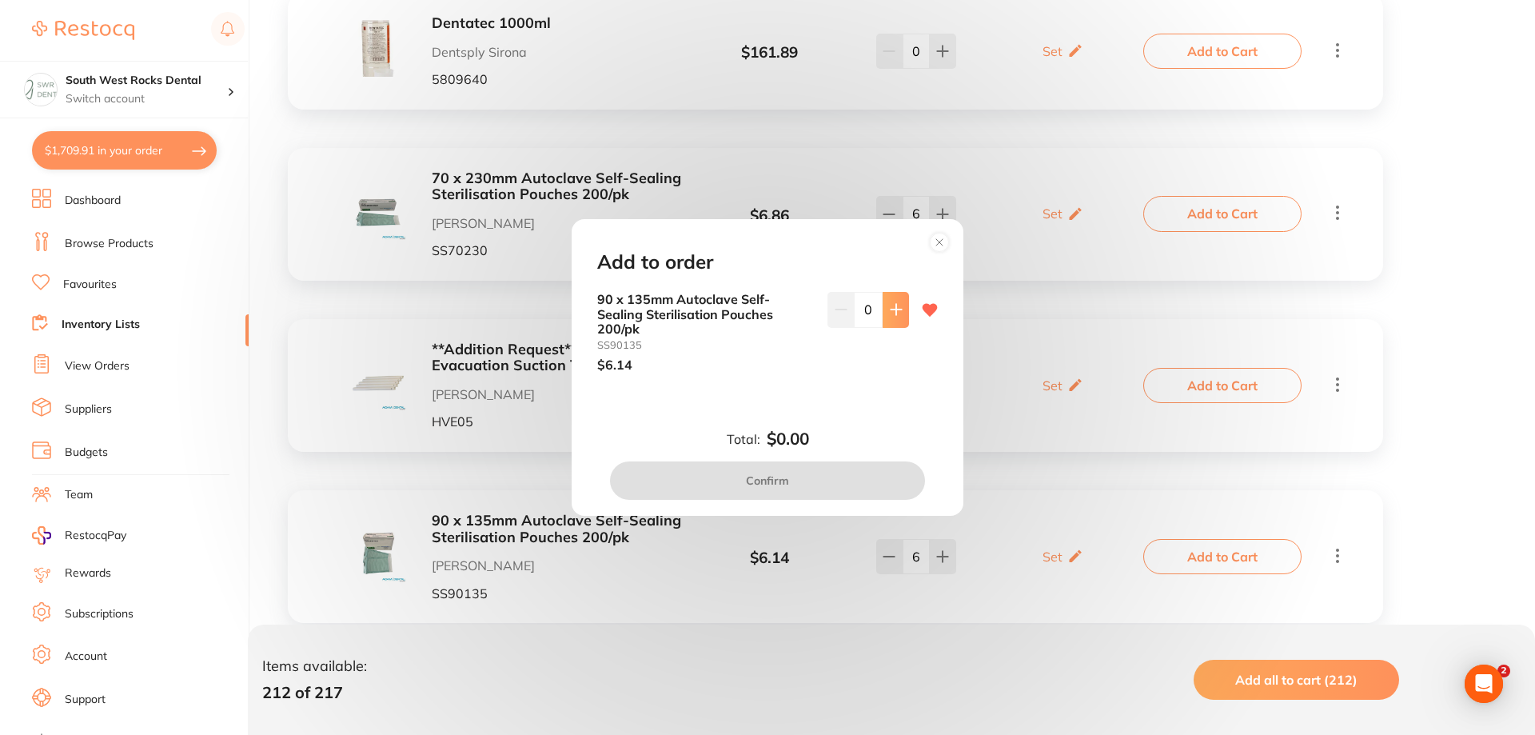
click at [904, 317] on button at bounding box center [896, 309] width 26 height 35
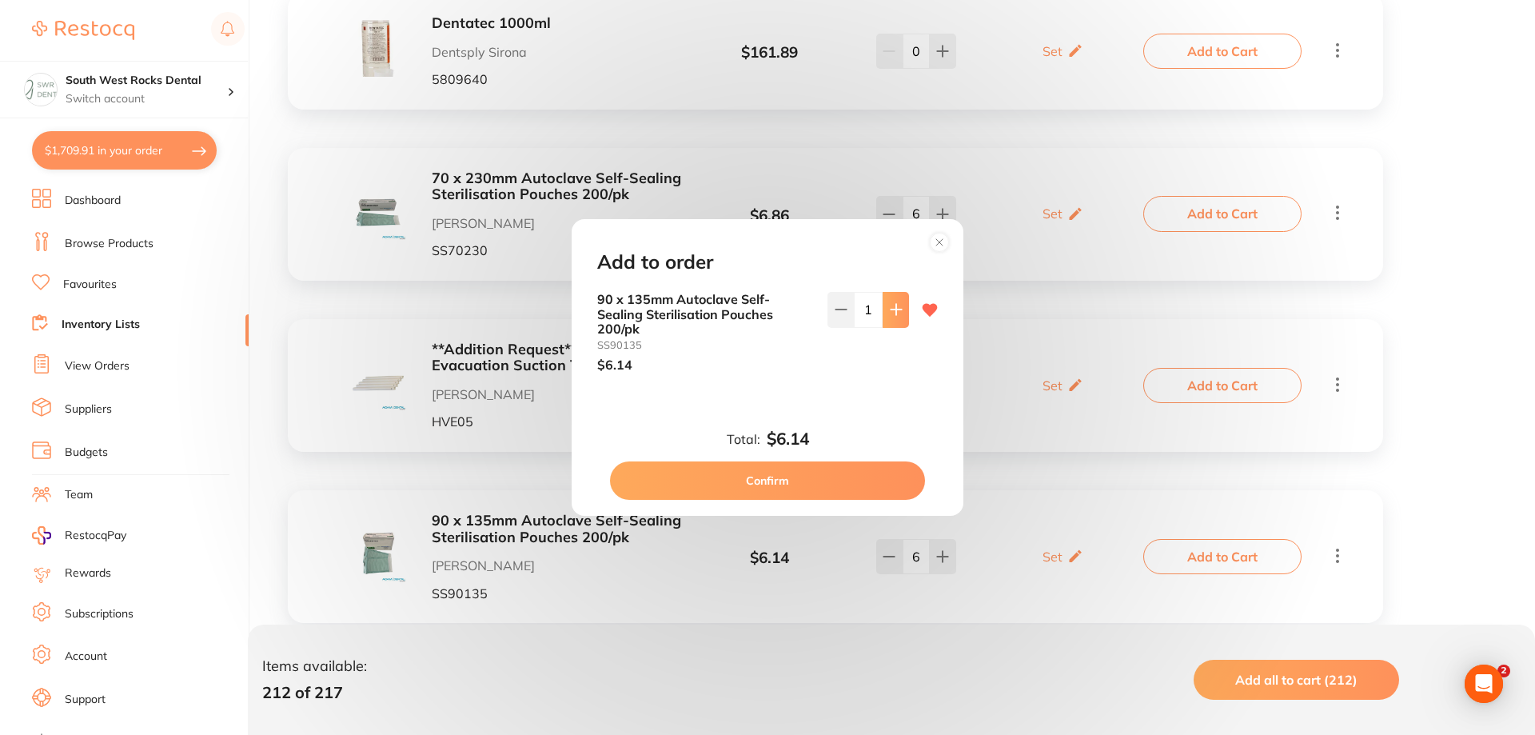
click at [904, 317] on button at bounding box center [896, 309] width 26 height 35
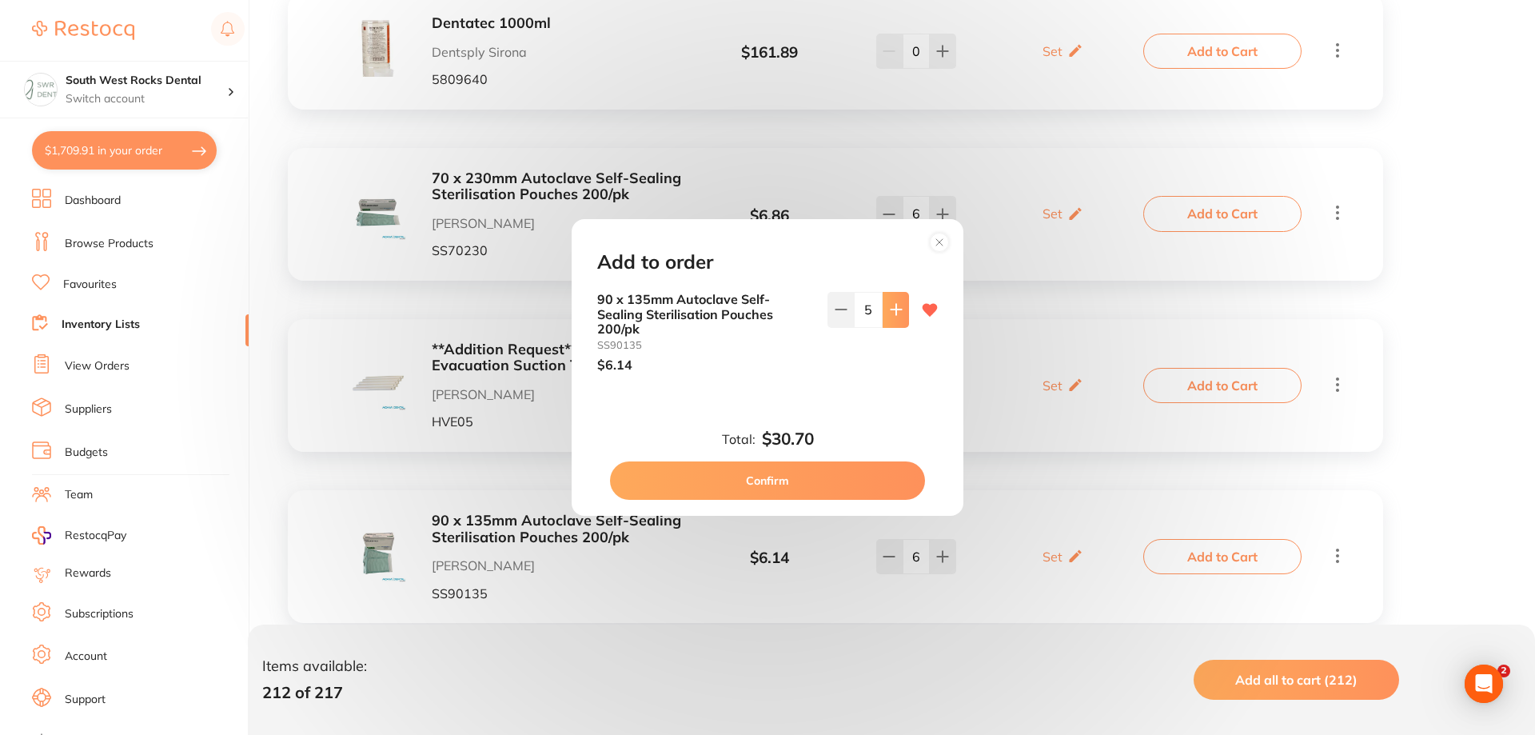
type input "6"
click at [814, 480] on button "Confirm" at bounding box center [767, 480] width 315 height 38
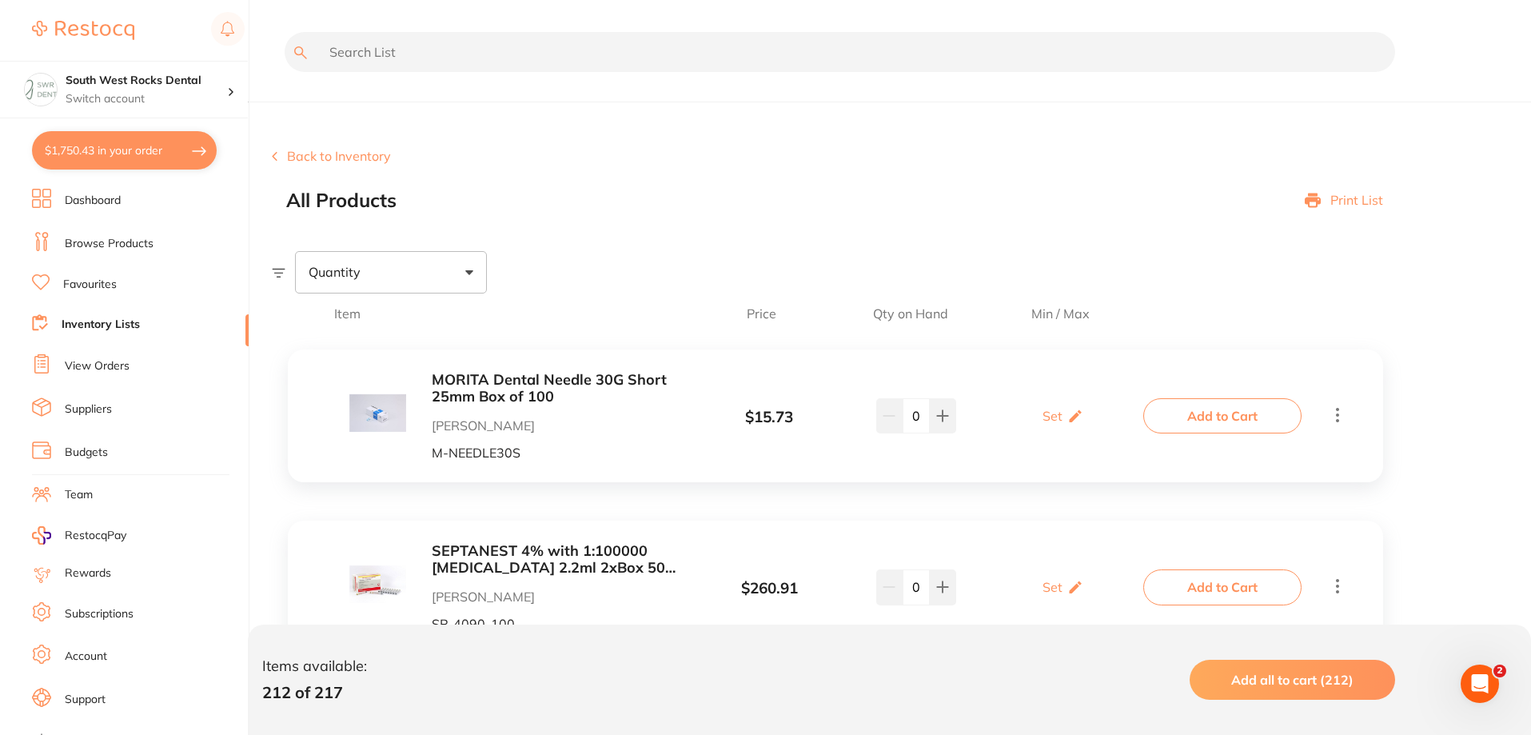
click at [132, 152] on button "$1,750.43 in your order" at bounding box center [124, 150] width 185 height 38
checkbox input "true"
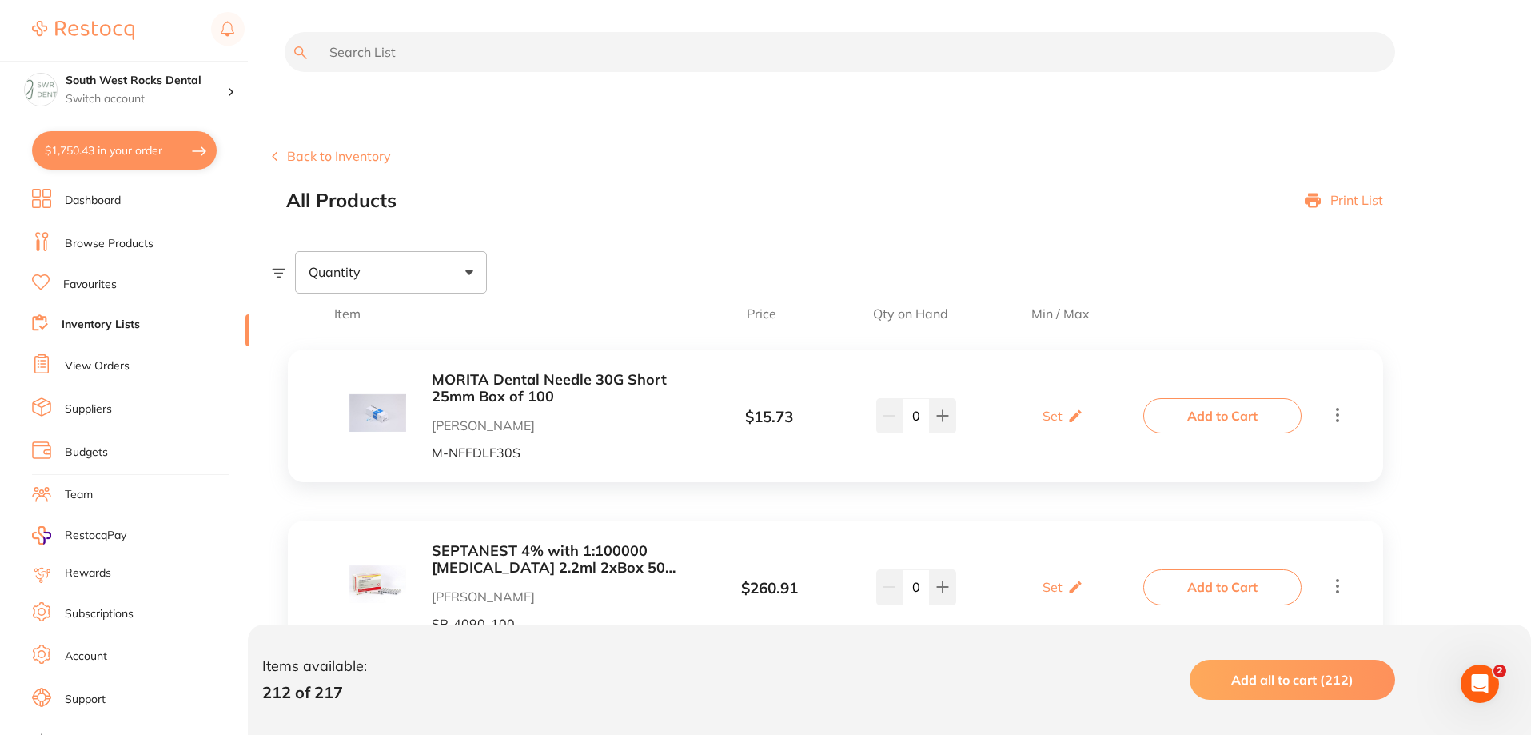
checkbox input "true"
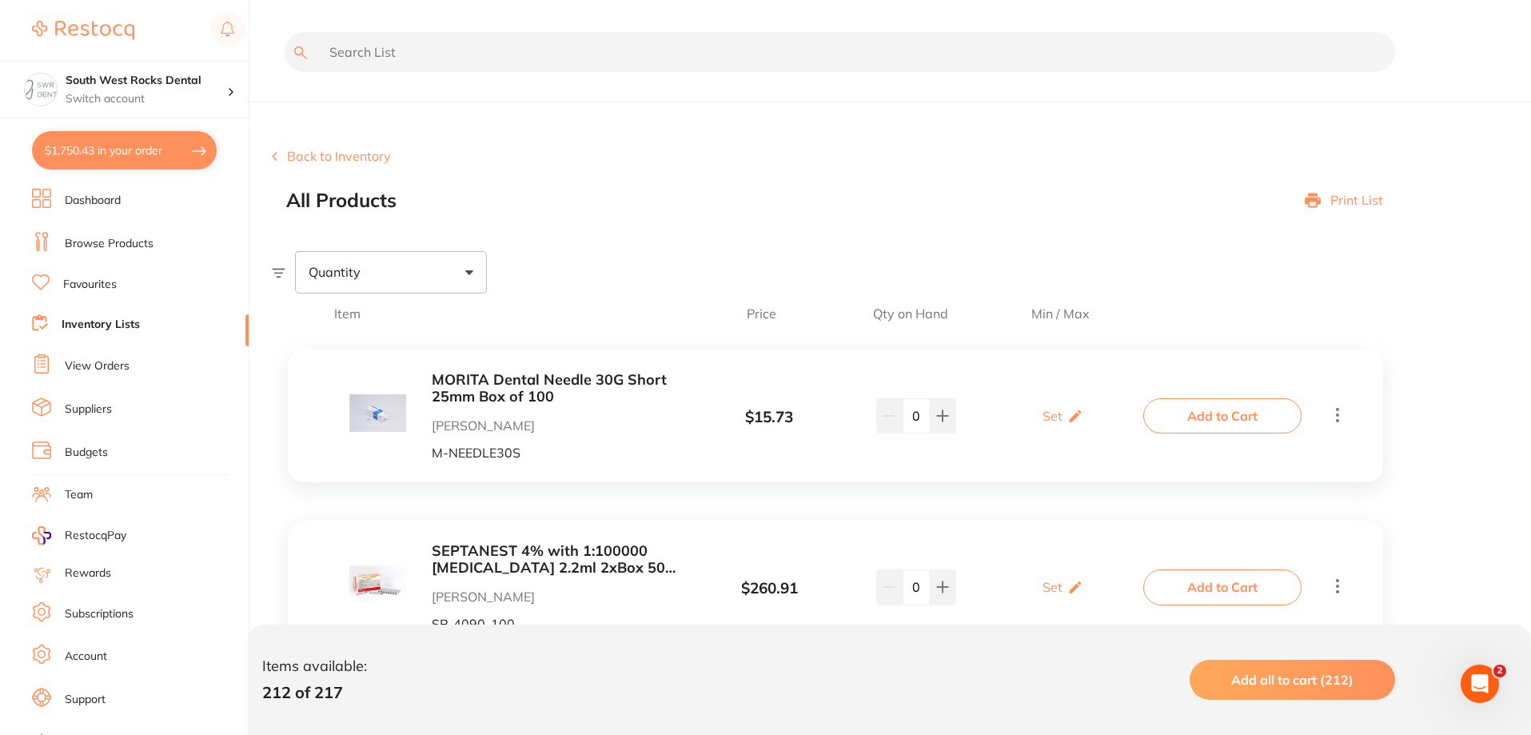
checkbox input "true"
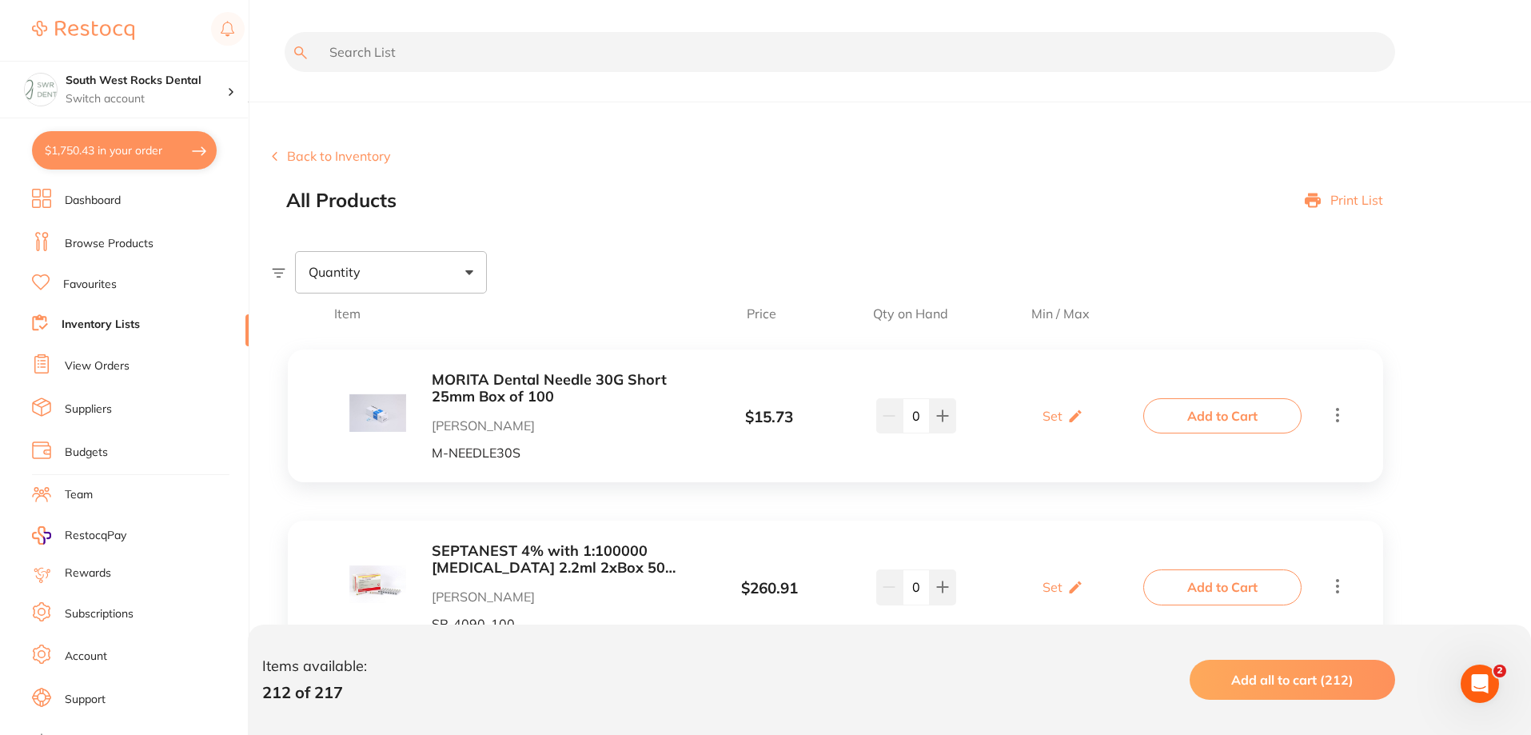
checkbox input "true"
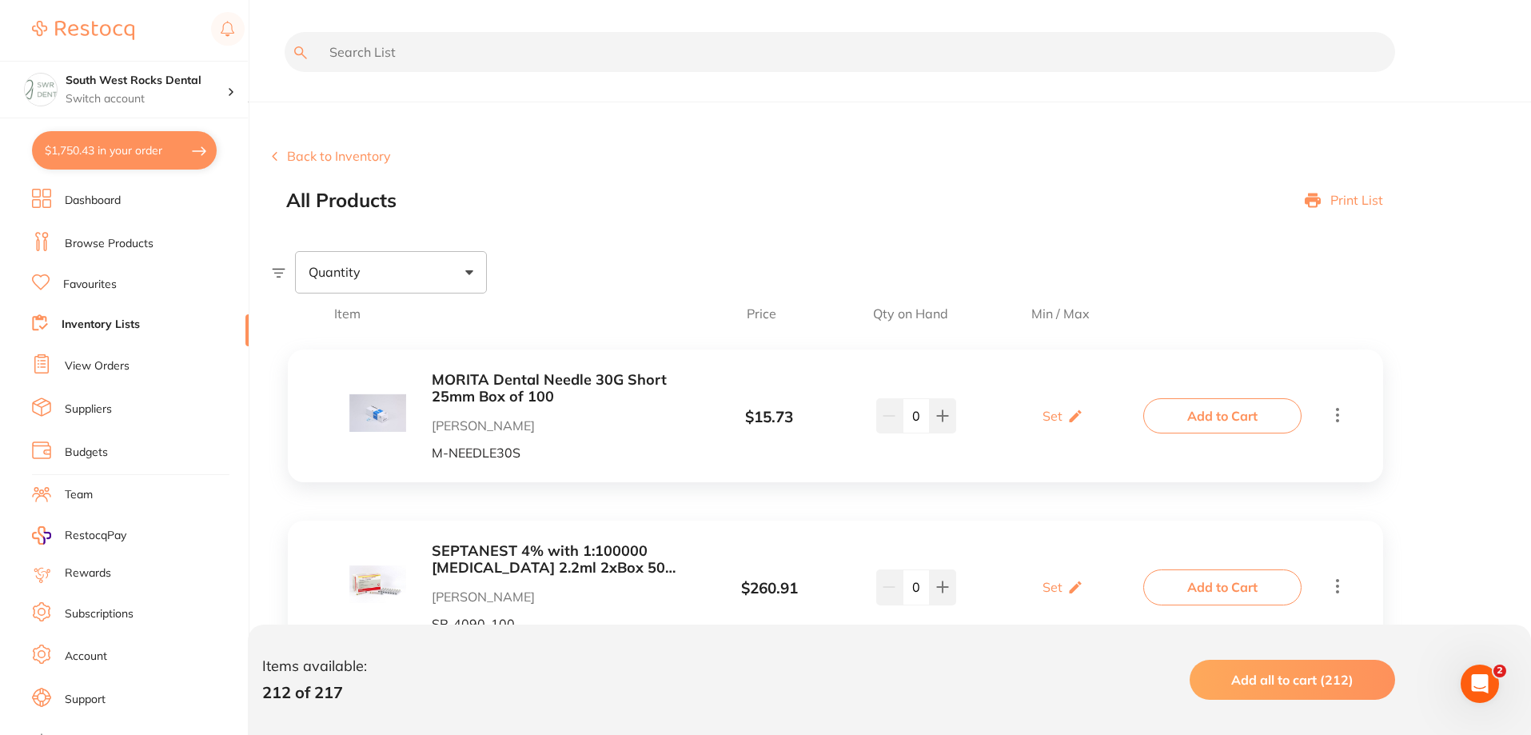
checkbox input "true"
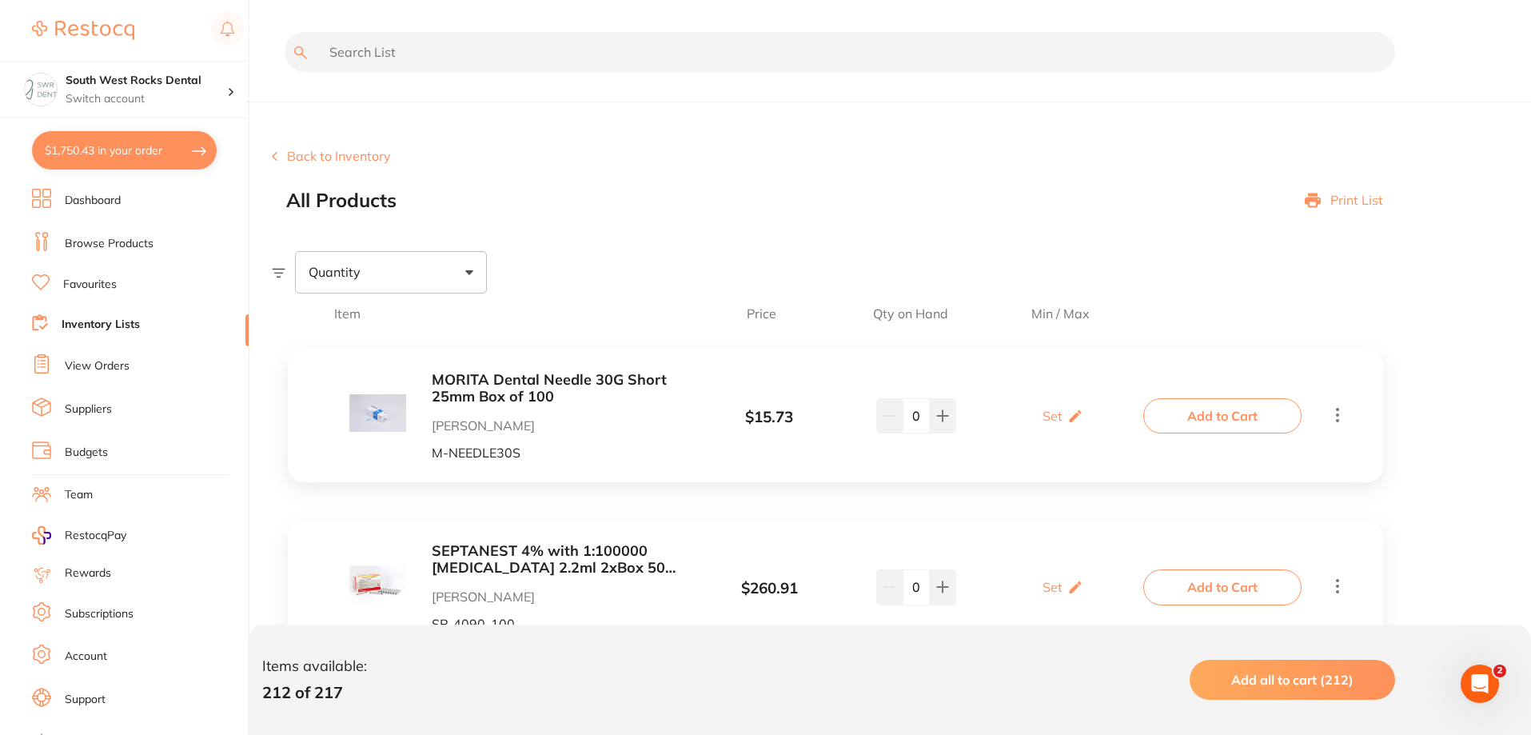
checkbox input "true"
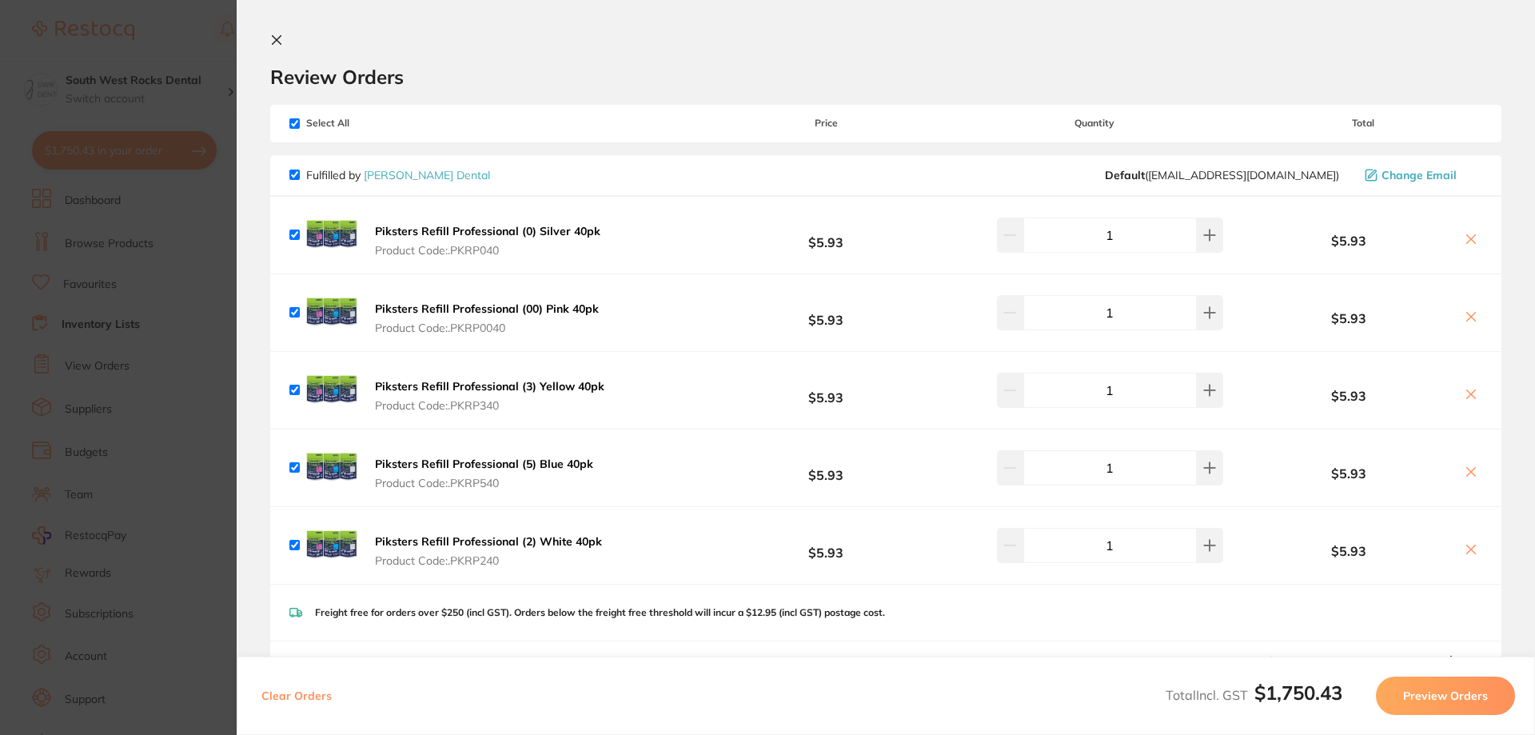
click at [275, 39] on icon at bounding box center [277, 40] width 9 height 9
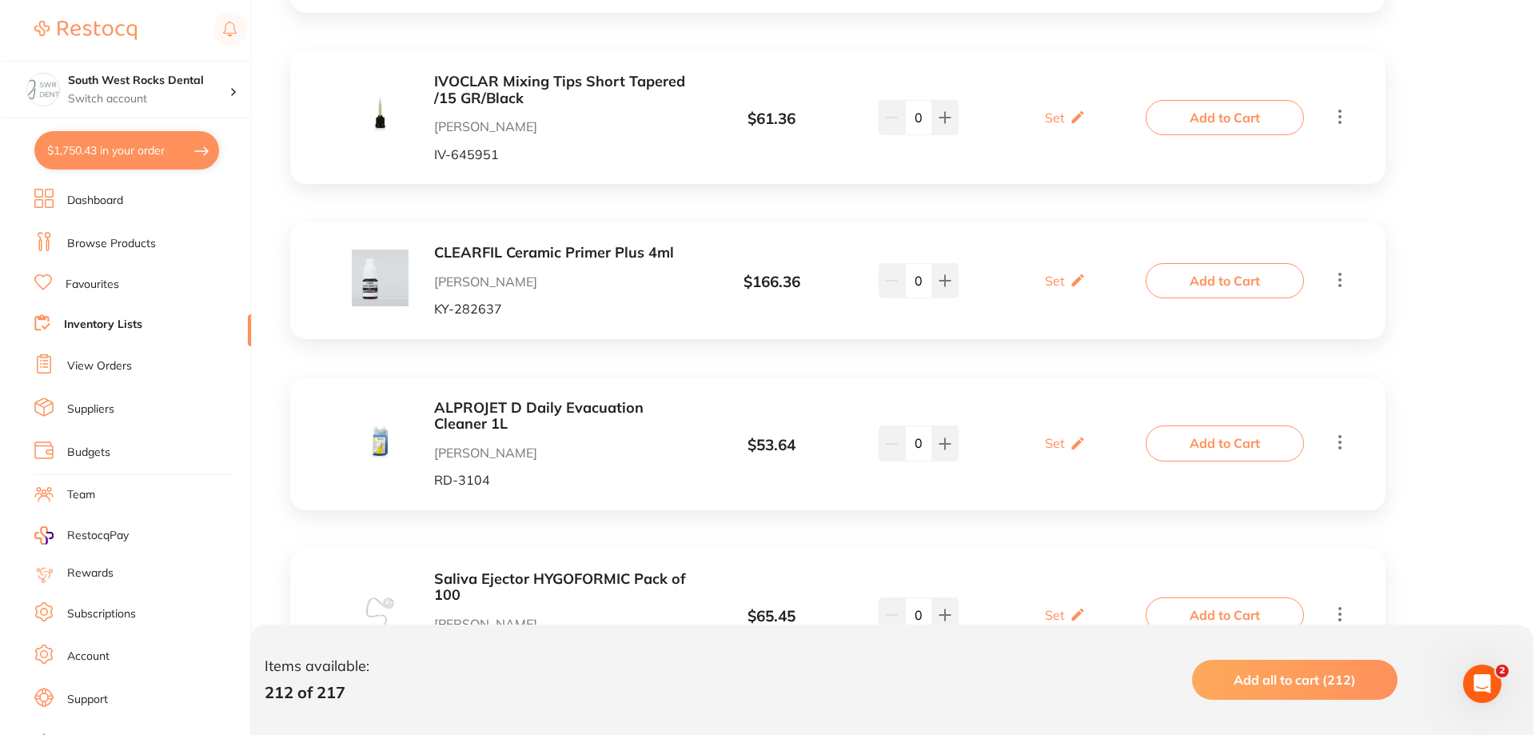
scroll to position [1829, 0]
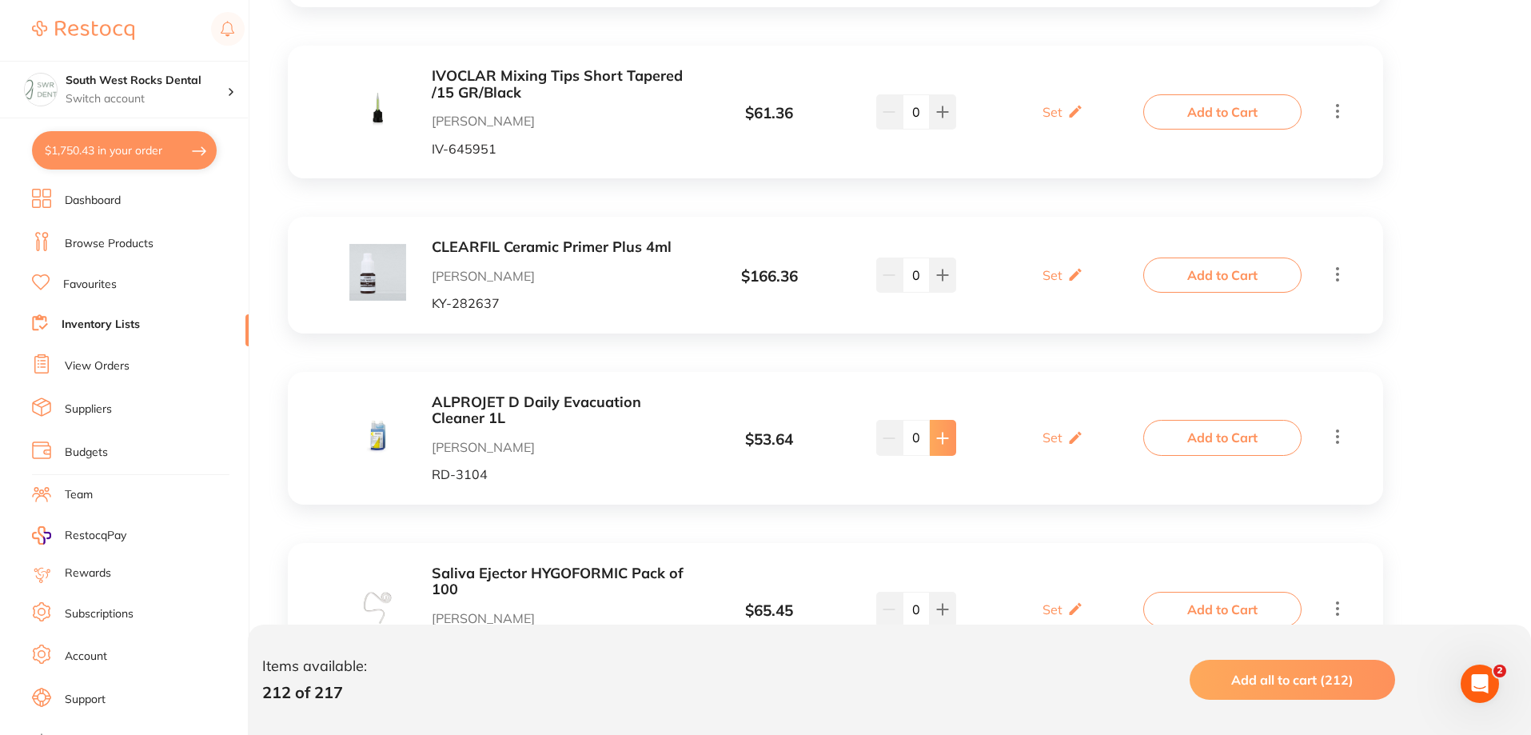
click at [947, 436] on icon at bounding box center [942, 438] width 13 height 13
type input "3"
click at [1239, 435] on button "Add to Cart" at bounding box center [1222, 437] width 158 height 35
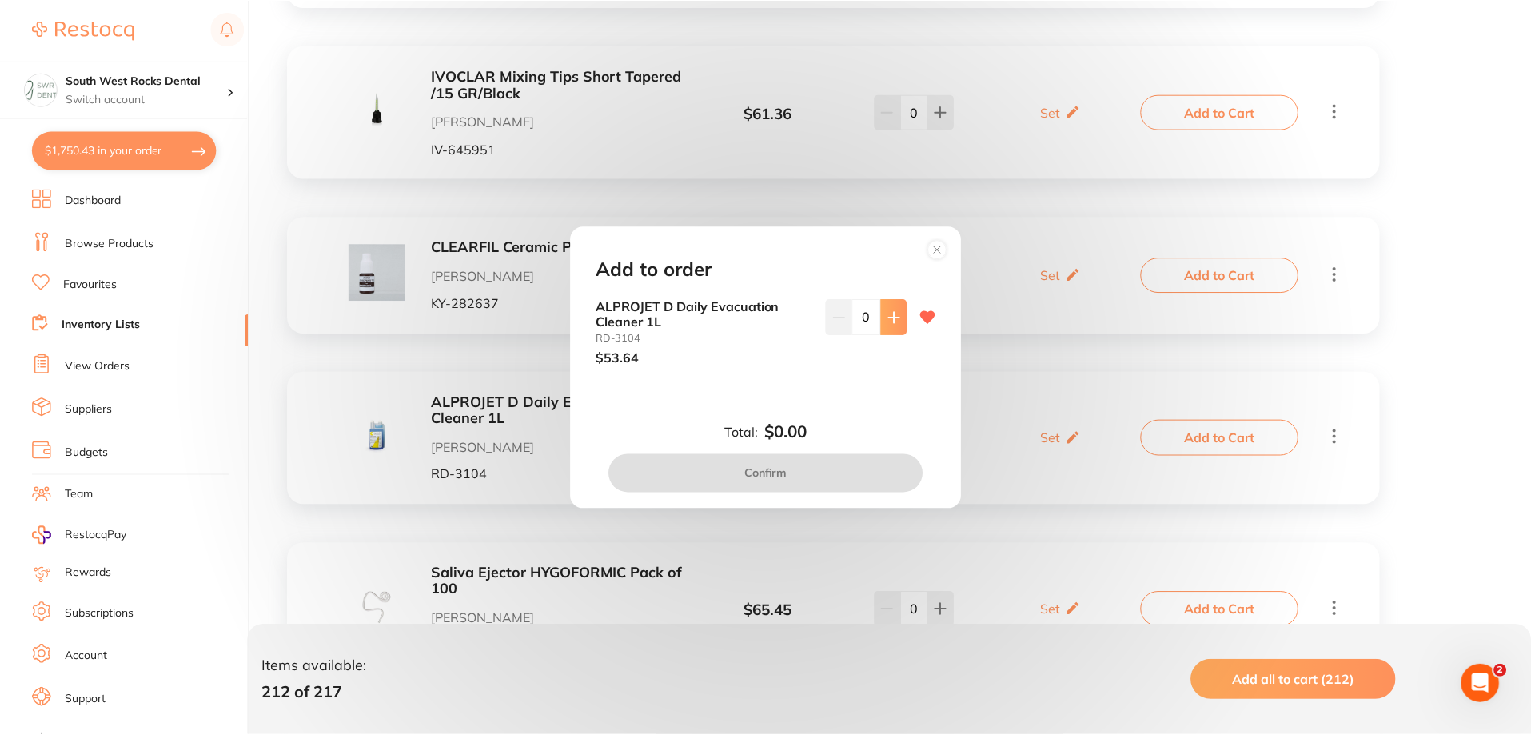
scroll to position [0, 0]
click at [891, 311] on icon at bounding box center [896, 317] width 13 height 13
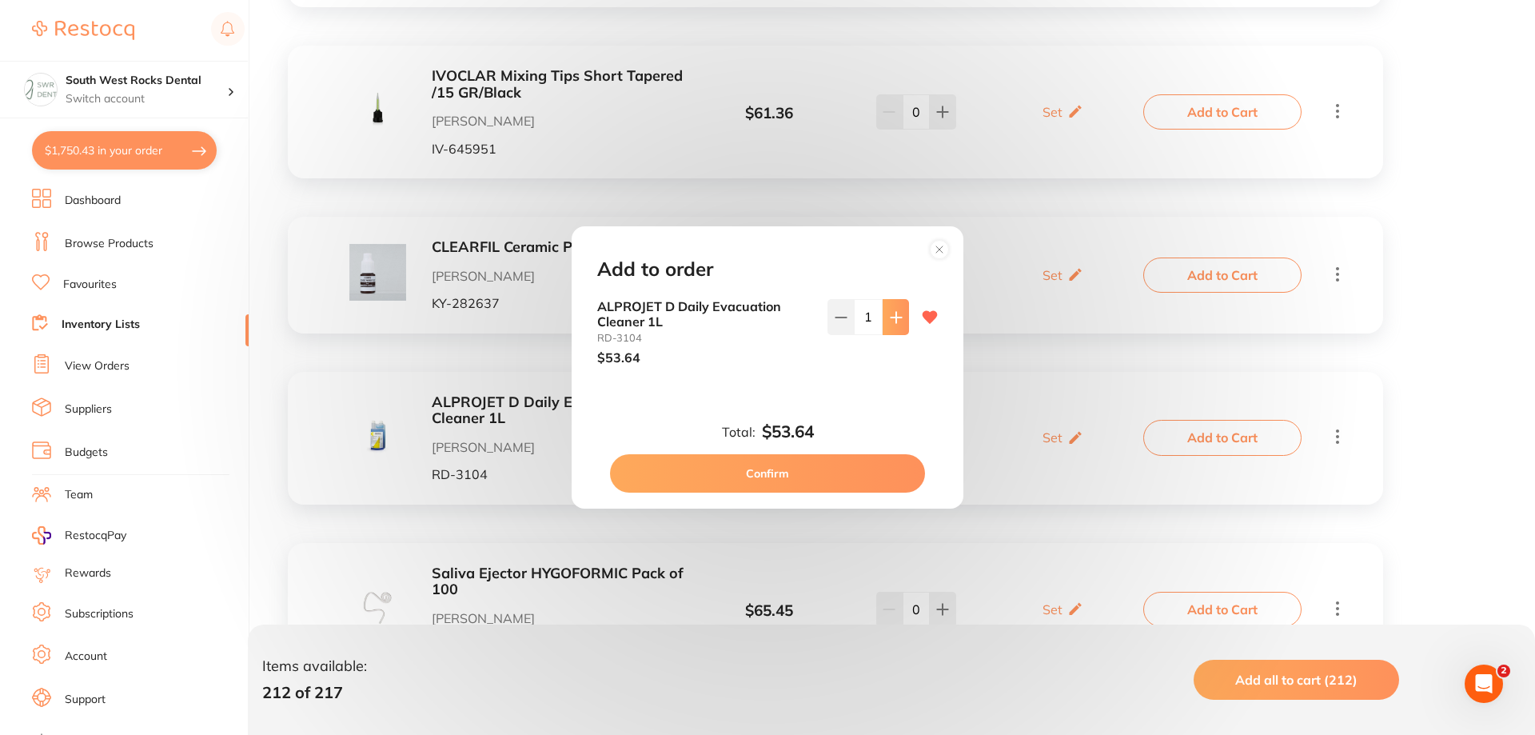
click at [891, 311] on icon at bounding box center [896, 317] width 13 height 13
type input "3"
click at [796, 467] on button "Confirm" at bounding box center [767, 473] width 315 height 38
checkbox input "false"
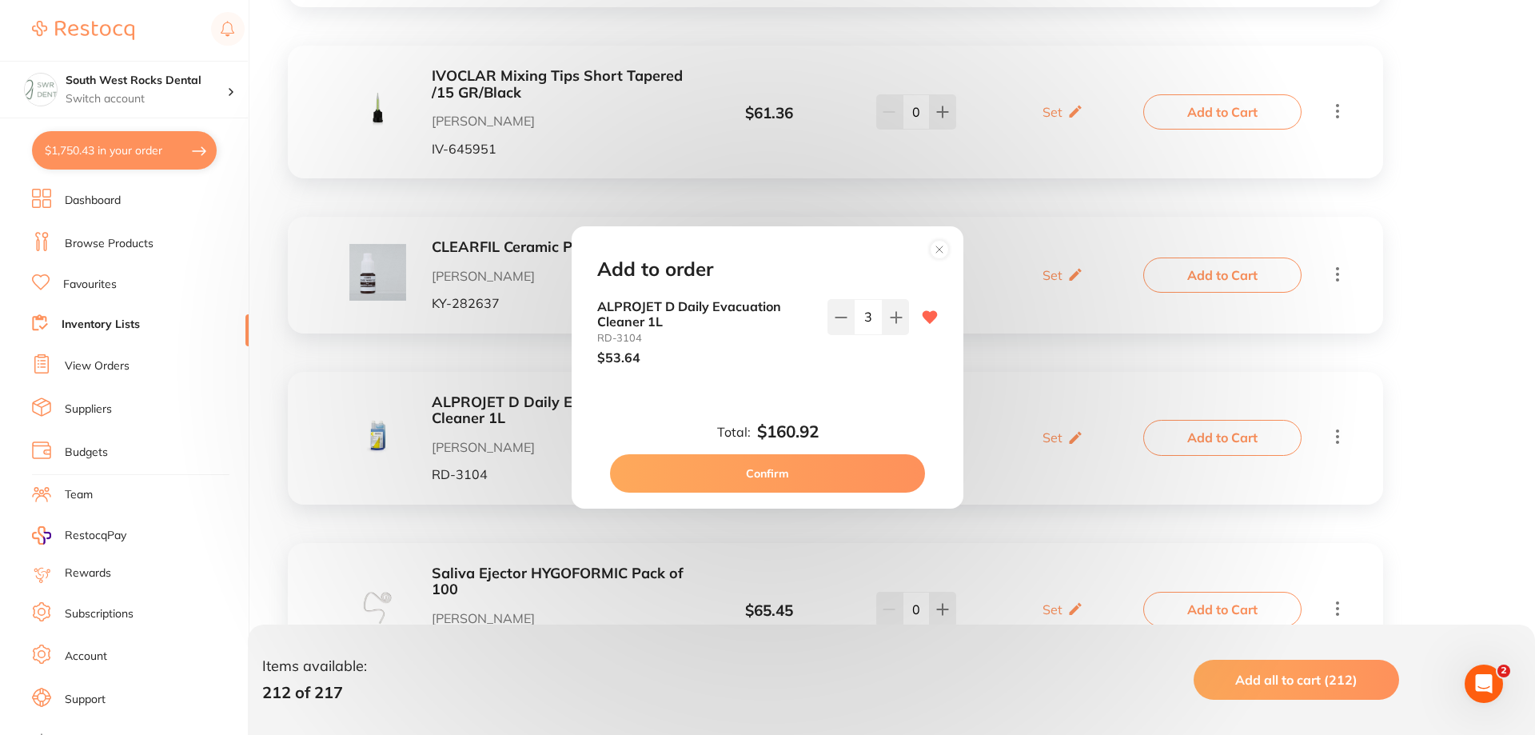
checkbox input "false"
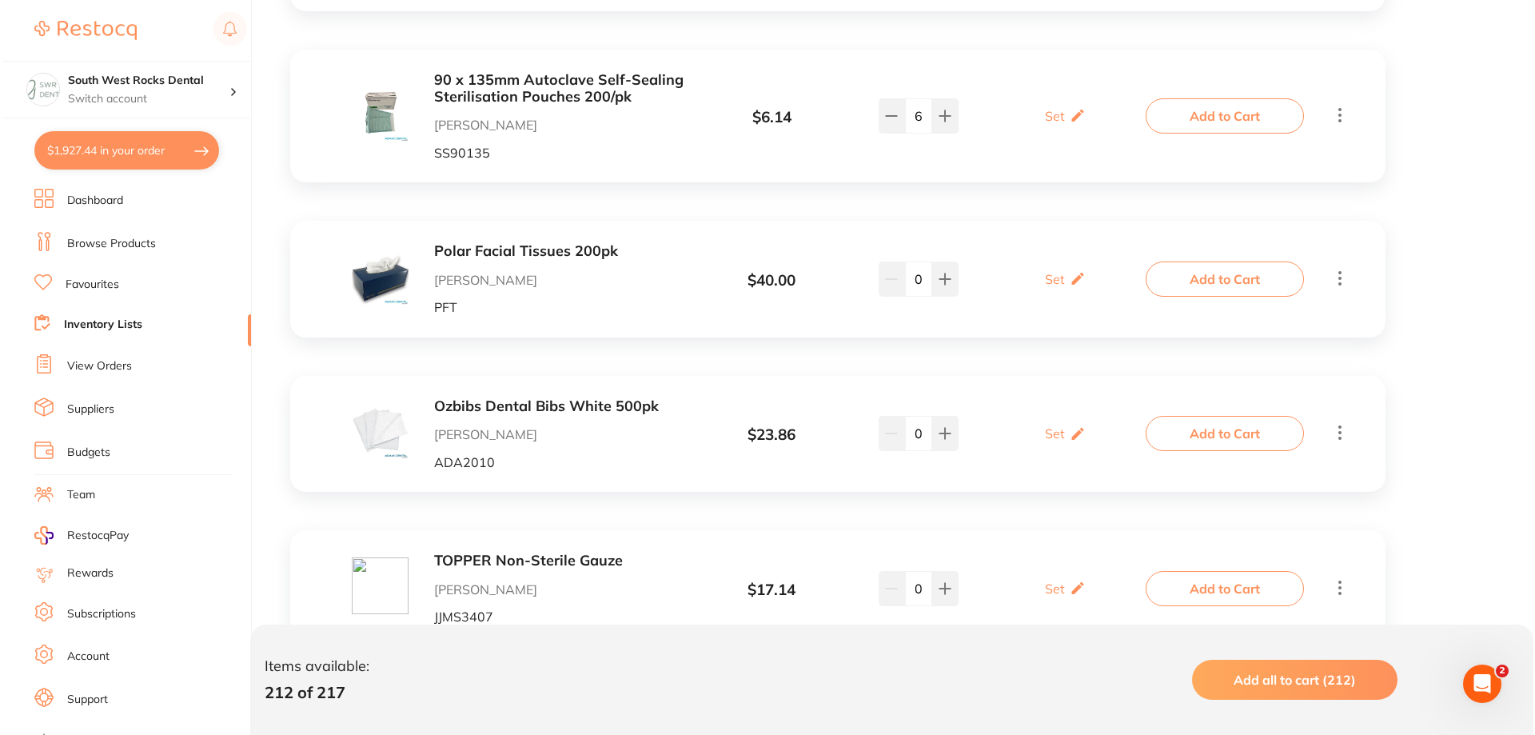
scroll to position [14702, 0]
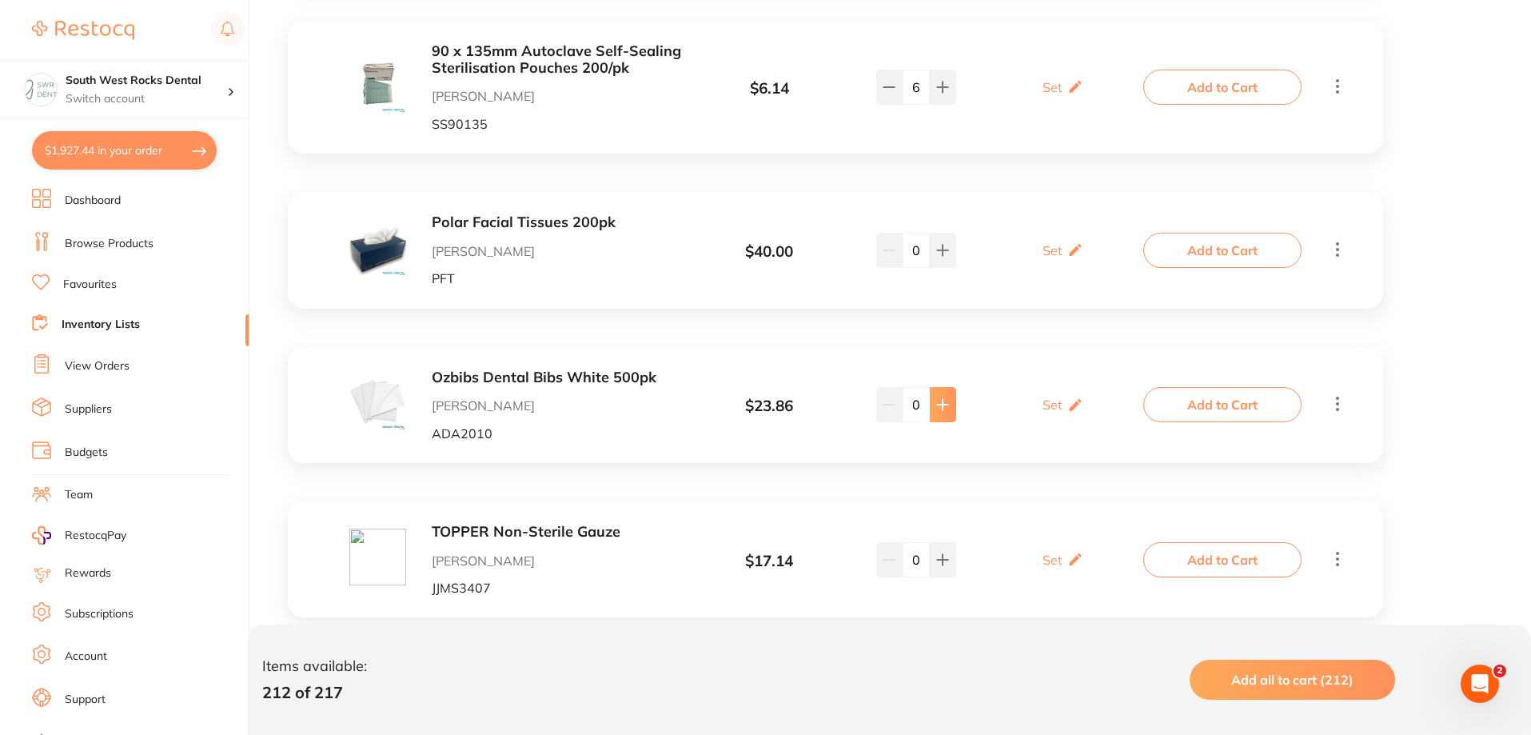
click at [948, 398] on icon at bounding box center [942, 404] width 13 height 13
type input "2"
click at [1190, 387] on button "Add to Cart" at bounding box center [1222, 404] width 158 height 35
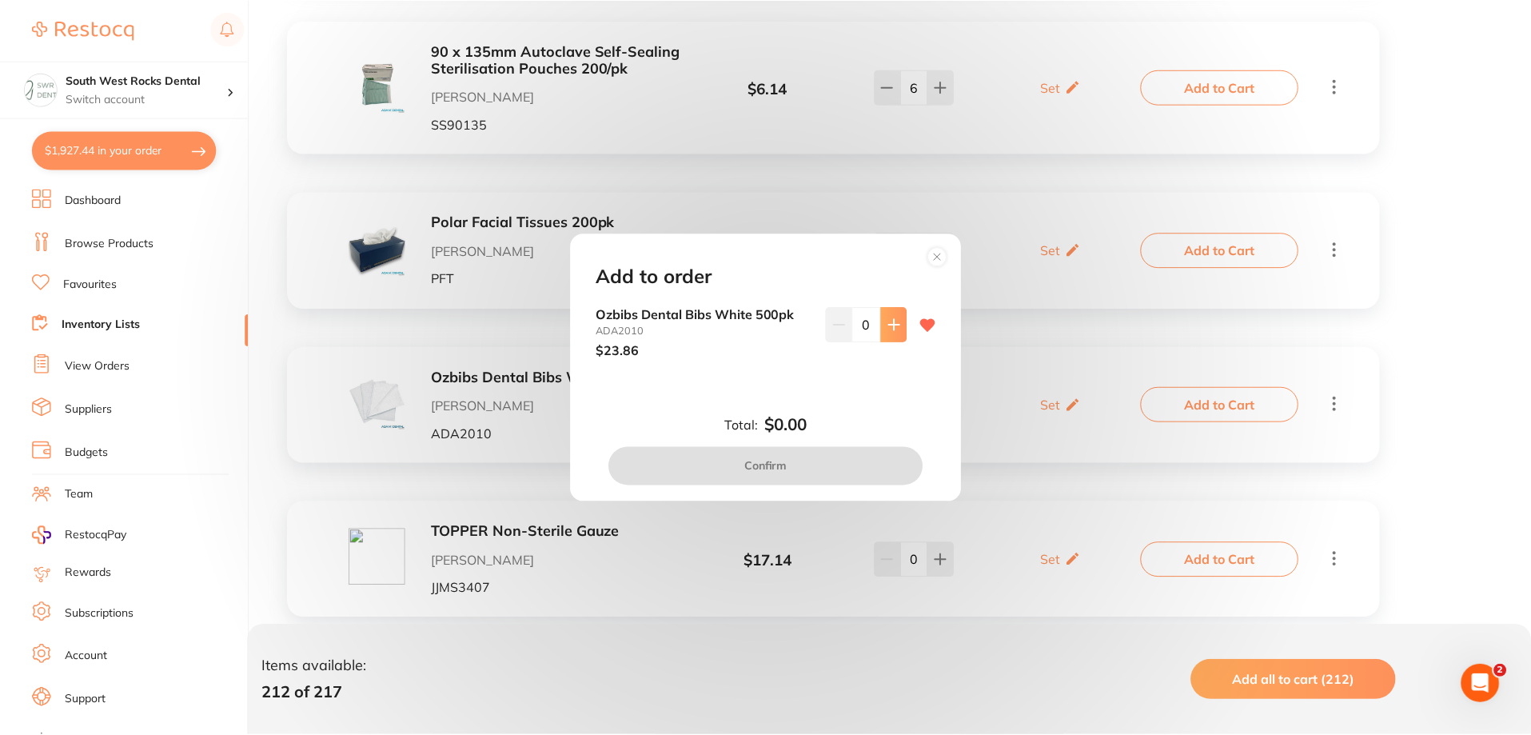
scroll to position [0, 0]
click at [890, 326] on icon at bounding box center [896, 324] width 13 height 13
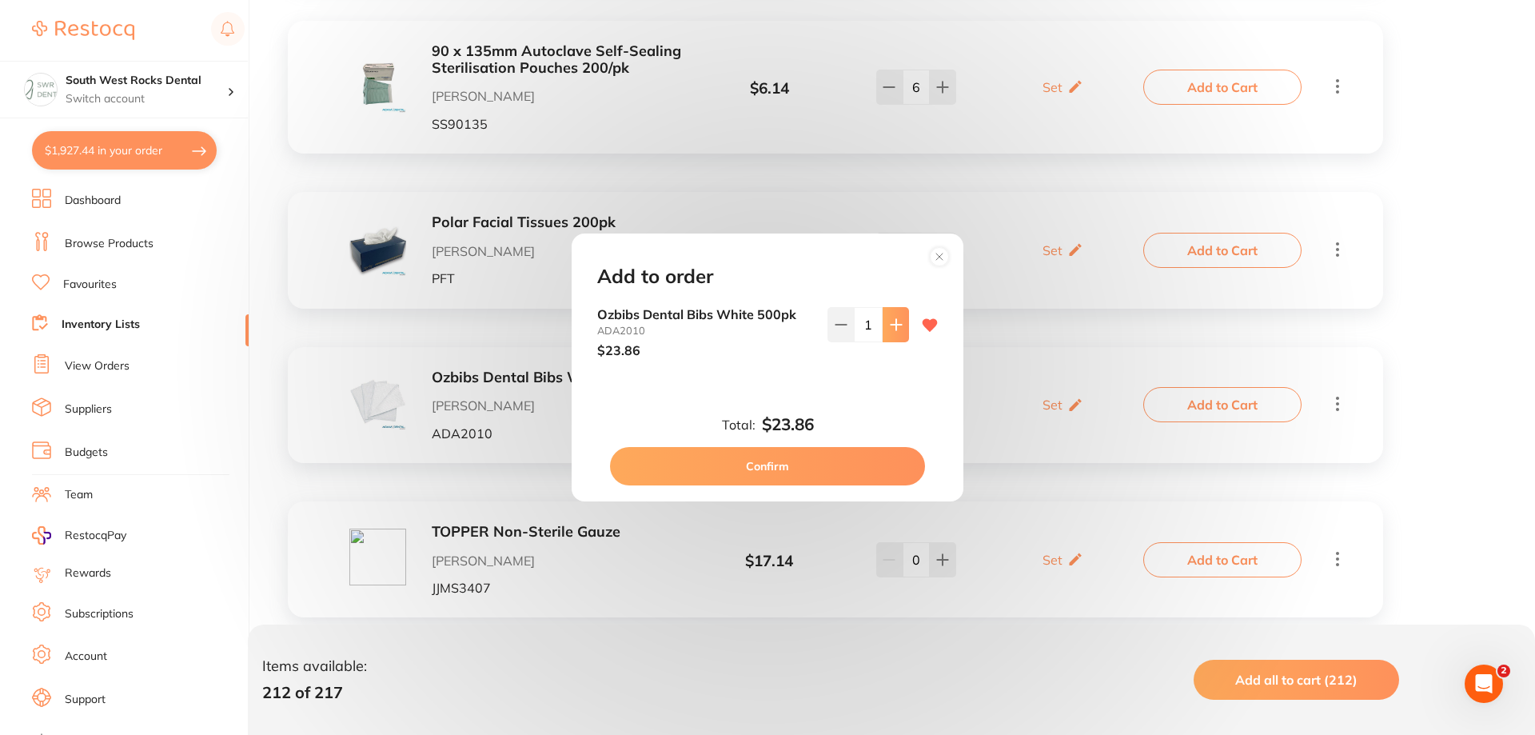
click at [890, 326] on icon at bounding box center [896, 324] width 13 height 13
type input "2"
click at [861, 459] on button "Confirm" at bounding box center [767, 466] width 315 height 38
checkbox input "false"
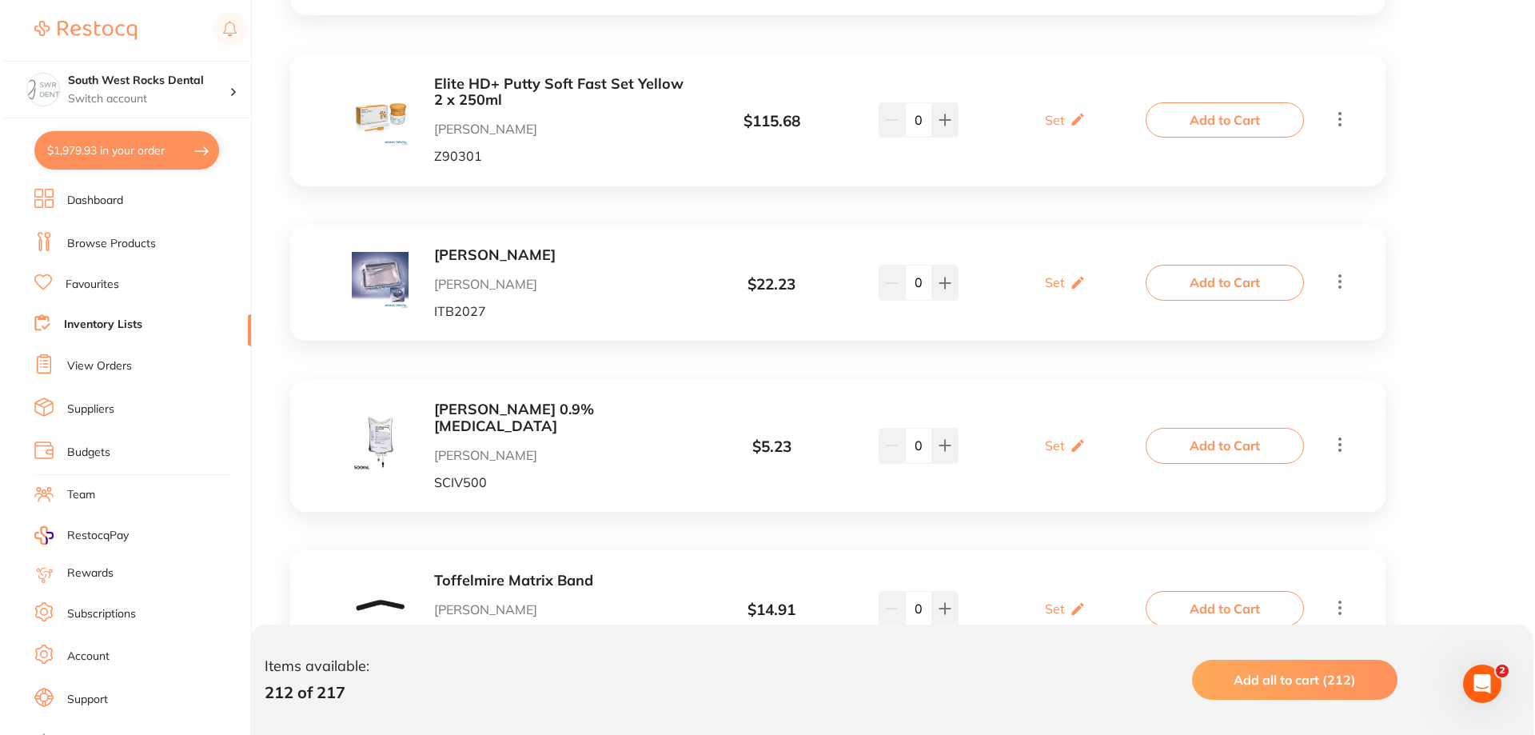
scroll to position [19020, 0]
click at [941, 264] on button at bounding box center [943, 281] width 26 height 35
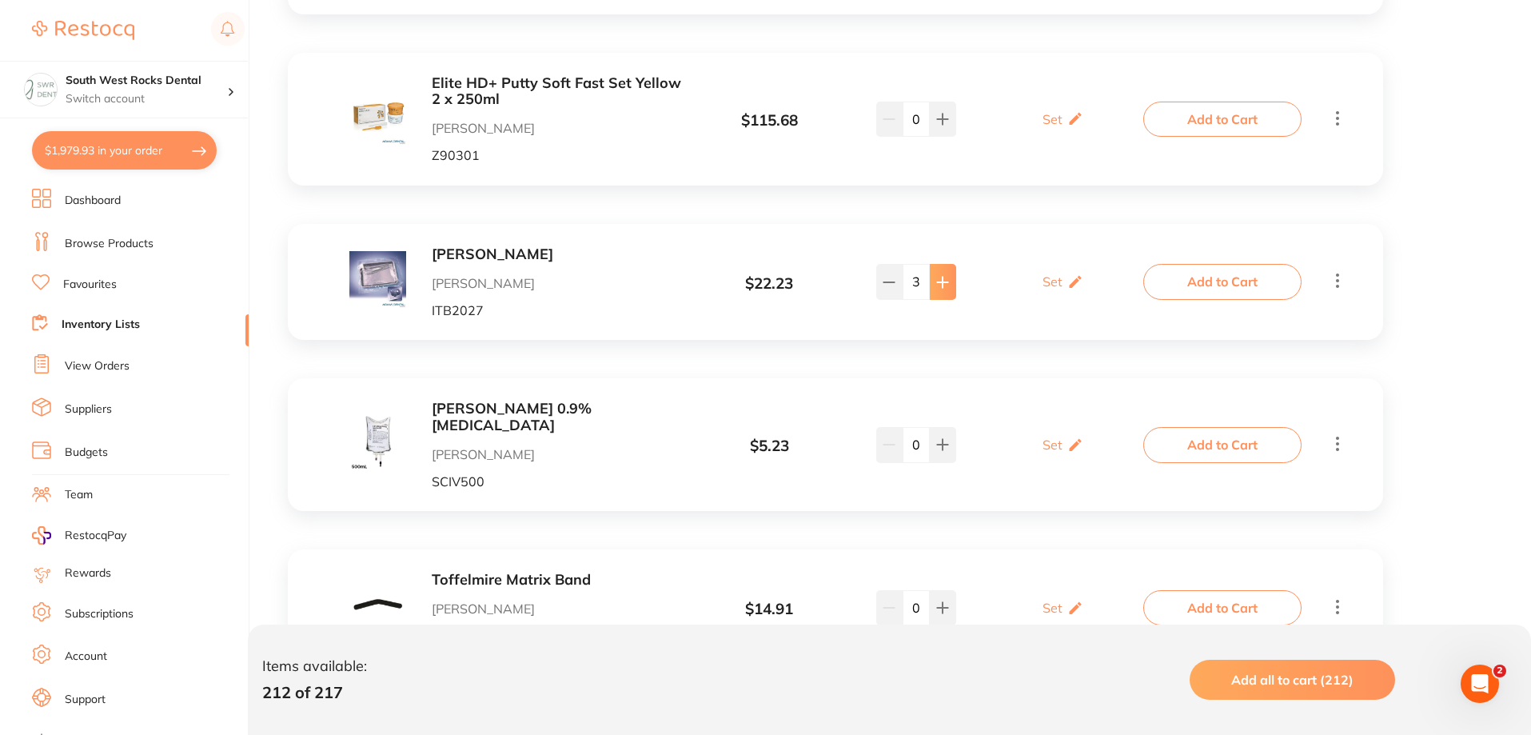
type input "4"
click at [1271, 264] on button "Add to Cart" at bounding box center [1222, 281] width 158 height 35
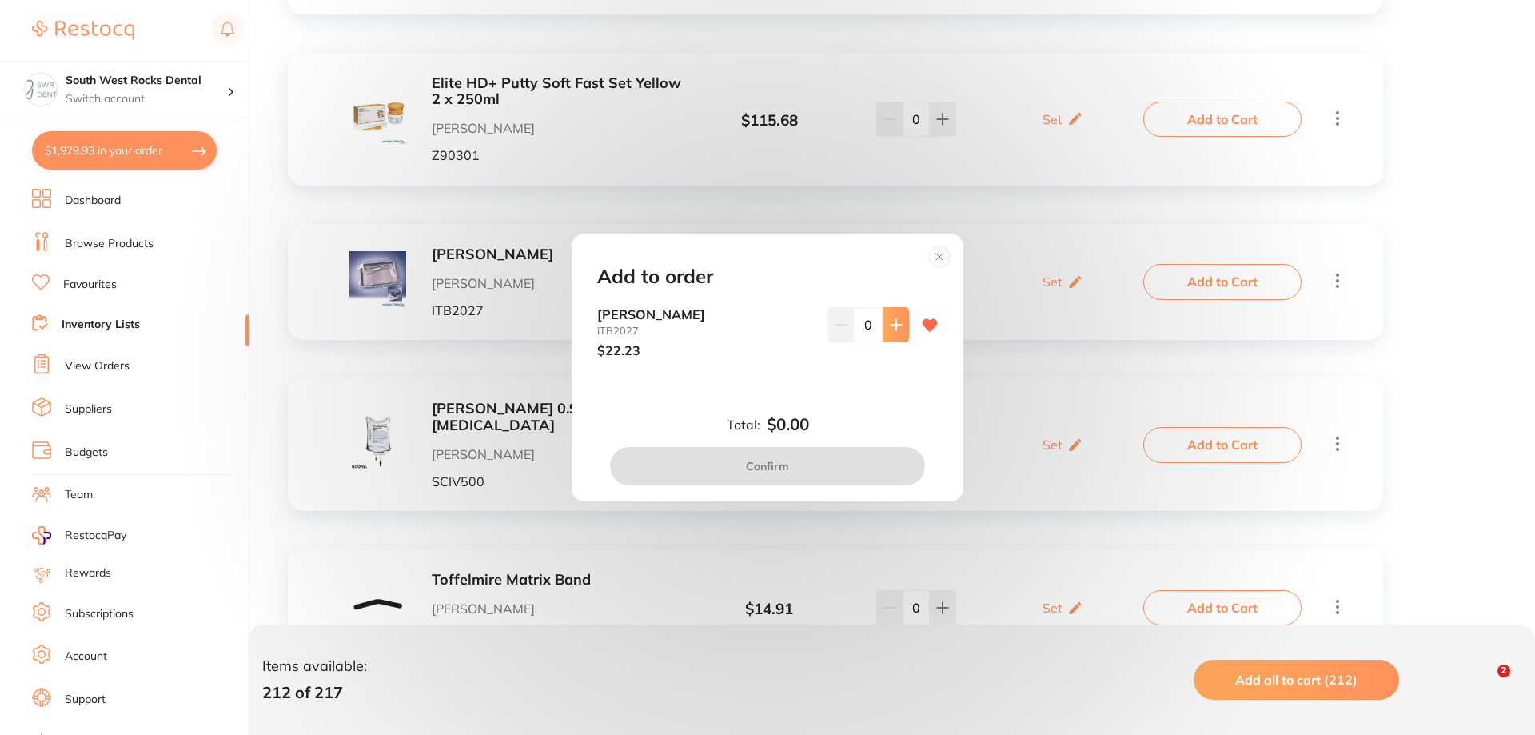
click at [893, 325] on icon at bounding box center [896, 324] width 13 height 13
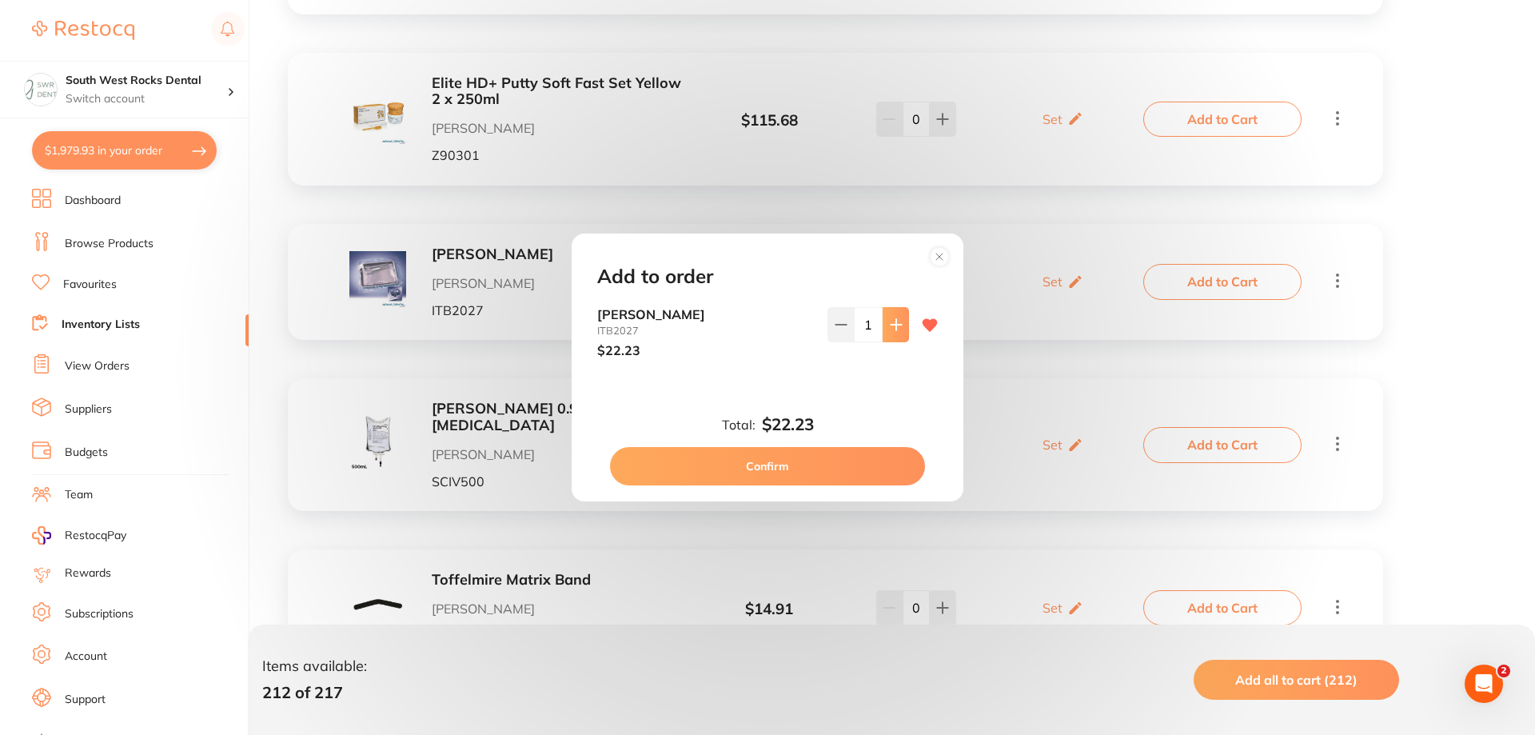
click at [893, 325] on icon at bounding box center [896, 324] width 13 height 13
type input "4"
click at [848, 474] on button "Confirm" at bounding box center [767, 466] width 315 height 38
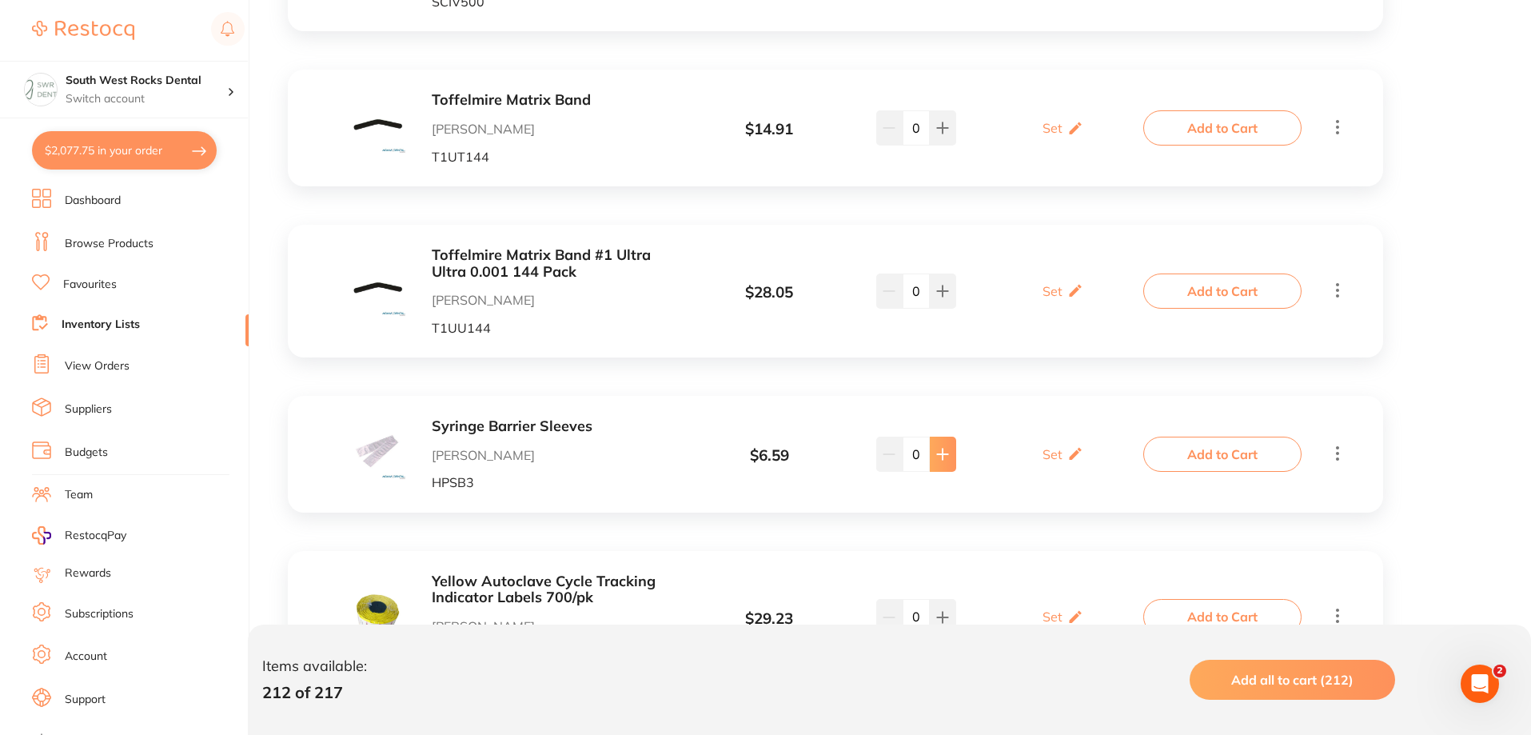
click at [944, 437] on button at bounding box center [943, 454] width 26 height 35
type input "4"
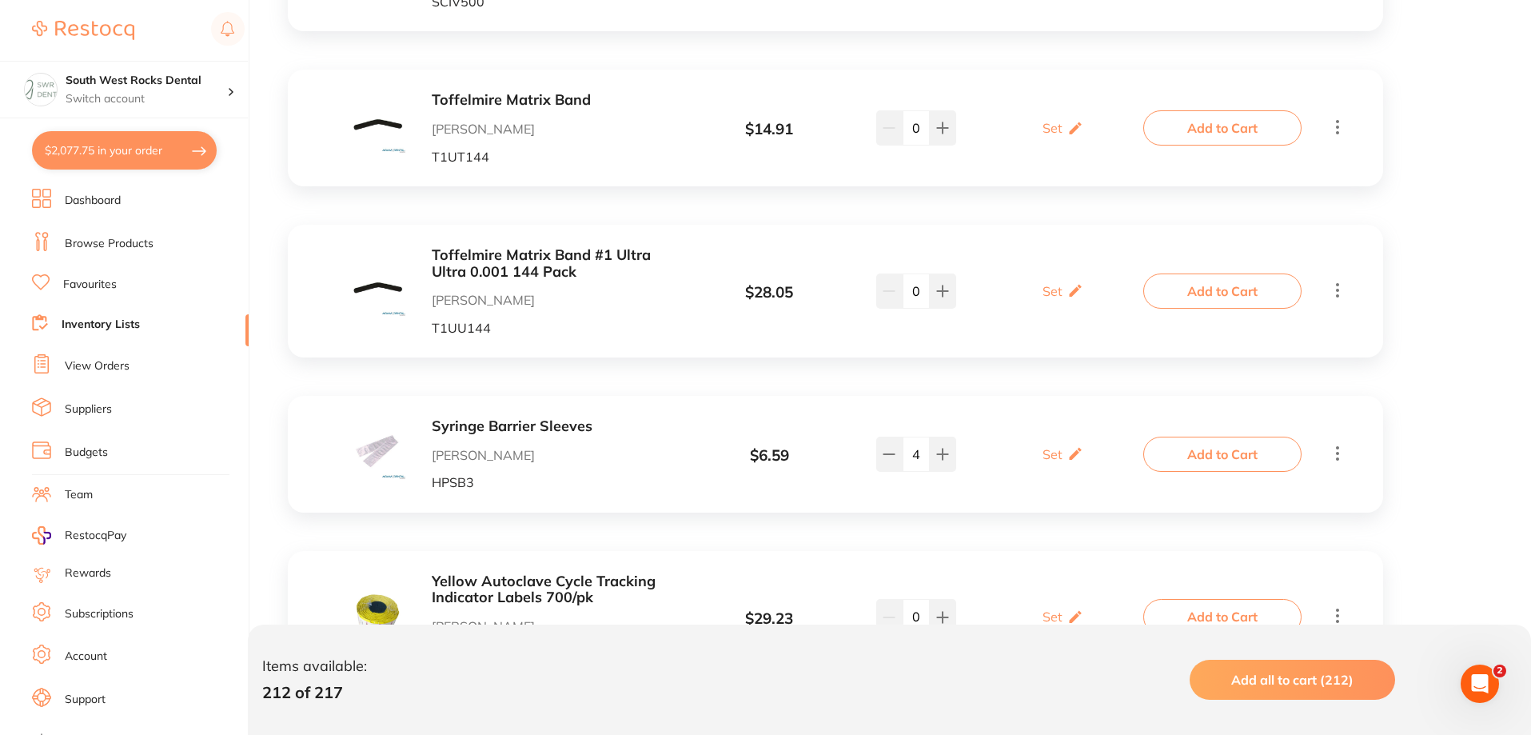
click at [1222, 437] on button "Add to Cart" at bounding box center [1222, 454] width 158 height 35
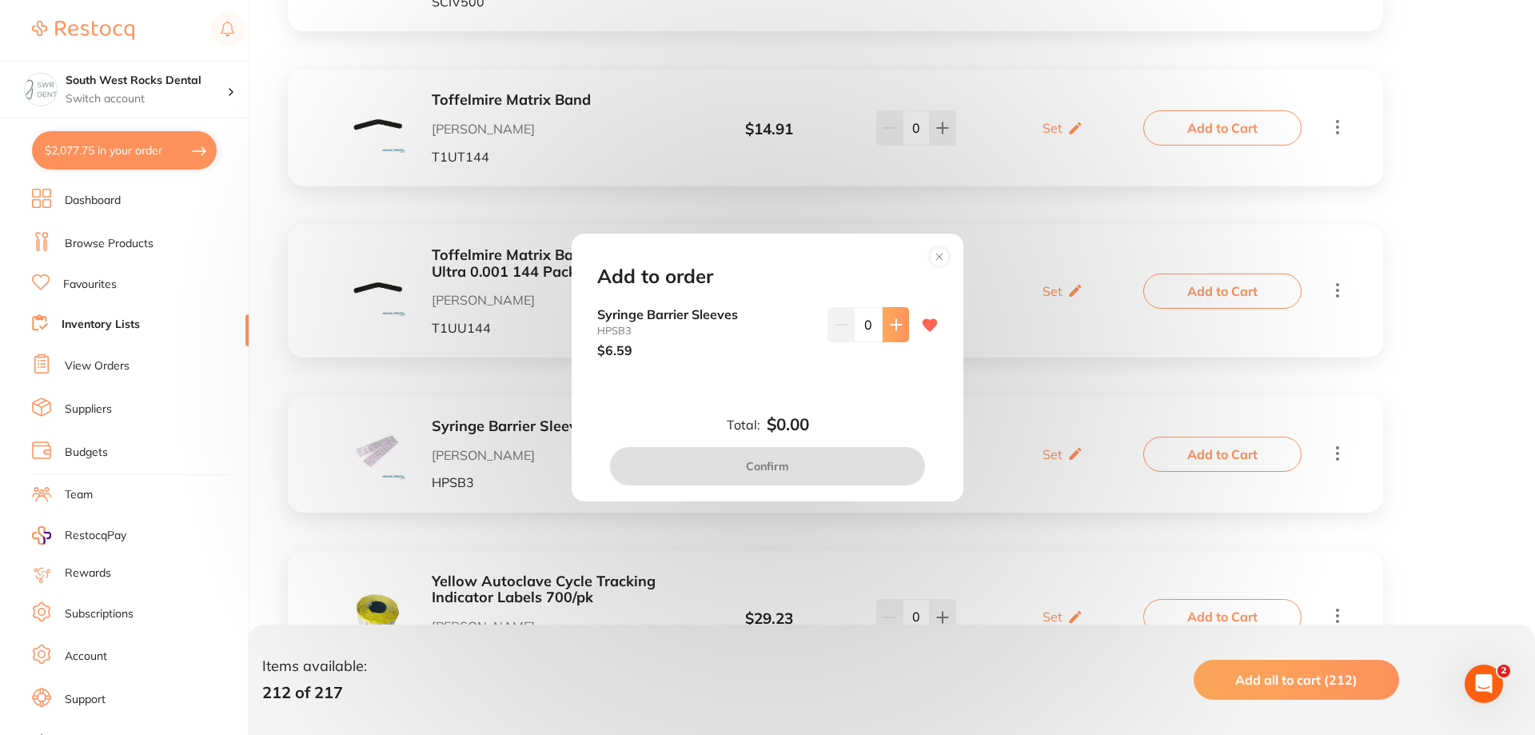
click at [892, 334] on button at bounding box center [896, 324] width 26 height 35
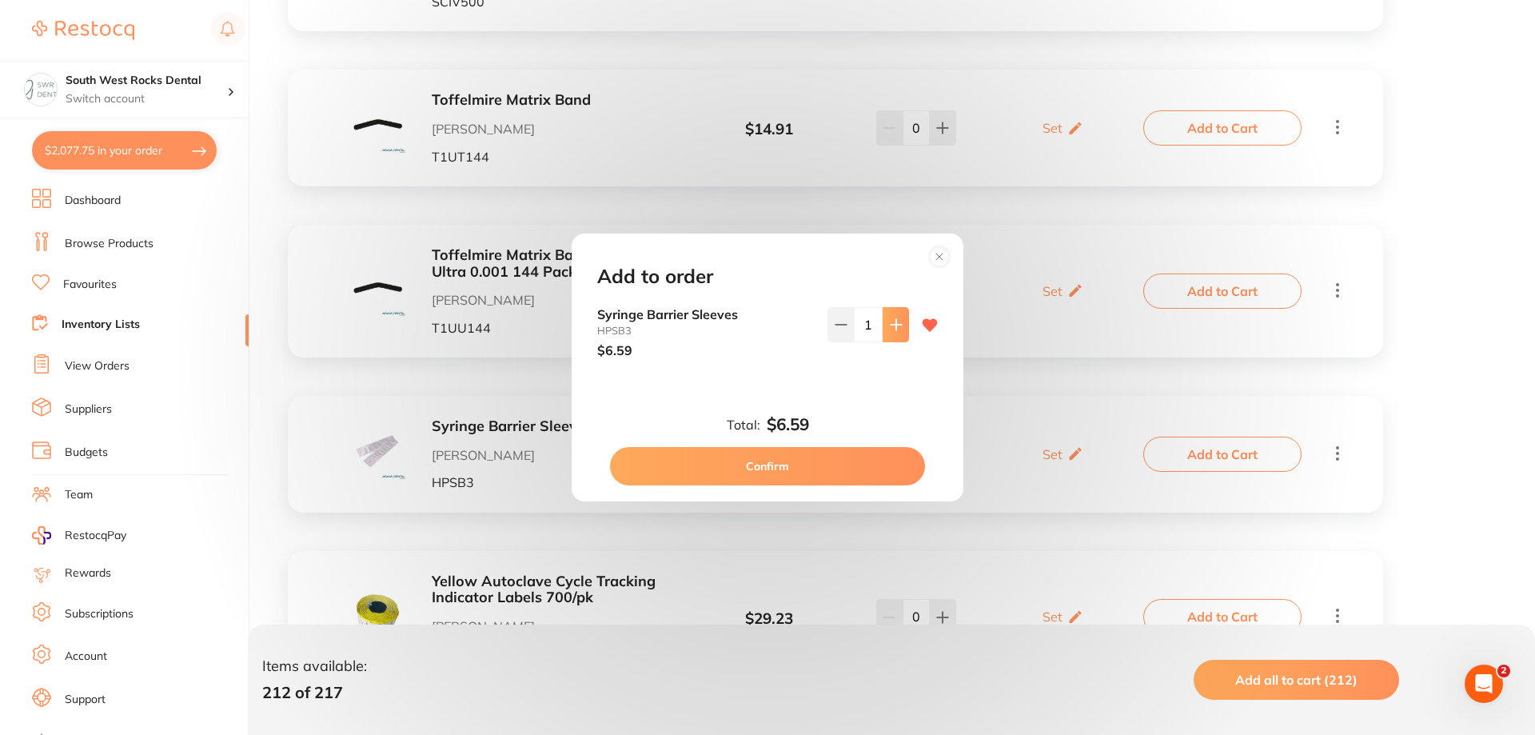
click at [892, 334] on button at bounding box center [896, 324] width 26 height 35
type input "4"
click at [840, 471] on button "Confirm" at bounding box center [767, 466] width 315 height 38
